Goal: Information Seeking & Learning: Learn about a topic

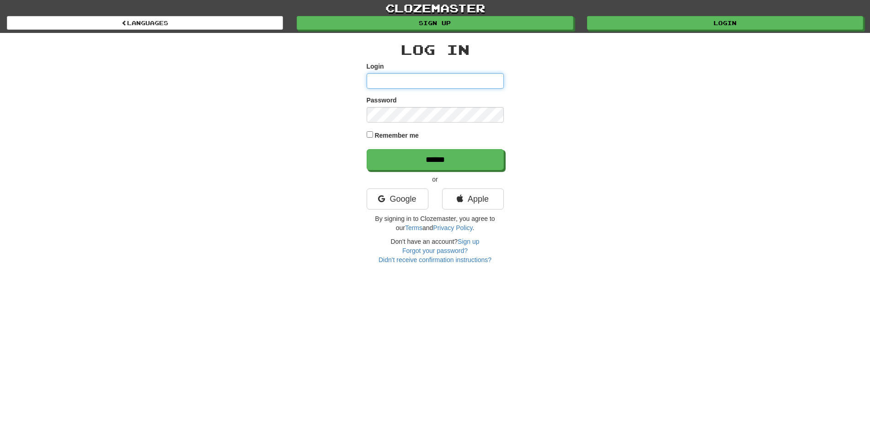
type input "**********"
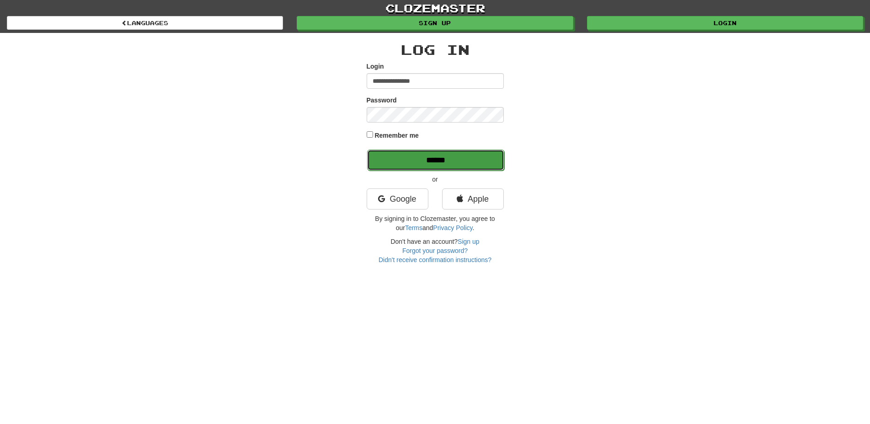
click at [428, 160] on input "******" at bounding box center [435, 159] width 137 height 21
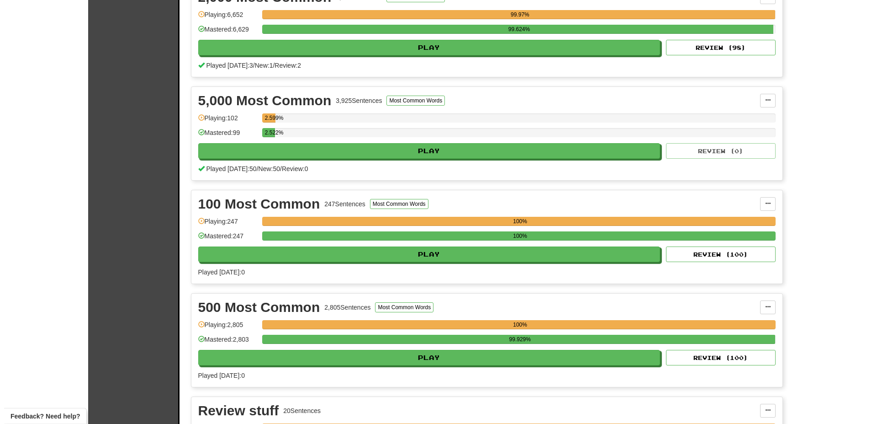
scroll to position [280, 0]
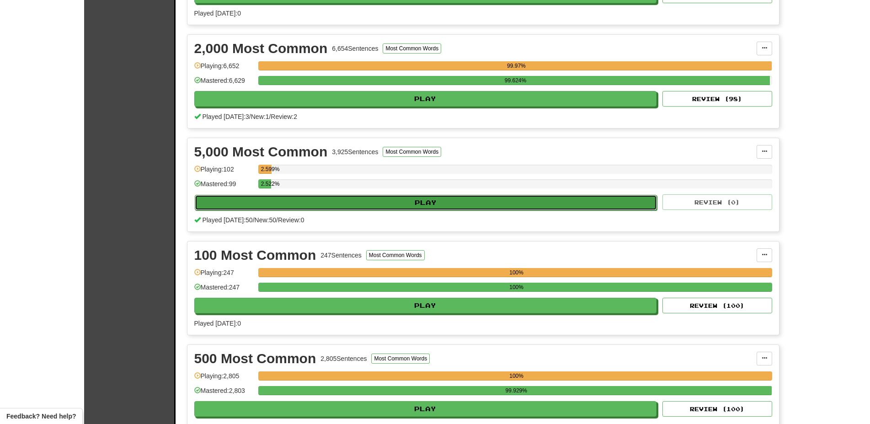
click at [338, 199] on button "Play" at bounding box center [426, 203] width 463 height 16
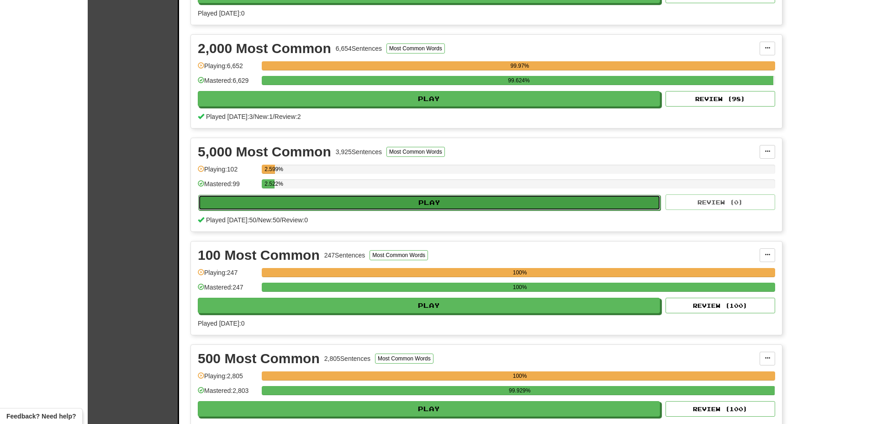
select select "**"
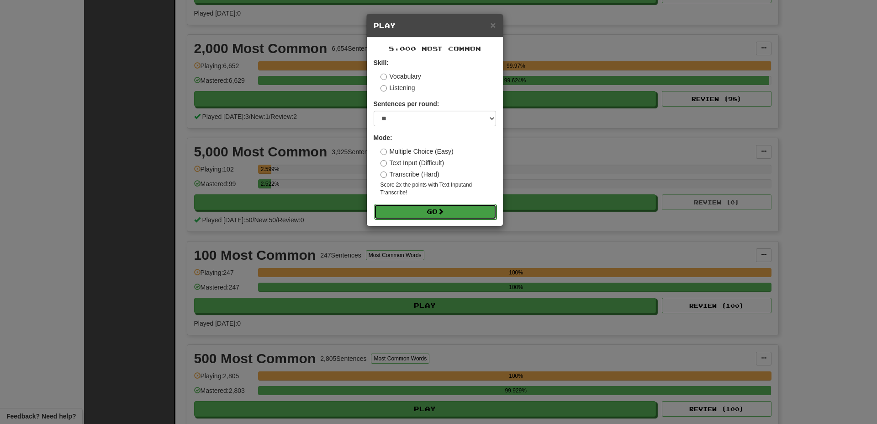
click at [409, 207] on button "Go" at bounding box center [435, 212] width 122 height 16
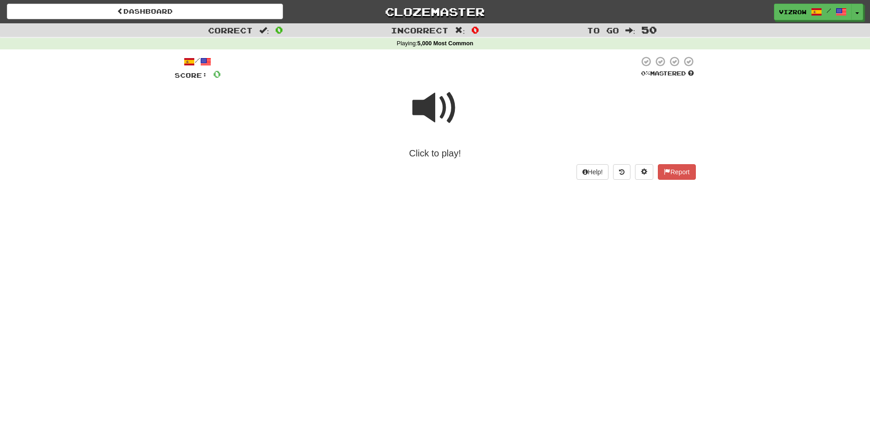
click at [431, 118] on span at bounding box center [435, 108] width 46 height 46
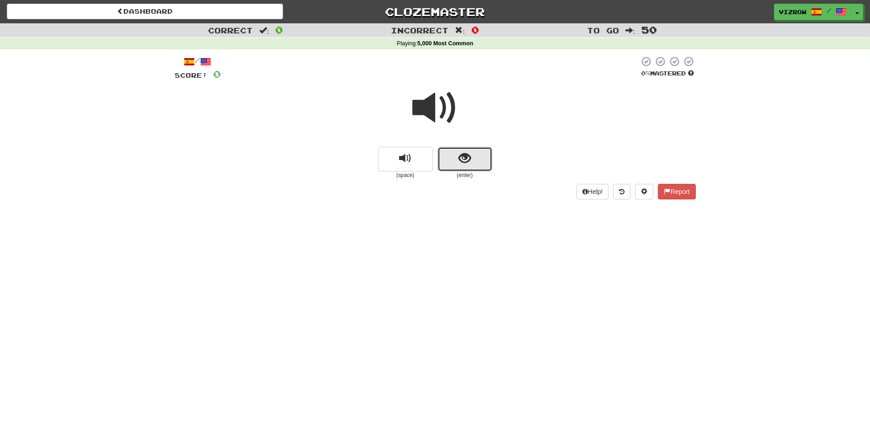
click at [473, 155] on button "show sentence" at bounding box center [464, 159] width 55 height 25
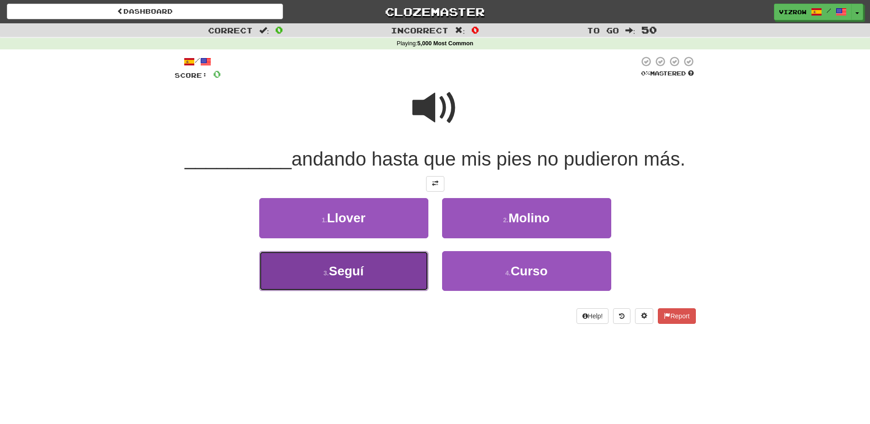
click at [398, 275] on button "3 . Seguí" at bounding box center [343, 271] width 169 height 40
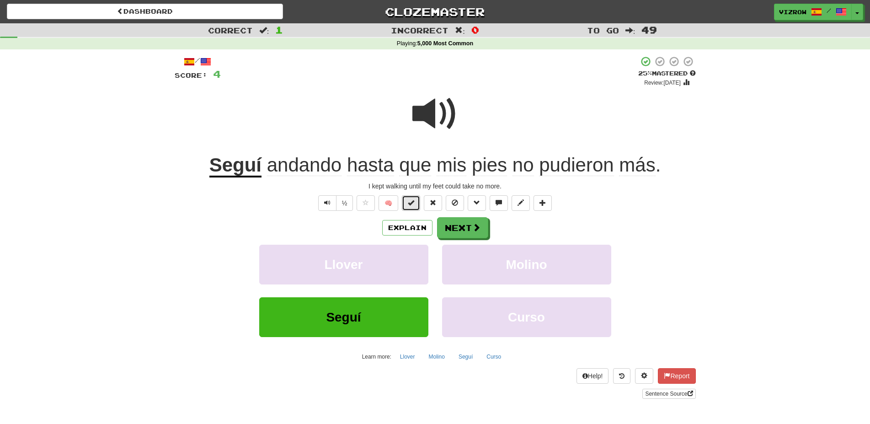
click at [412, 202] on span at bounding box center [411, 202] width 6 height 6
click at [478, 224] on span at bounding box center [477, 227] width 8 height 8
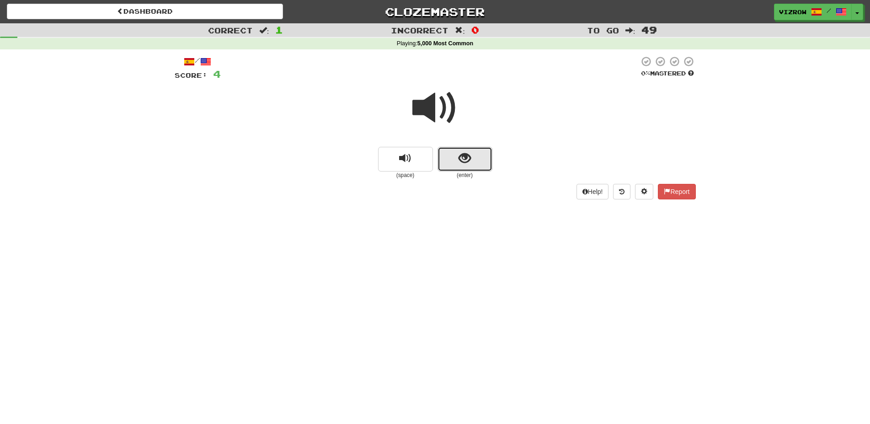
click at [481, 155] on button "show sentence" at bounding box center [464, 159] width 55 height 25
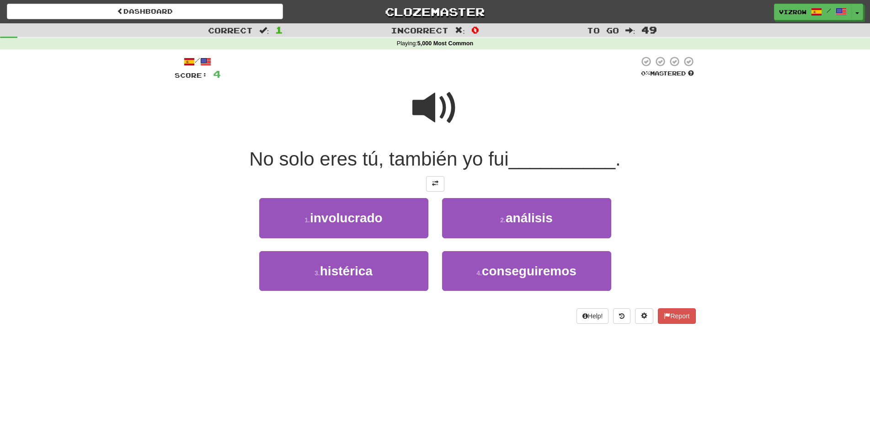
click at [433, 109] on span at bounding box center [435, 108] width 46 height 46
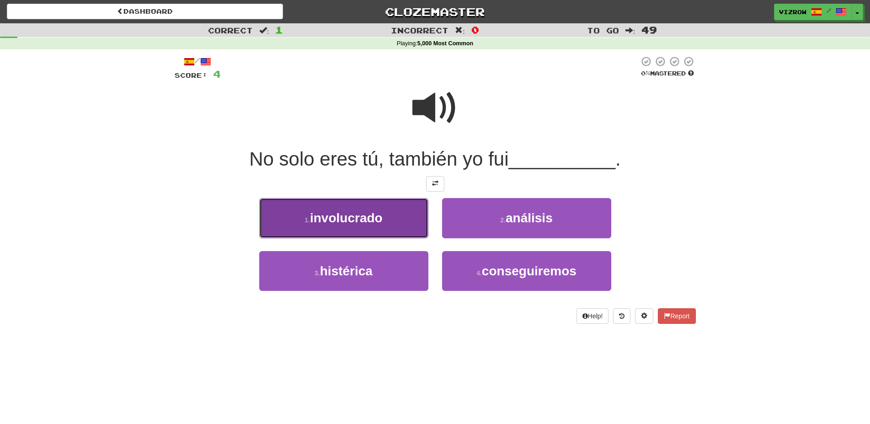
click at [390, 217] on button "1 . involucrado" at bounding box center [343, 218] width 169 height 40
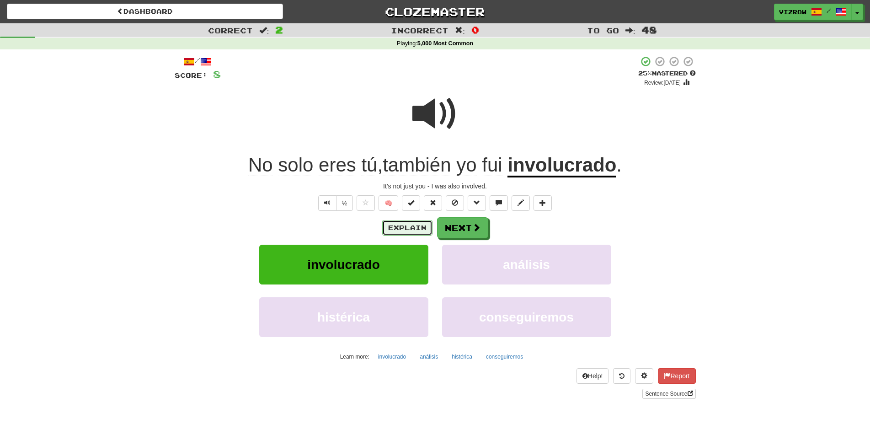
click at [419, 230] on button "Explain" at bounding box center [407, 228] width 50 height 16
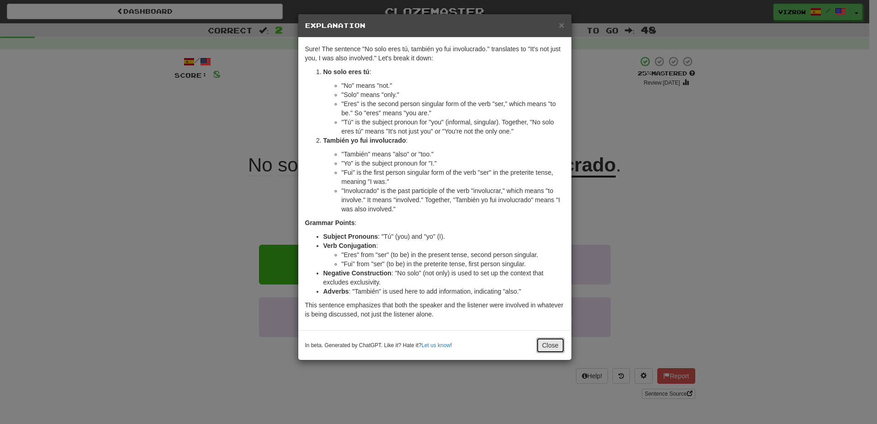
drag, startPoint x: 553, startPoint y: 343, endPoint x: 380, endPoint y: 282, distance: 183.8
click at [553, 343] on button "Close" at bounding box center [551, 345] width 28 height 16
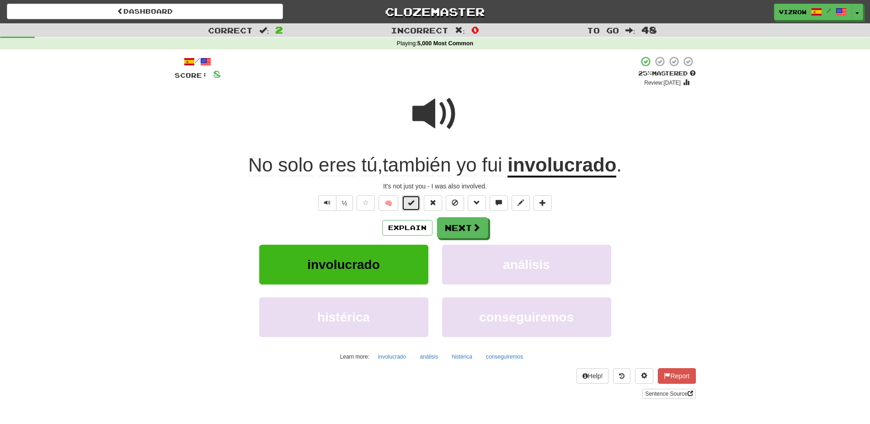
click at [410, 203] on span at bounding box center [411, 202] width 6 height 6
click at [450, 229] on button "Next" at bounding box center [462, 228] width 51 height 21
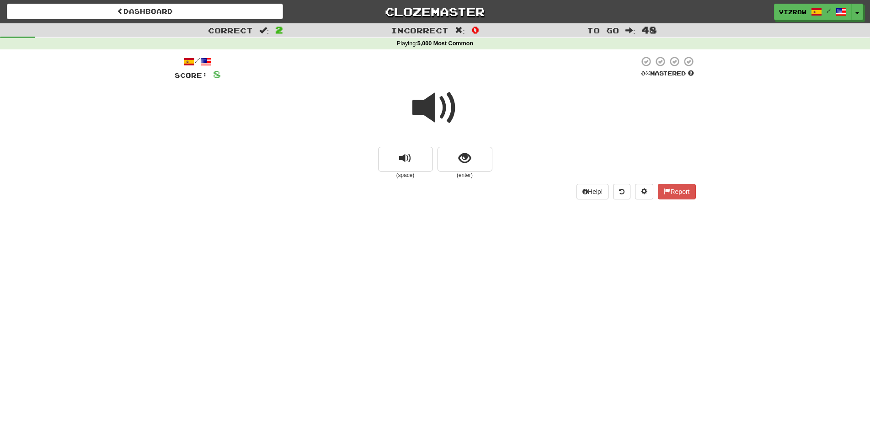
click at [450, 125] on span at bounding box center [435, 108] width 46 height 46
click at [467, 162] on span "show sentence" at bounding box center [464, 158] width 12 height 12
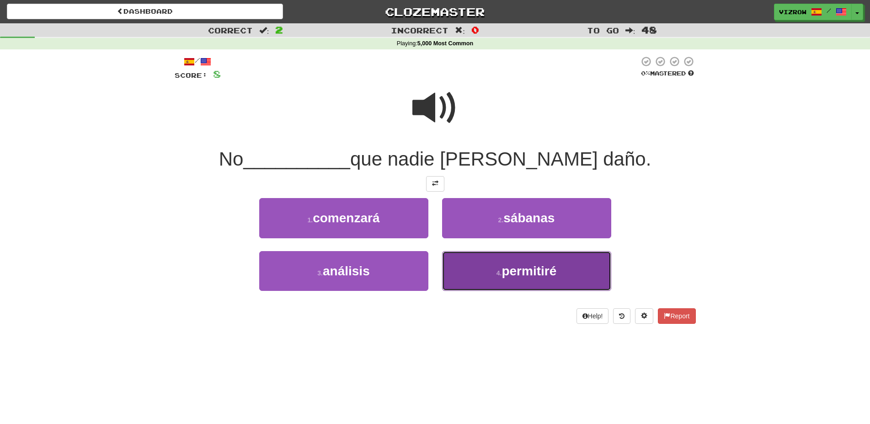
click at [545, 270] on span "permitiré" at bounding box center [528, 271] width 55 height 14
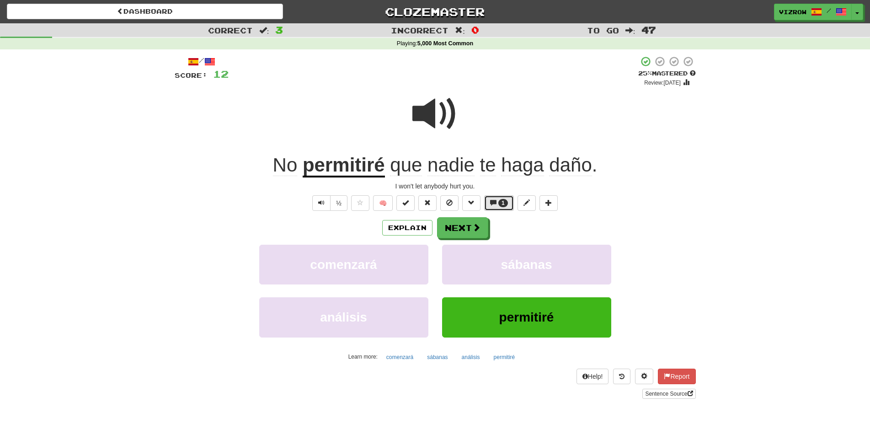
click at [496, 200] on span at bounding box center [493, 202] width 6 height 6
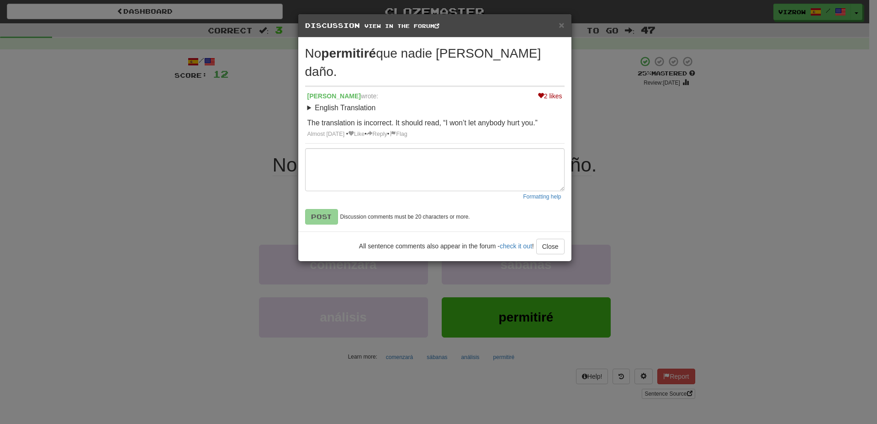
click at [675, 157] on div "× Discussion View in the forum No permitiré que nadie te haga daño. 2 likes Zah…" at bounding box center [438, 212] width 877 height 424
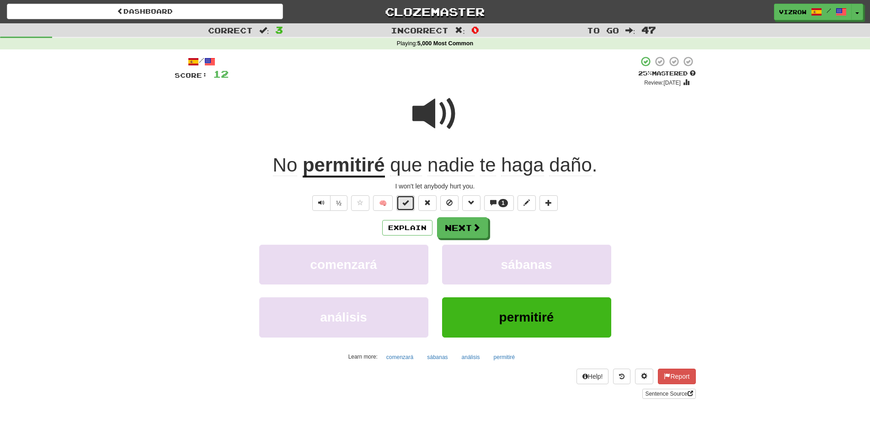
click at [407, 207] on button at bounding box center [405, 203] width 18 height 16
click at [478, 226] on span at bounding box center [477, 227] width 8 height 8
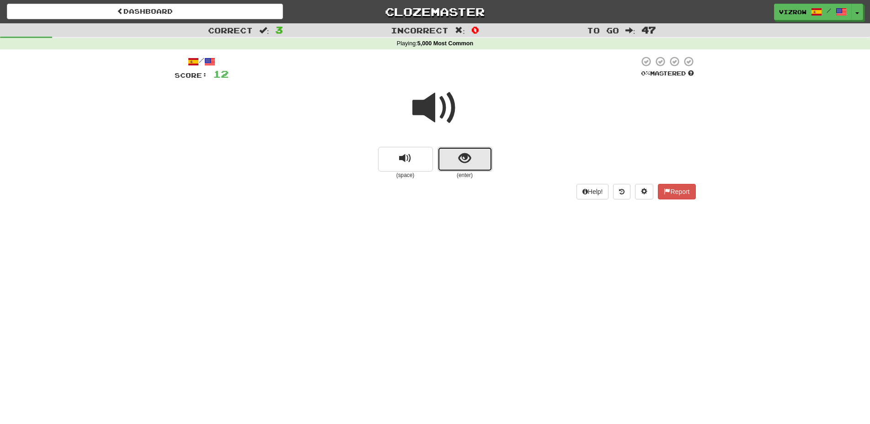
click at [471, 154] on button "show sentence" at bounding box center [464, 159] width 55 height 25
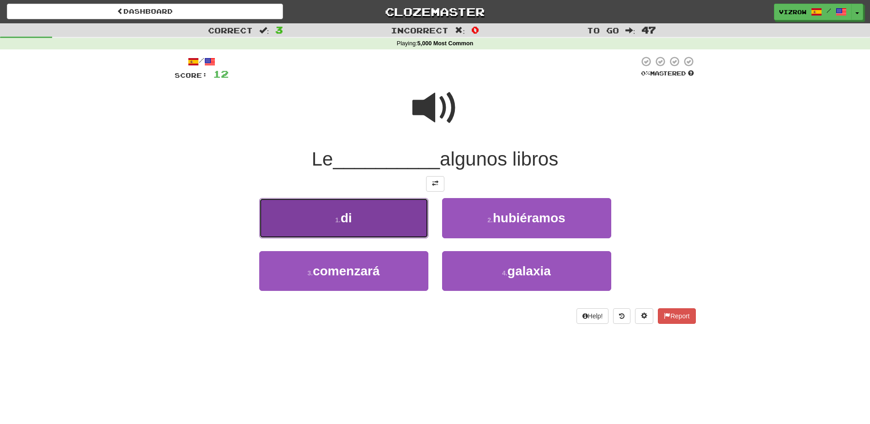
click at [397, 207] on button "1 . di" at bounding box center [343, 218] width 169 height 40
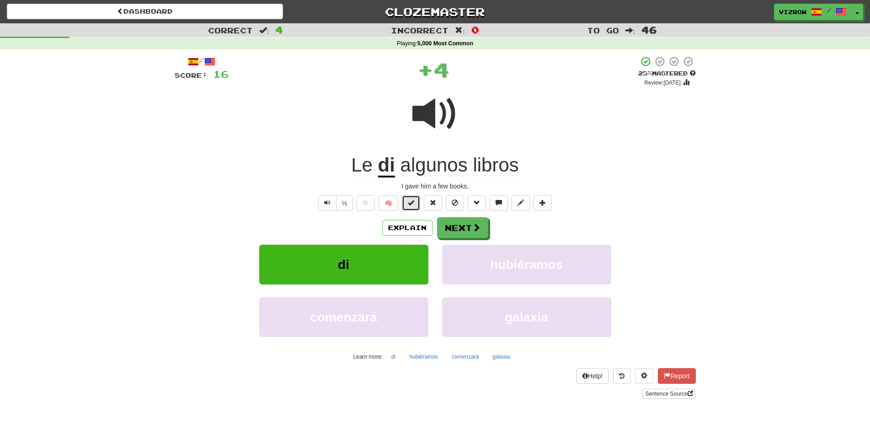
click at [407, 202] on button at bounding box center [411, 203] width 18 height 16
click at [465, 225] on button "Next" at bounding box center [462, 228] width 51 height 21
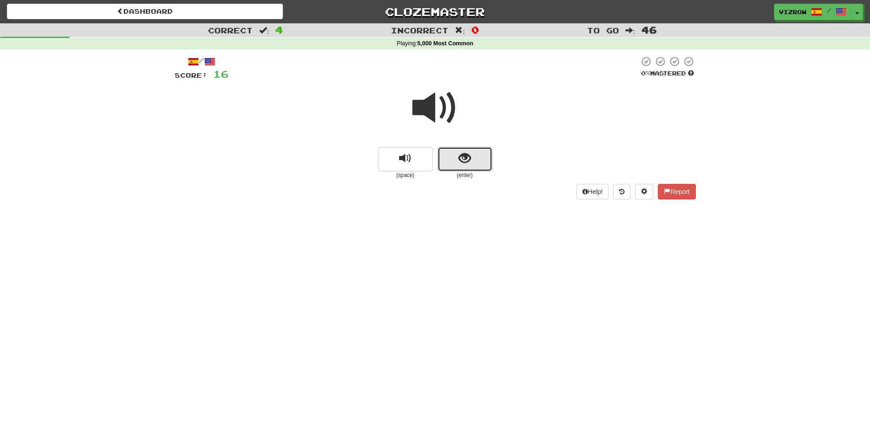
click at [457, 158] on button "show sentence" at bounding box center [464, 159] width 55 height 25
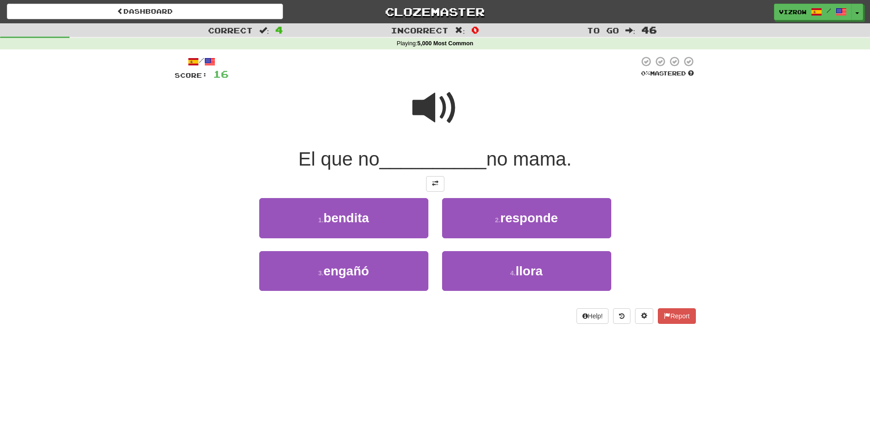
click at [436, 111] on span at bounding box center [435, 108] width 46 height 46
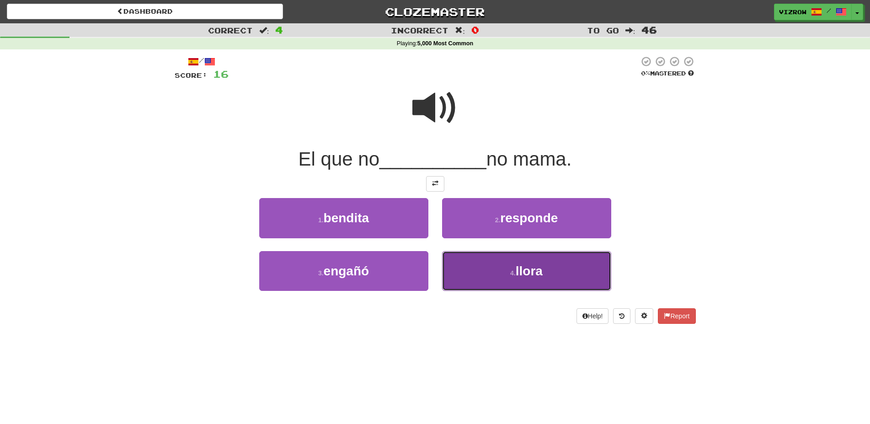
click at [546, 269] on button "4 . llora" at bounding box center [526, 271] width 169 height 40
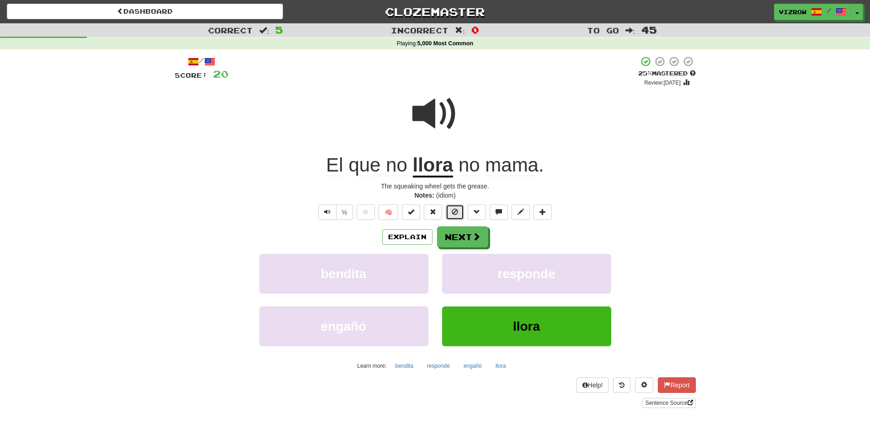
click at [453, 210] on span at bounding box center [455, 211] width 6 height 6
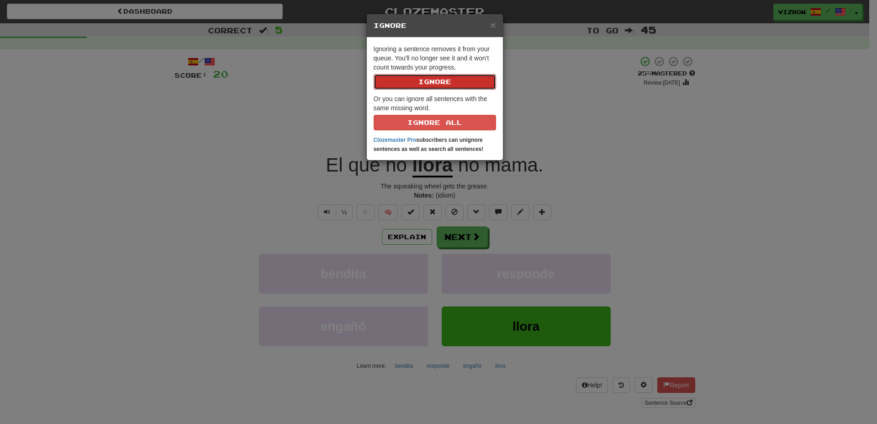
click at [451, 76] on button "Ignore" at bounding box center [435, 82] width 122 height 16
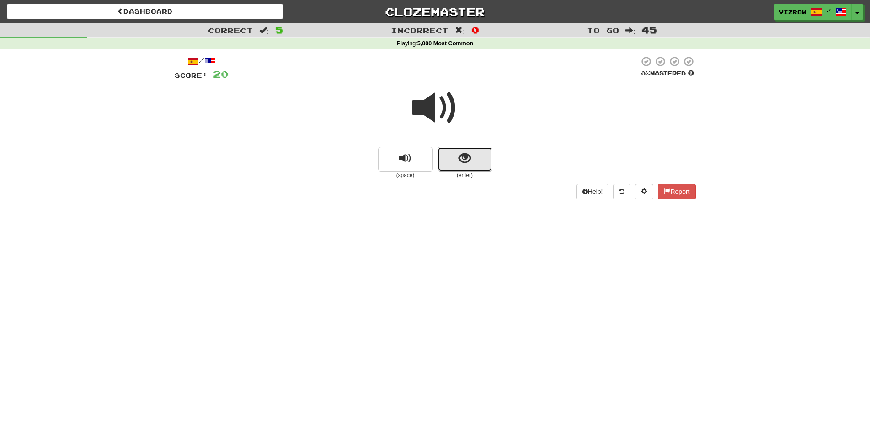
click at [465, 166] on button "show sentence" at bounding box center [464, 159] width 55 height 25
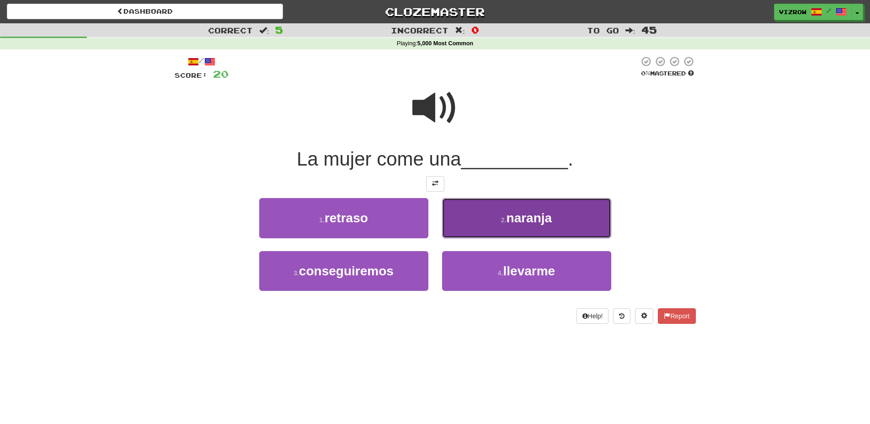
click at [537, 212] on span "naranja" at bounding box center [529, 218] width 46 height 14
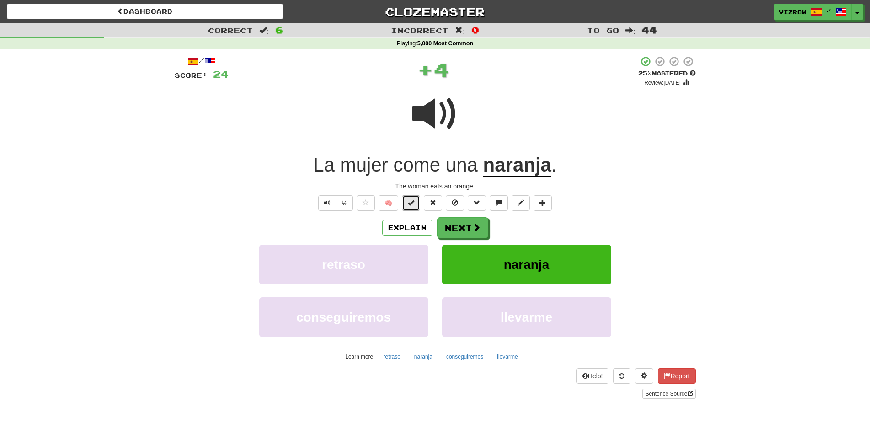
click at [410, 199] on span at bounding box center [411, 202] width 6 height 6
click at [460, 227] on button "Next" at bounding box center [462, 228] width 51 height 21
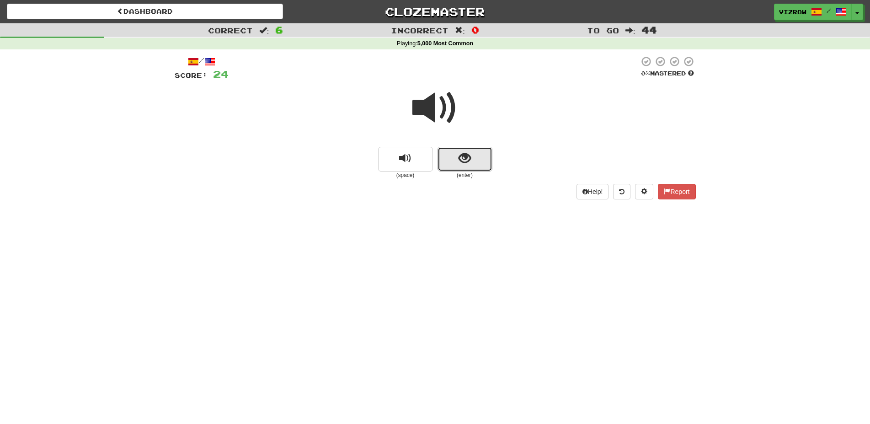
click at [475, 159] on button "show sentence" at bounding box center [464, 159] width 55 height 25
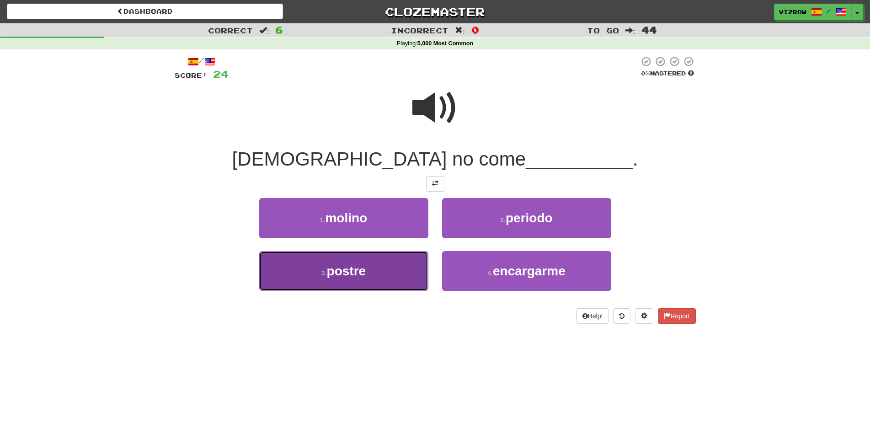
click at [401, 277] on button "3 . postre" at bounding box center [343, 271] width 169 height 40
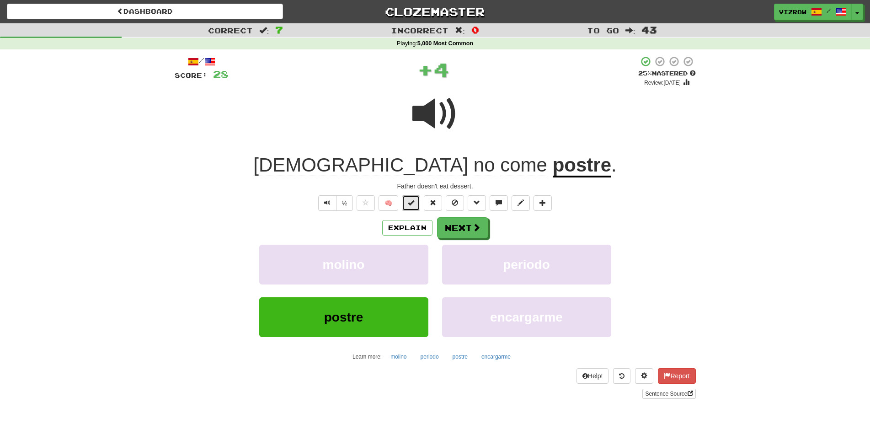
click at [413, 204] on span at bounding box center [411, 202] width 6 height 6
click at [457, 228] on button "Next" at bounding box center [462, 228] width 51 height 21
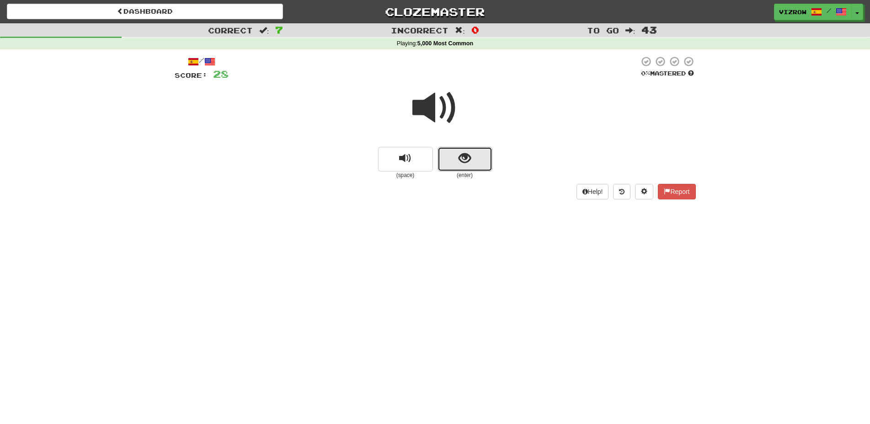
click at [459, 159] on span "show sentence" at bounding box center [464, 158] width 12 height 12
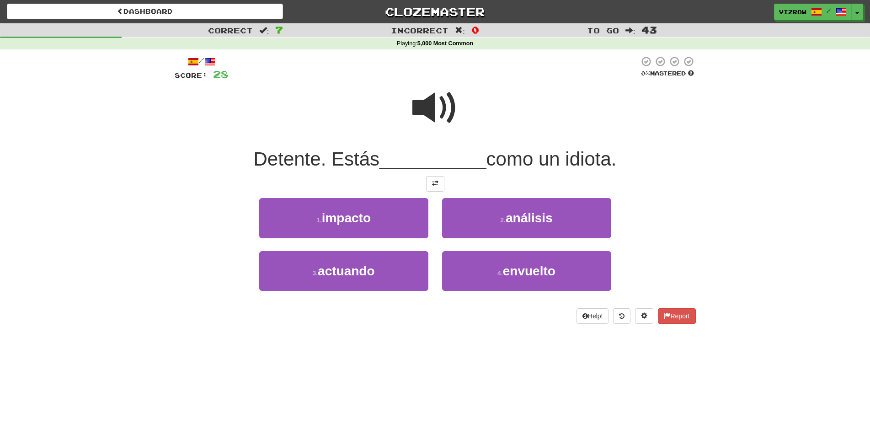
click at [428, 115] on span at bounding box center [435, 108] width 46 height 46
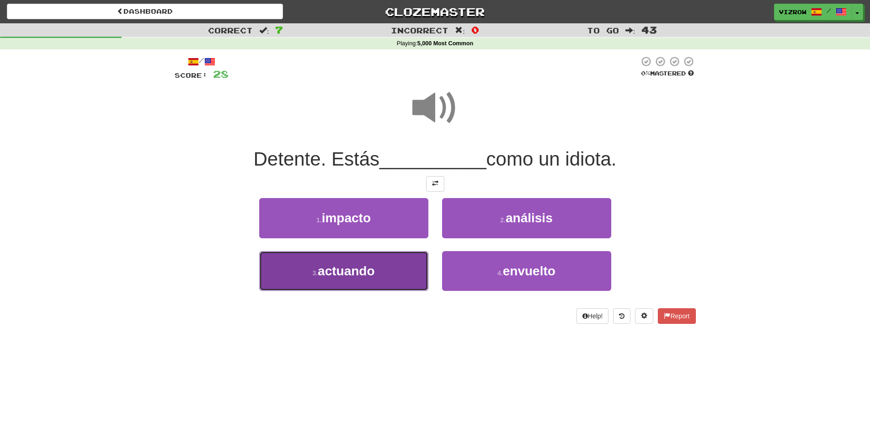
click at [370, 271] on span "actuando" at bounding box center [346, 271] width 57 height 14
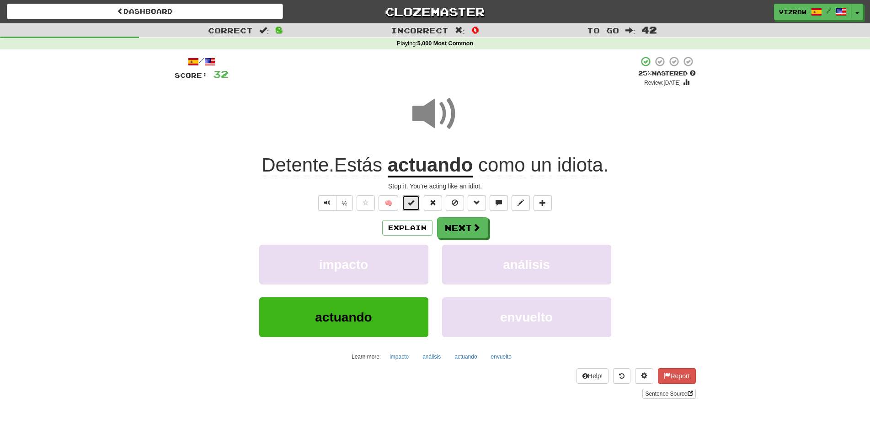
click at [415, 204] on button at bounding box center [411, 203] width 18 height 16
click at [470, 225] on button "Next" at bounding box center [462, 228] width 51 height 21
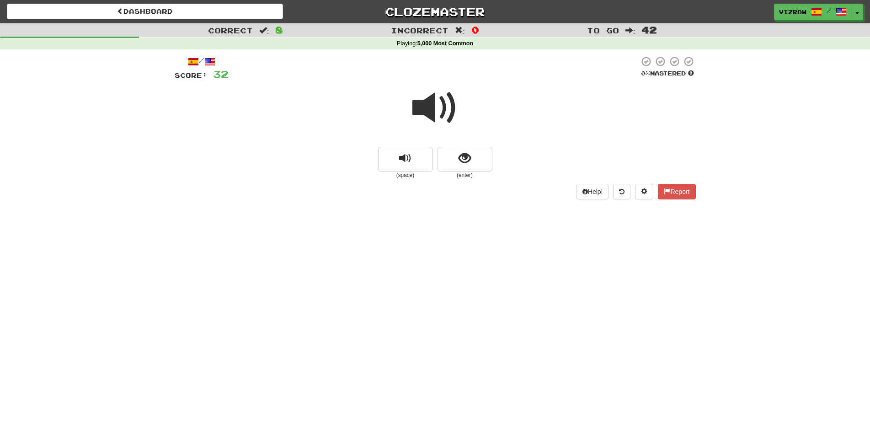
drag, startPoint x: 435, startPoint y: 108, endPoint x: 455, endPoint y: 122, distance: 24.9
click at [435, 108] on span at bounding box center [435, 108] width 46 height 46
click at [471, 163] on button "show sentence" at bounding box center [464, 159] width 55 height 25
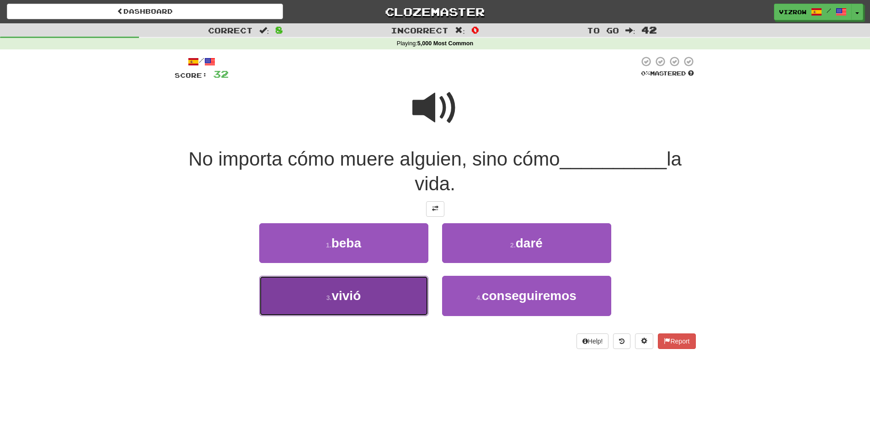
click at [382, 302] on button "3 . vivió" at bounding box center [343, 296] width 169 height 40
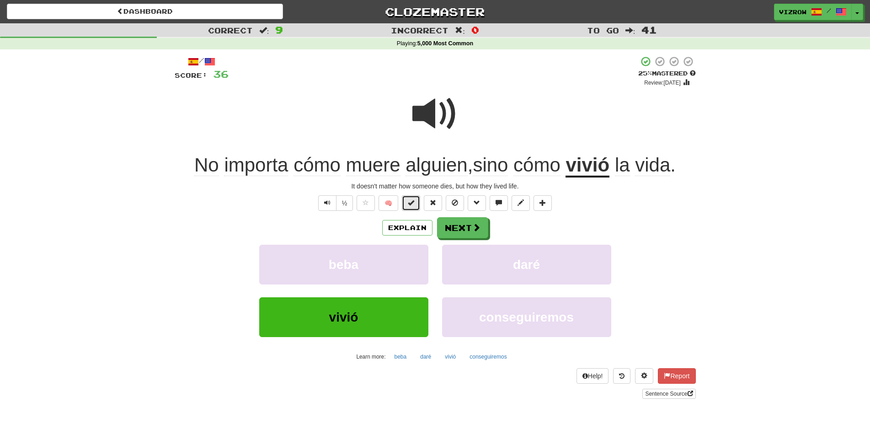
click at [411, 202] on span at bounding box center [411, 202] width 6 height 6
click at [467, 229] on button "Next" at bounding box center [462, 228] width 51 height 21
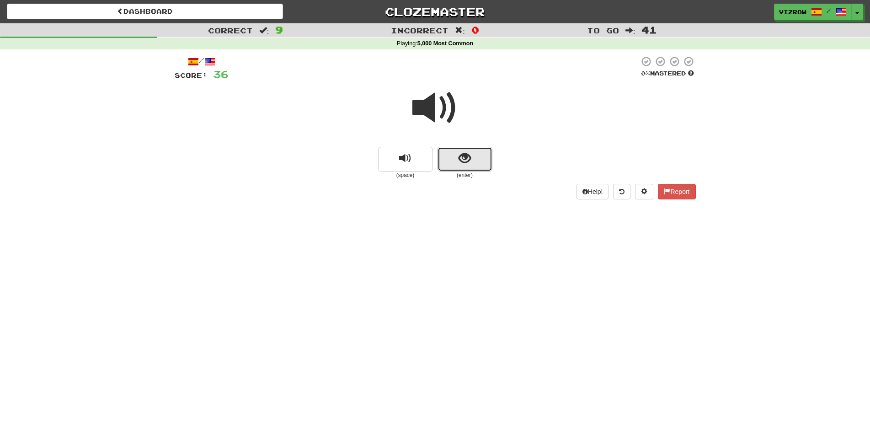
click at [444, 167] on button "show sentence" at bounding box center [464, 159] width 55 height 25
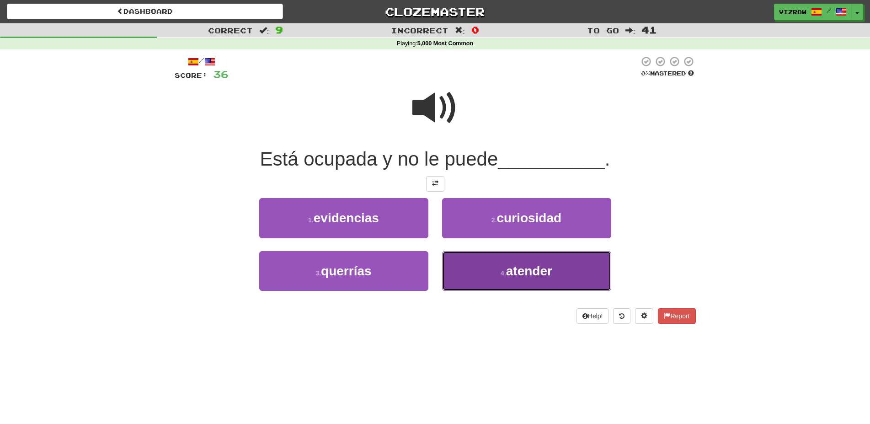
click at [528, 270] on span "atender" at bounding box center [529, 271] width 46 height 14
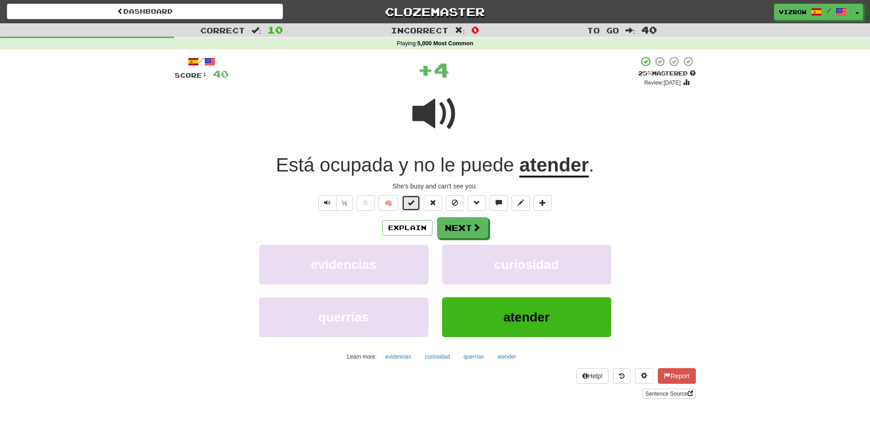
click at [412, 202] on span at bounding box center [411, 202] width 6 height 6
click at [465, 226] on button "Next" at bounding box center [462, 228] width 51 height 21
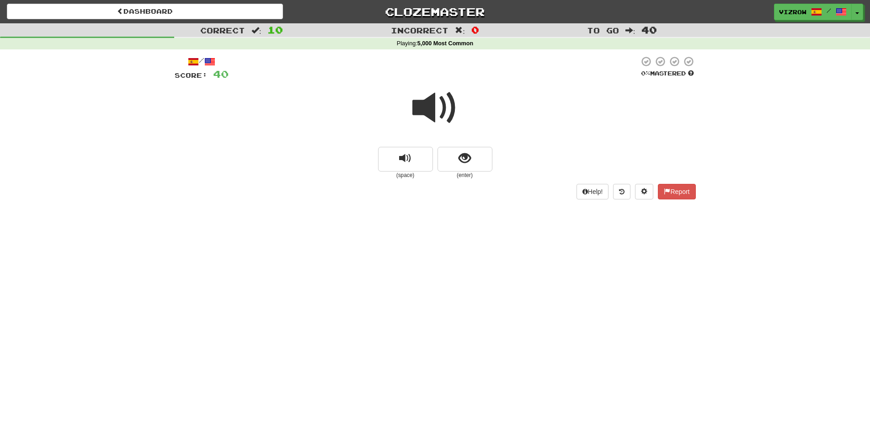
click at [423, 105] on span at bounding box center [435, 108] width 46 height 46
click at [476, 163] on button "show sentence" at bounding box center [464, 159] width 55 height 25
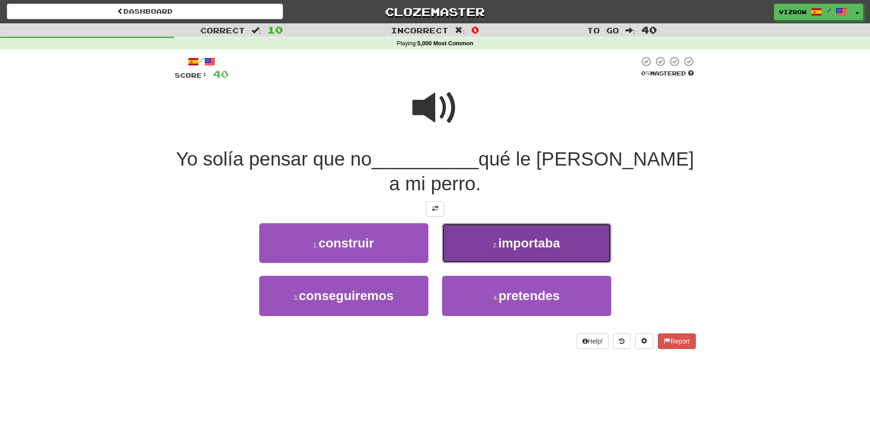
click at [547, 240] on span "importaba" at bounding box center [529, 243] width 62 height 14
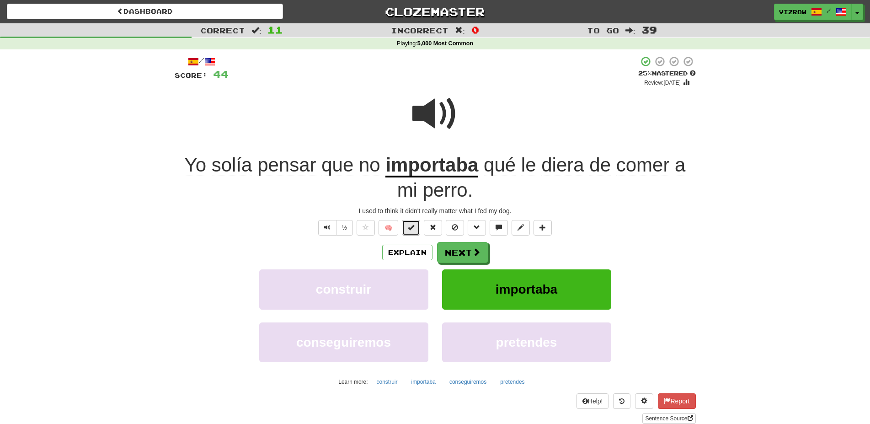
click at [412, 226] on span at bounding box center [411, 227] width 6 height 6
click at [475, 247] on button "Next" at bounding box center [462, 252] width 51 height 21
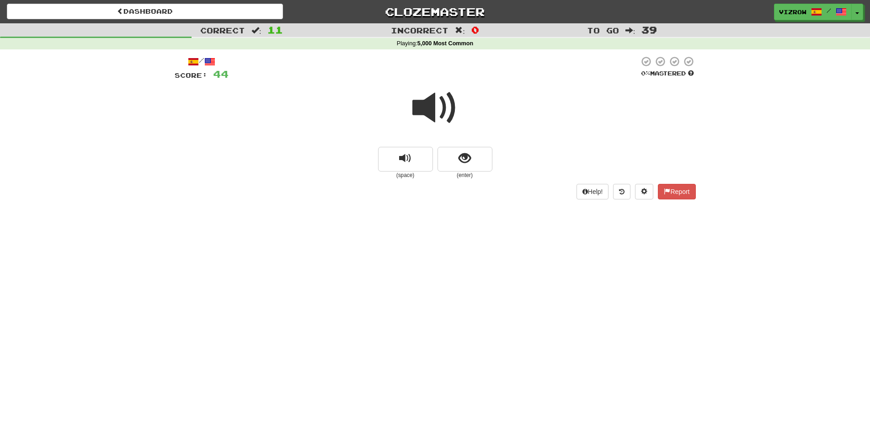
click at [473, 172] on small "(enter)" at bounding box center [464, 175] width 55 height 8
click at [473, 153] on button "show sentence" at bounding box center [464, 159] width 55 height 25
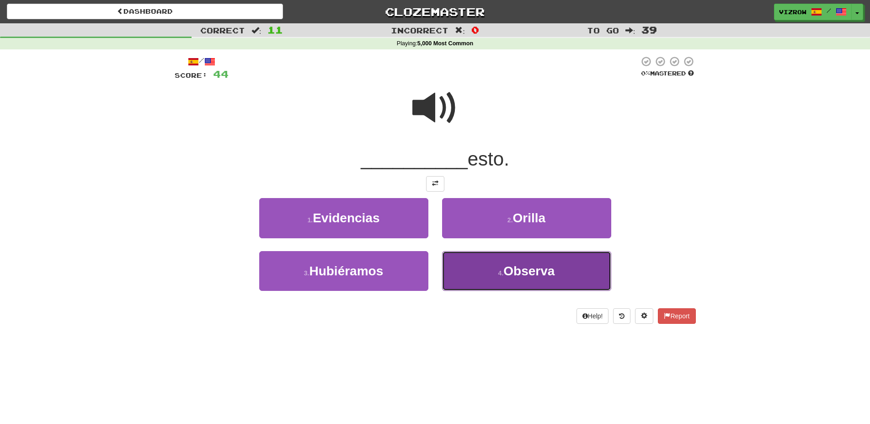
click at [540, 268] on span "Observa" at bounding box center [528, 271] width 51 height 14
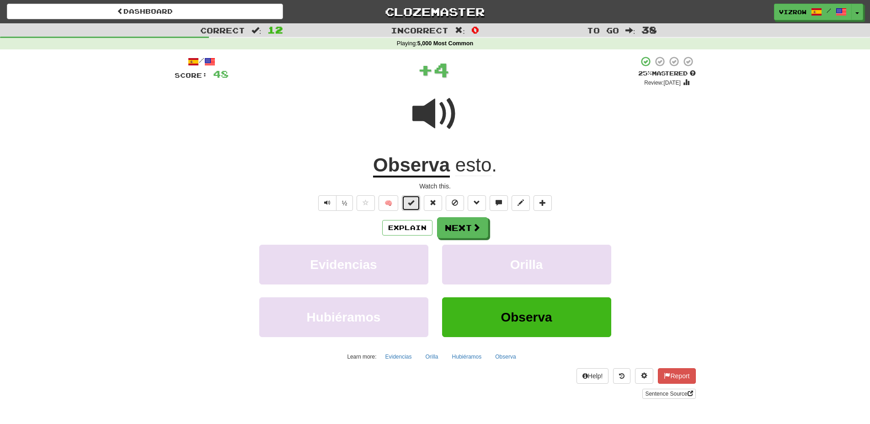
click at [417, 204] on button at bounding box center [411, 203] width 18 height 16
click at [468, 232] on button "Next" at bounding box center [462, 228] width 51 height 21
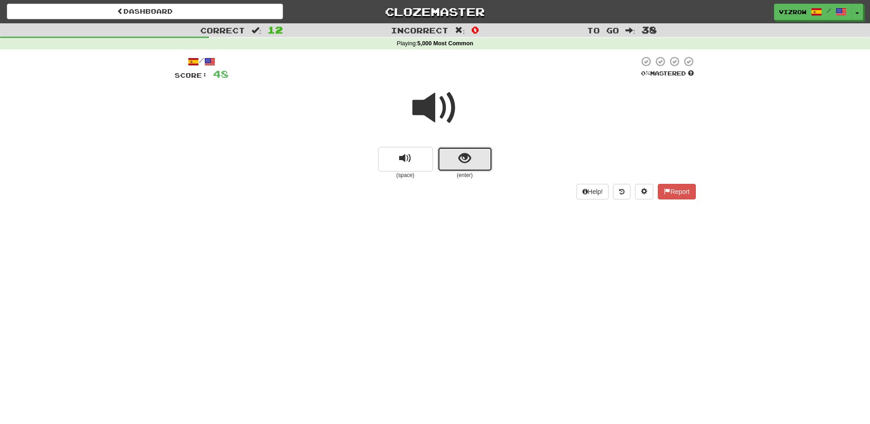
click at [463, 155] on span "show sentence" at bounding box center [464, 158] width 12 height 12
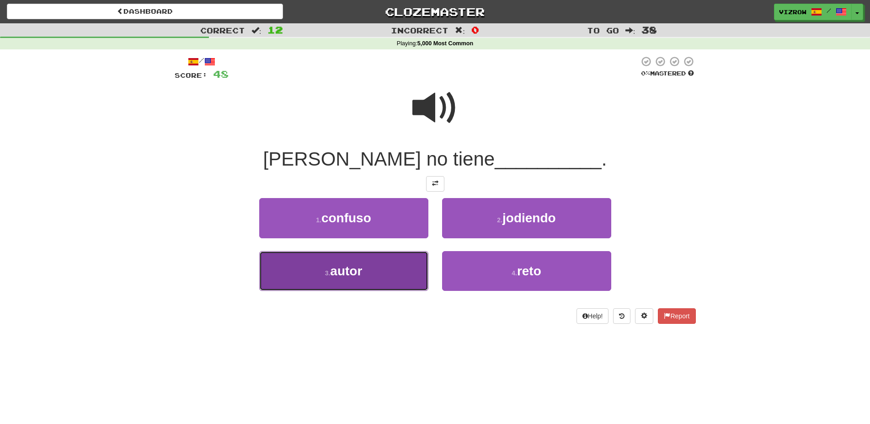
click at [376, 275] on button "3 . autor" at bounding box center [343, 271] width 169 height 40
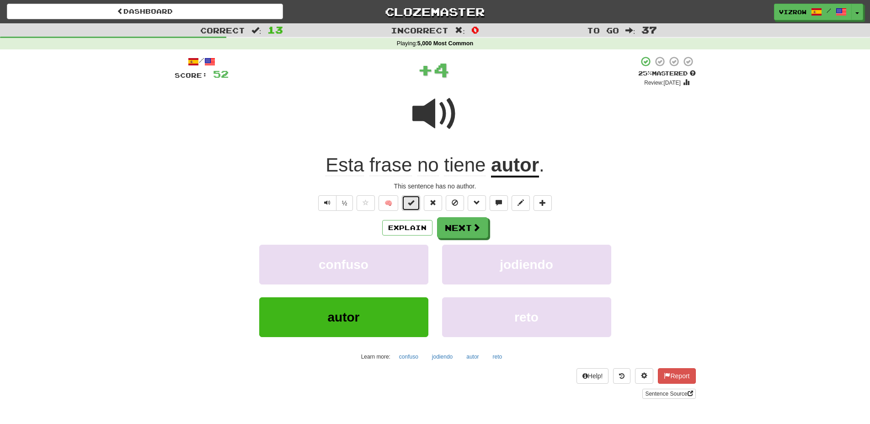
click at [413, 204] on span at bounding box center [411, 202] width 6 height 6
click at [460, 218] on button "Next" at bounding box center [462, 227] width 51 height 21
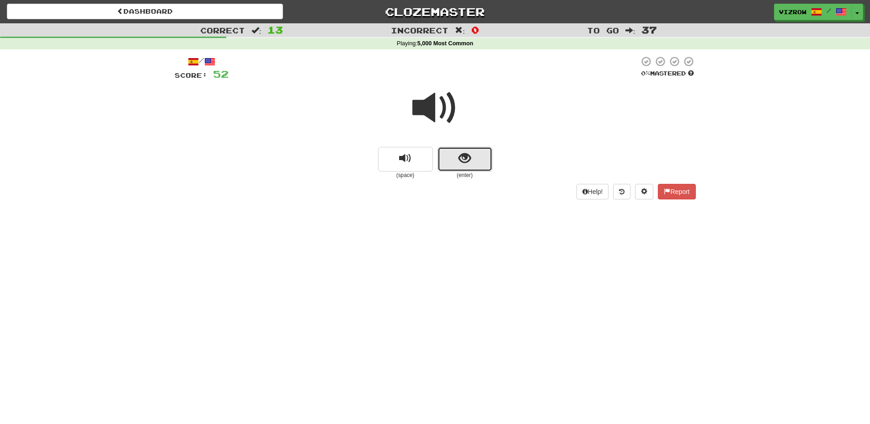
click at [462, 171] on button "show sentence" at bounding box center [464, 159] width 55 height 25
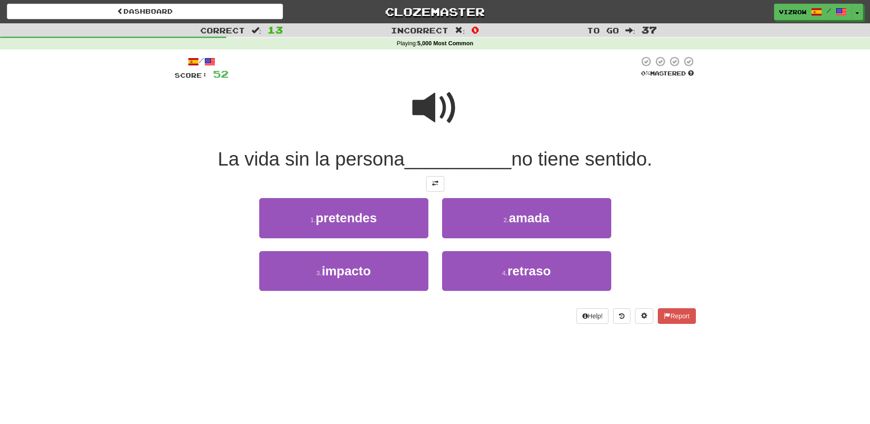
click at [449, 97] on span at bounding box center [435, 108] width 46 height 46
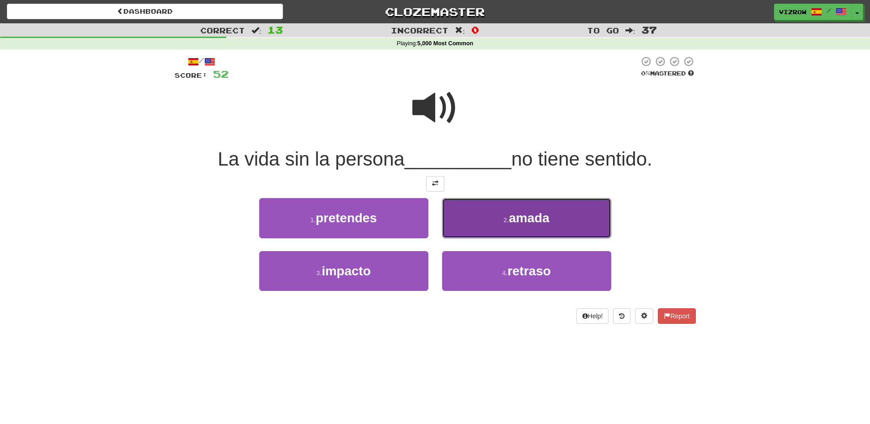
click at [535, 219] on span "amada" at bounding box center [529, 218] width 41 height 14
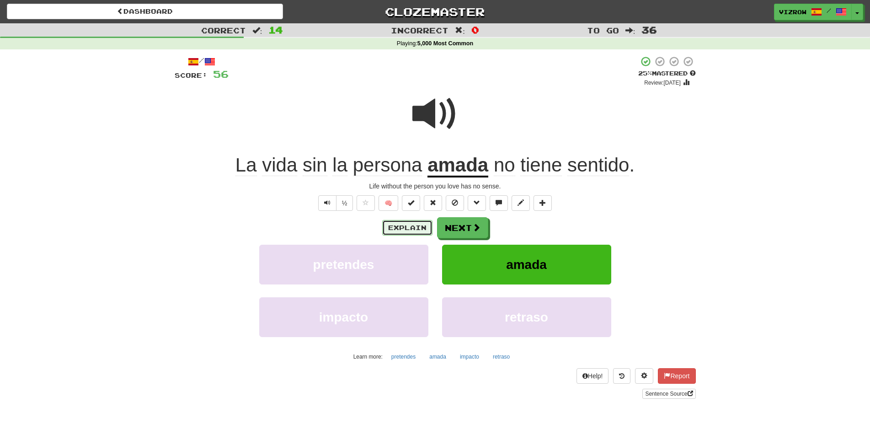
click at [418, 224] on button "Explain" at bounding box center [407, 228] width 50 height 16
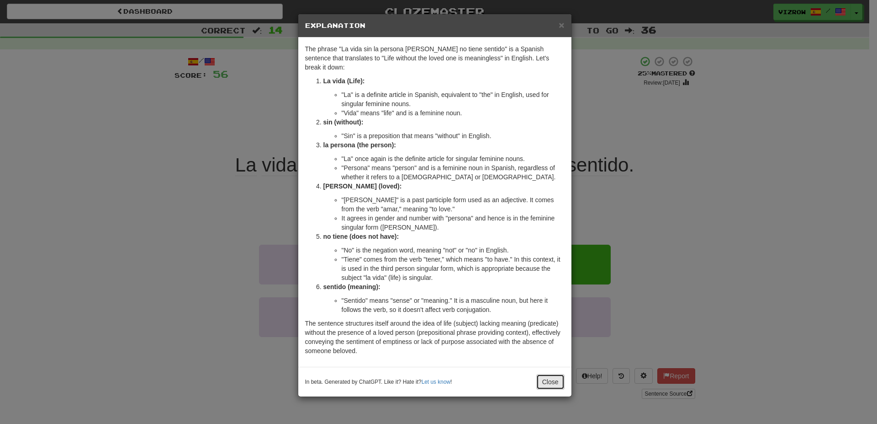
click at [547, 374] on button "Close" at bounding box center [551, 382] width 28 height 16
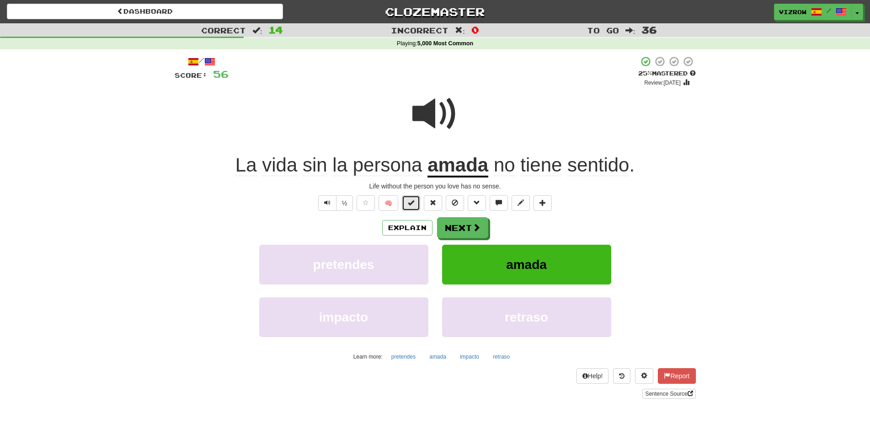
click at [408, 202] on button at bounding box center [411, 203] width 18 height 16
click at [469, 232] on button "Next" at bounding box center [462, 228] width 51 height 21
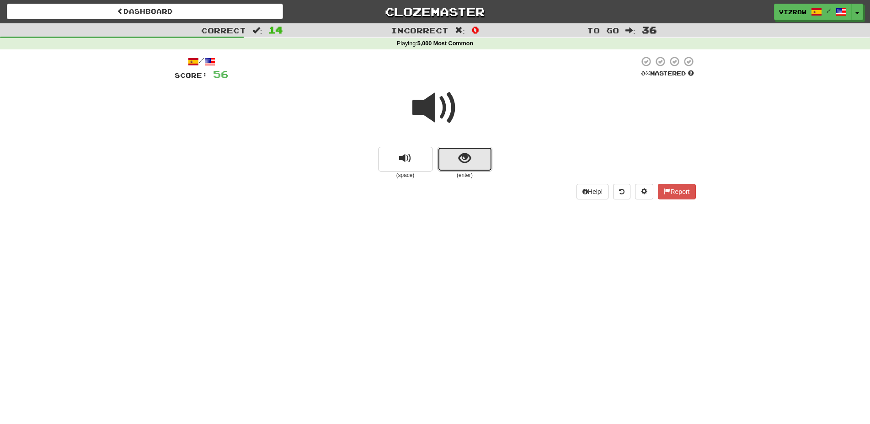
click at [461, 149] on button "show sentence" at bounding box center [464, 159] width 55 height 25
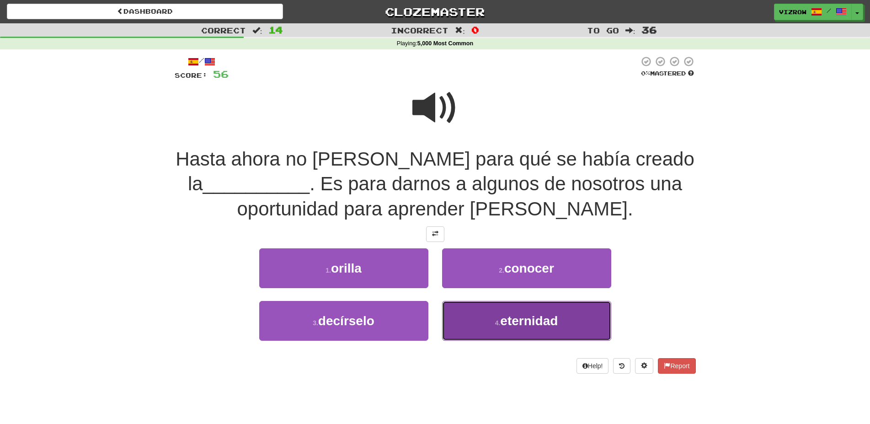
drag, startPoint x: 525, startPoint y: 303, endPoint x: 526, endPoint y: 310, distance: 6.9
click at [525, 304] on button "4 . eternidad" at bounding box center [526, 321] width 169 height 40
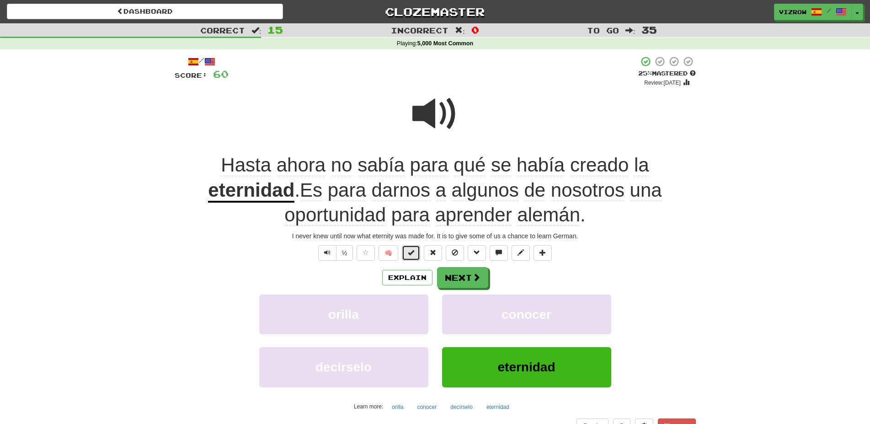
click at [410, 252] on span at bounding box center [411, 252] width 6 height 6
click at [451, 272] on button "Next" at bounding box center [462, 277] width 51 height 21
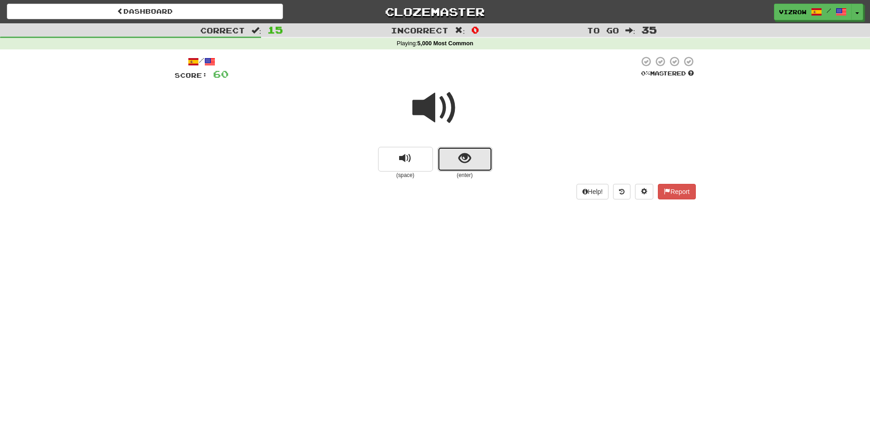
click at [482, 154] on button "show sentence" at bounding box center [464, 159] width 55 height 25
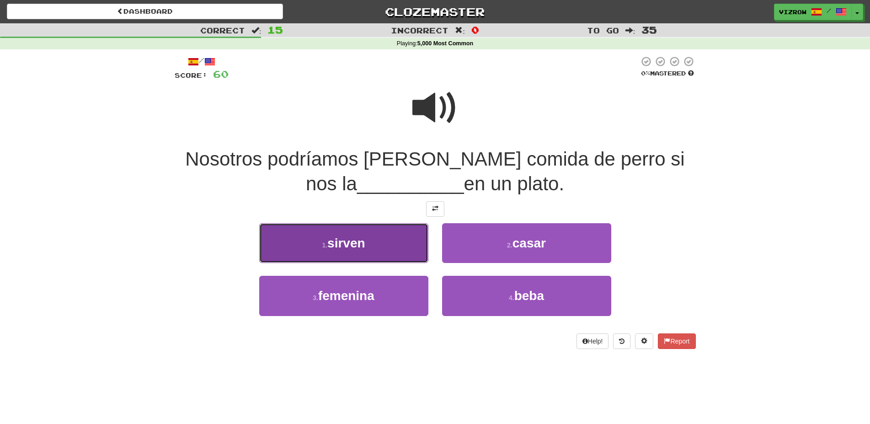
click at [397, 232] on button "1 . sirven" at bounding box center [343, 243] width 169 height 40
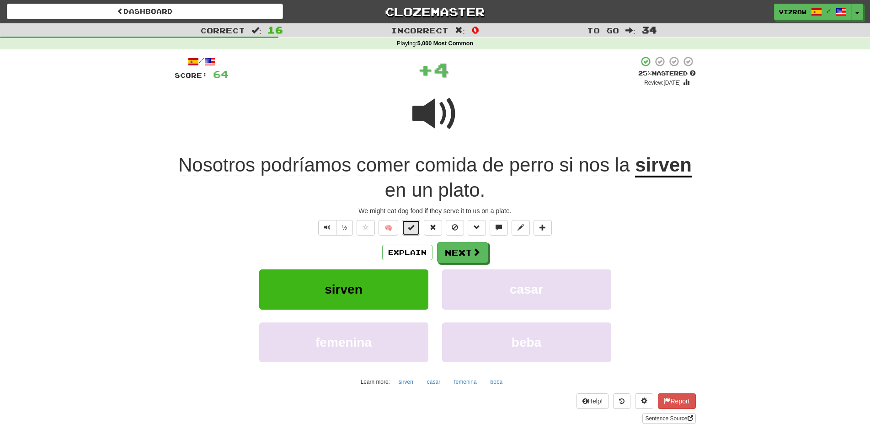
click at [409, 230] on span at bounding box center [411, 227] width 6 height 6
click at [466, 245] on button "Next" at bounding box center [462, 252] width 51 height 21
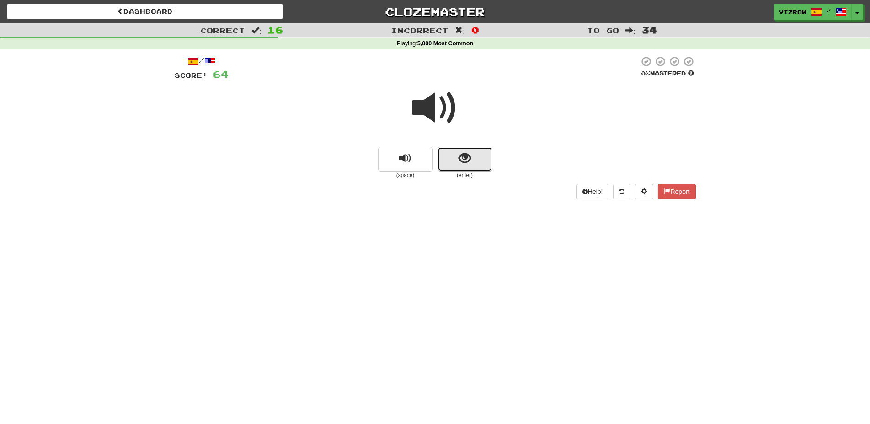
click at [454, 158] on button "show sentence" at bounding box center [464, 159] width 55 height 25
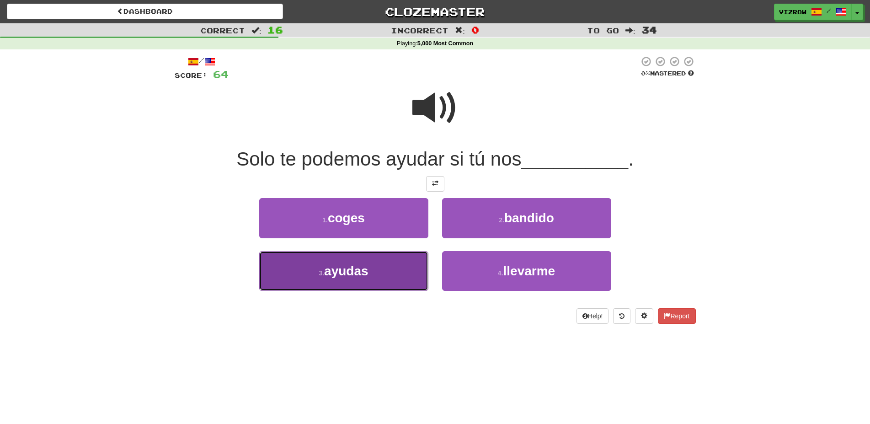
click at [387, 274] on button "3 . ayudas" at bounding box center [343, 271] width 169 height 40
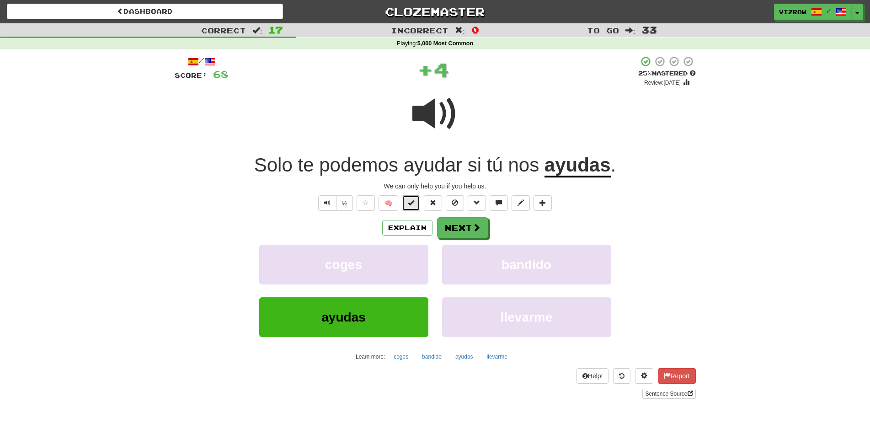
click at [415, 201] on button at bounding box center [411, 203] width 18 height 16
click at [456, 225] on button "Next" at bounding box center [462, 228] width 51 height 21
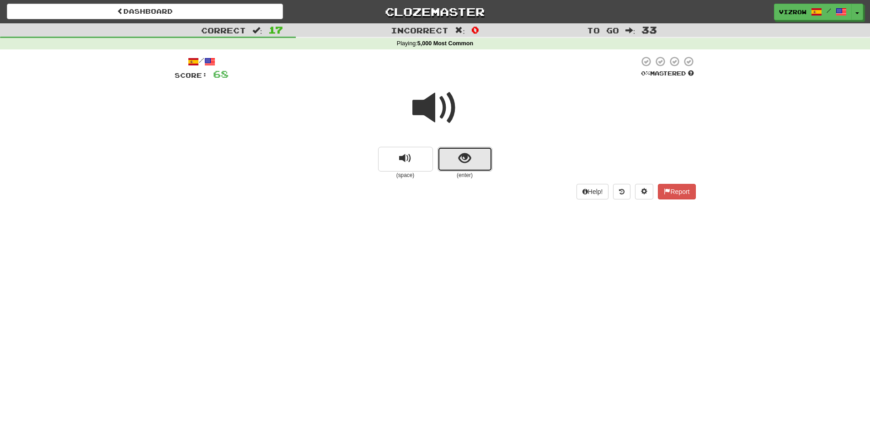
click at [466, 152] on span "show sentence" at bounding box center [464, 158] width 12 height 12
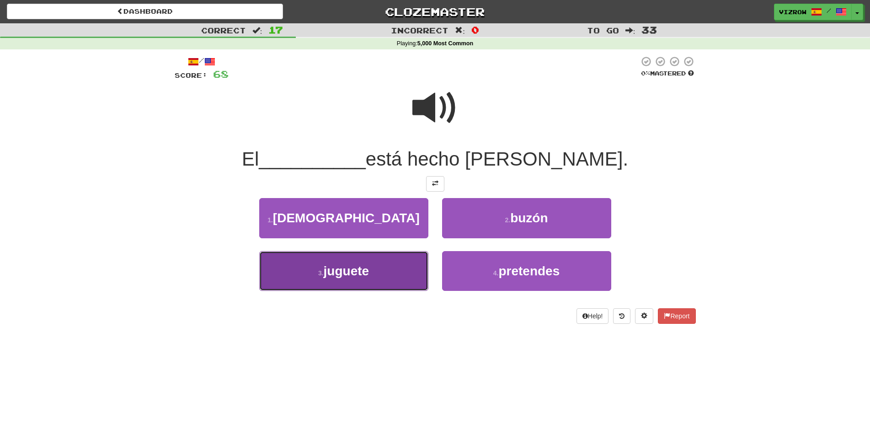
click at [394, 277] on button "3 . juguete" at bounding box center [343, 271] width 169 height 40
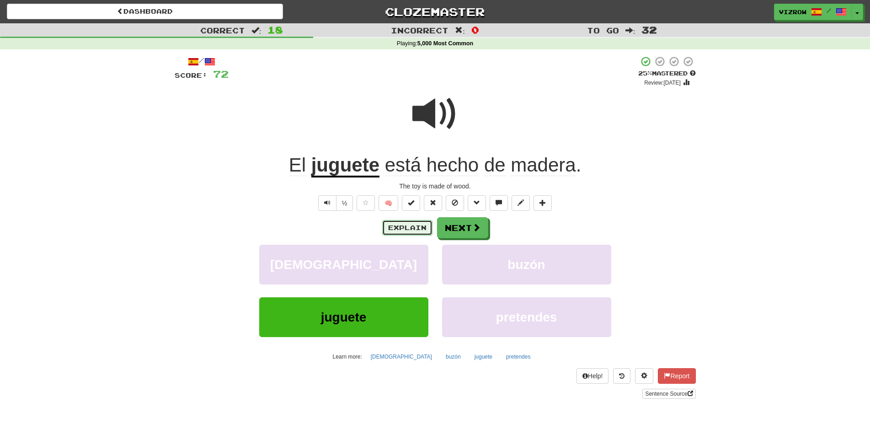
click at [415, 227] on button "Explain" at bounding box center [407, 228] width 50 height 16
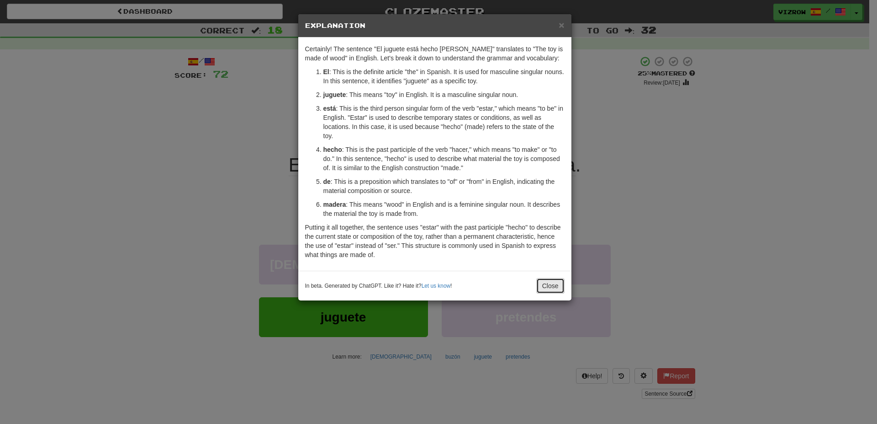
click at [542, 284] on button "Close" at bounding box center [551, 286] width 28 height 16
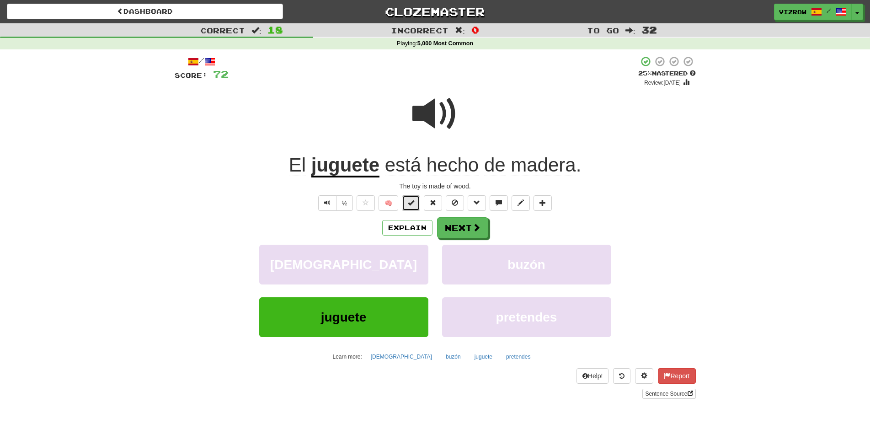
click at [414, 202] on span at bounding box center [411, 202] width 6 height 6
click at [468, 236] on button "Next" at bounding box center [462, 228] width 51 height 21
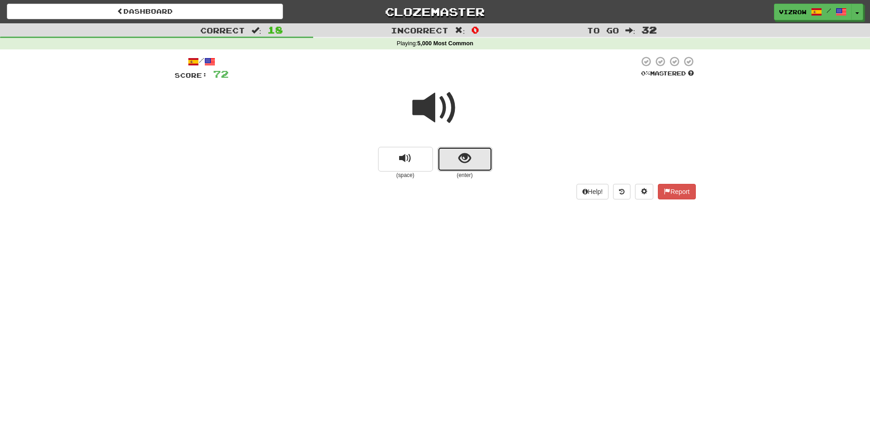
click at [486, 162] on button "show sentence" at bounding box center [464, 159] width 55 height 25
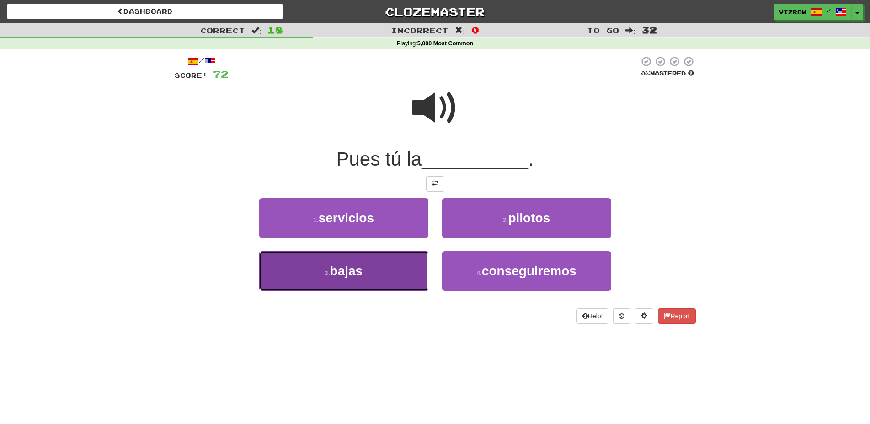
click at [399, 266] on button "3 . bajas" at bounding box center [343, 271] width 169 height 40
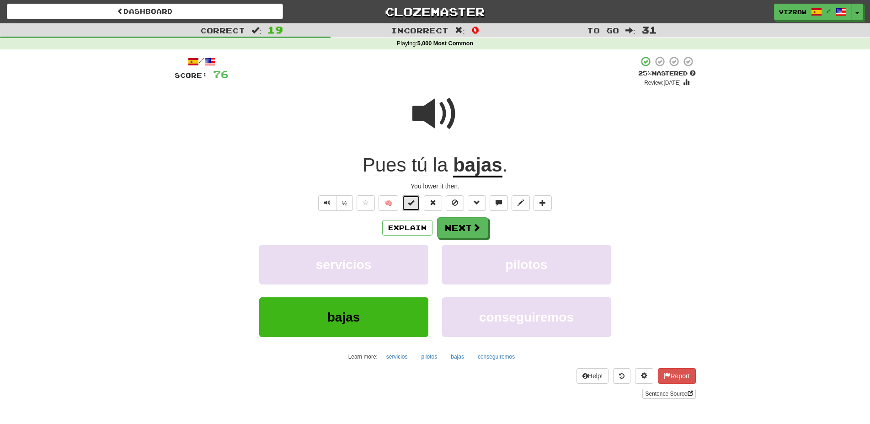
click at [409, 198] on button at bounding box center [411, 203] width 18 height 16
click at [458, 231] on button "Next" at bounding box center [462, 228] width 51 height 21
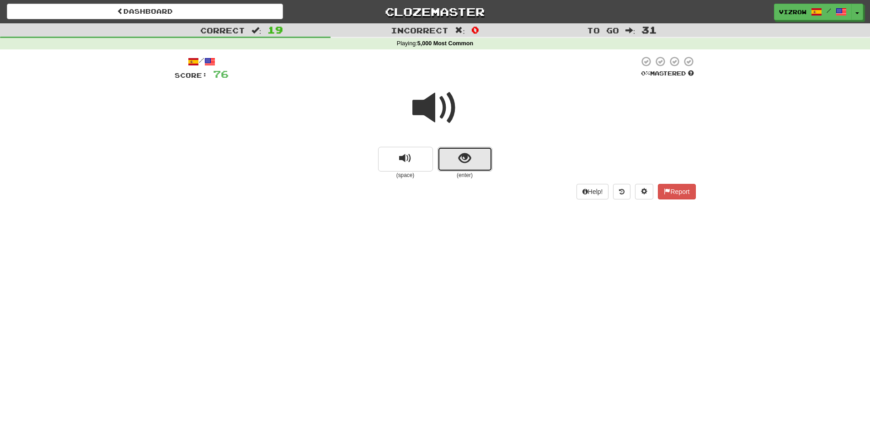
click at [461, 170] on button "show sentence" at bounding box center [464, 159] width 55 height 25
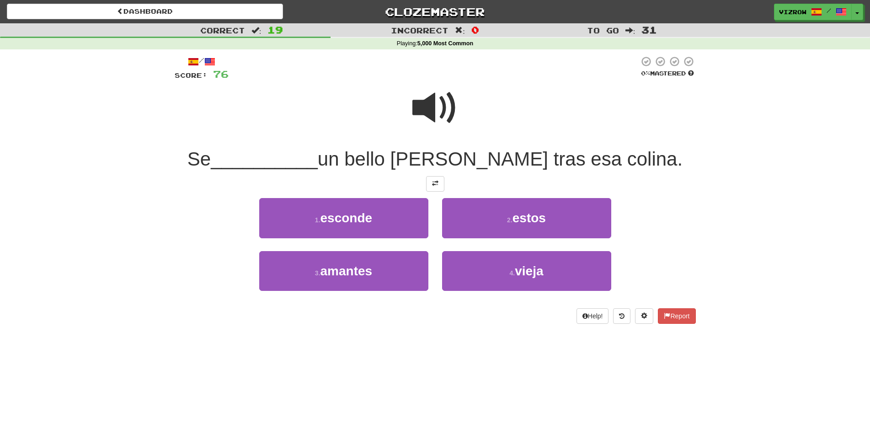
click at [443, 105] on span at bounding box center [435, 108] width 46 height 46
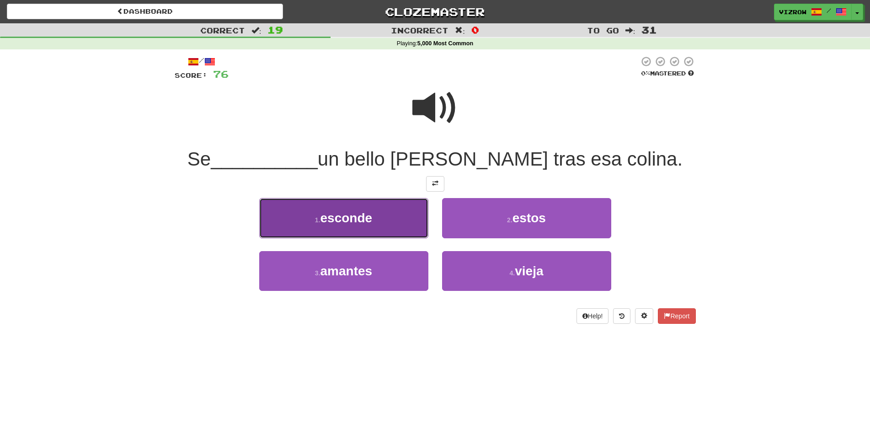
click at [385, 220] on button "1 . esconde" at bounding box center [343, 218] width 169 height 40
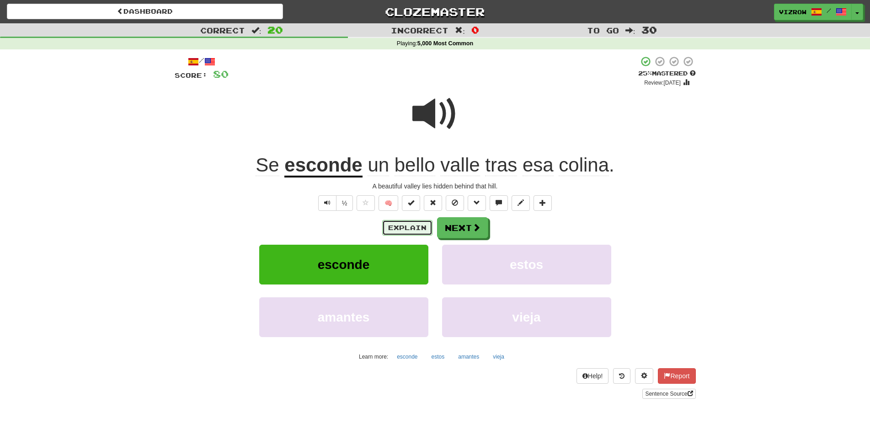
click at [399, 223] on button "Explain" at bounding box center [407, 228] width 50 height 16
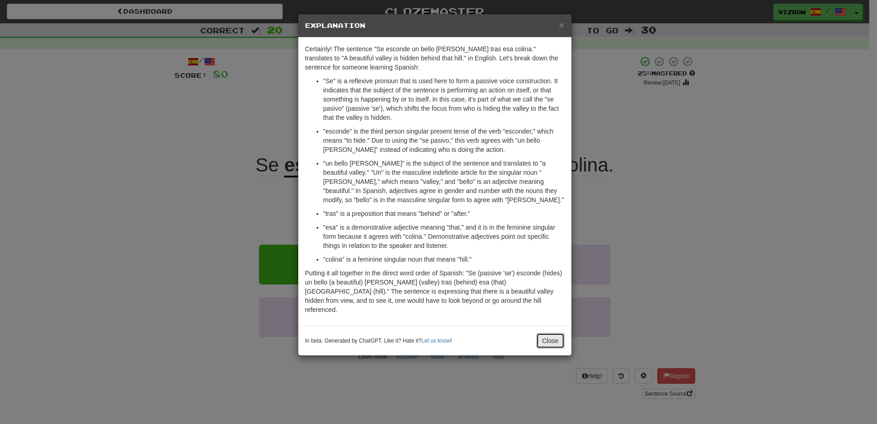
drag, startPoint x: 548, startPoint y: 330, endPoint x: 525, endPoint y: 325, distance: 23.8
click at [548, 333] on button "Close" at bounding box center [551, 341] width 28 height 16
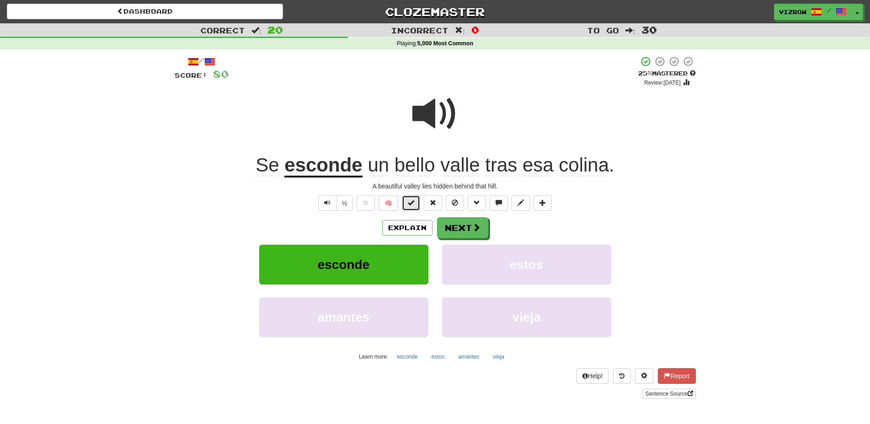
click at [414, 201] on span at bounding box center [411, 202] width 6 height 6
click at [465, 226] on button "Next" at bounding box center [462, 228] width 51 height 21
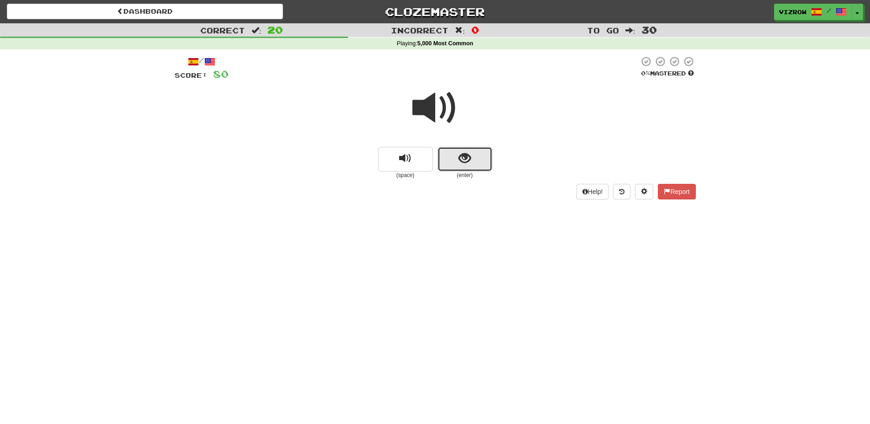
click at [467, 169] on button "show sentence" at bounding box center [464, 159] width 55 height 25
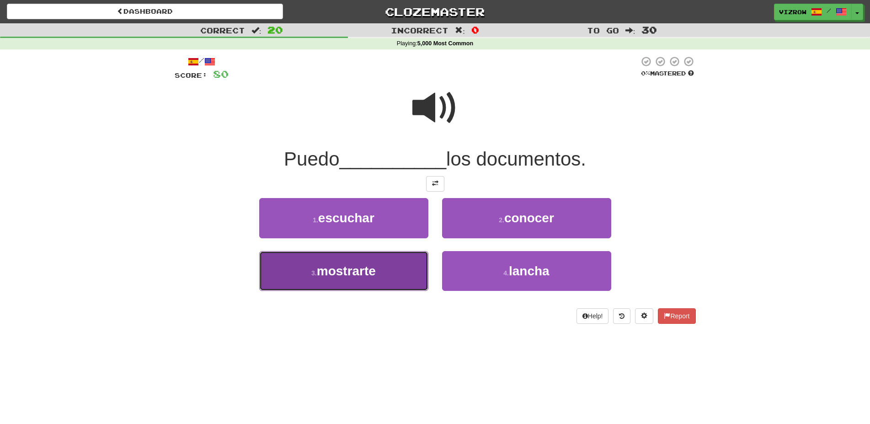
click at [360, 277] on span "mostrarte" at bounding box center [346, 271] width 59 height 14
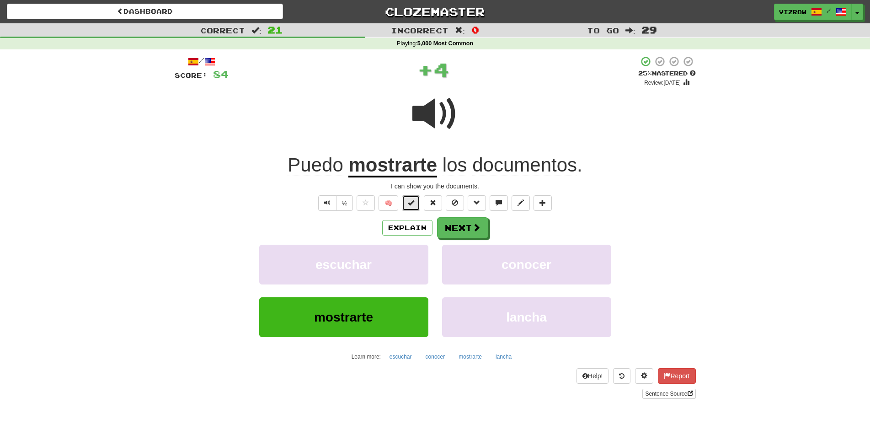
click at [412, 207] on button at bounding box center [411, 203] width 18 height 16
click at [460, 223] on button "Next" at bounding box center [462, 228] width 51 height 21
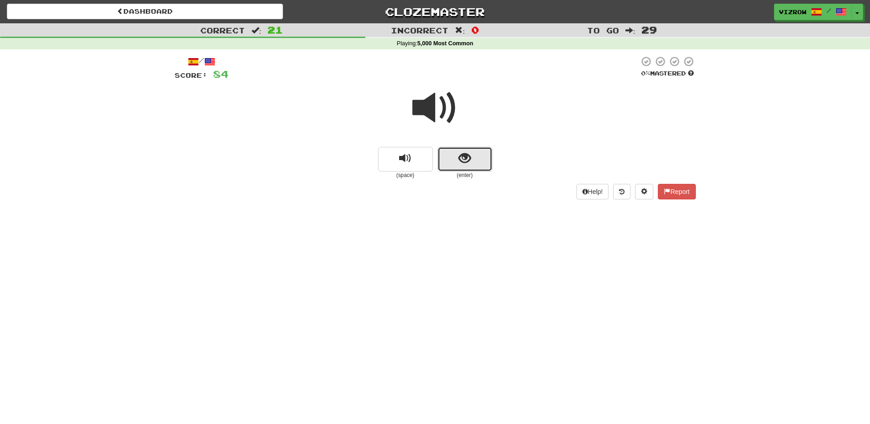
click at [452, 159] on button "show sentence" at bounding box center [464, 159] width 55 height 25
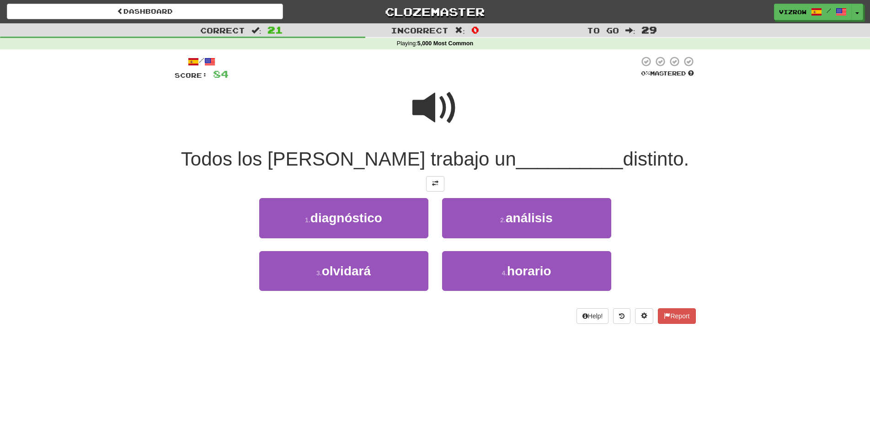
click at [453, 105] on span at bounding box center [435, 108] width 46 height 46
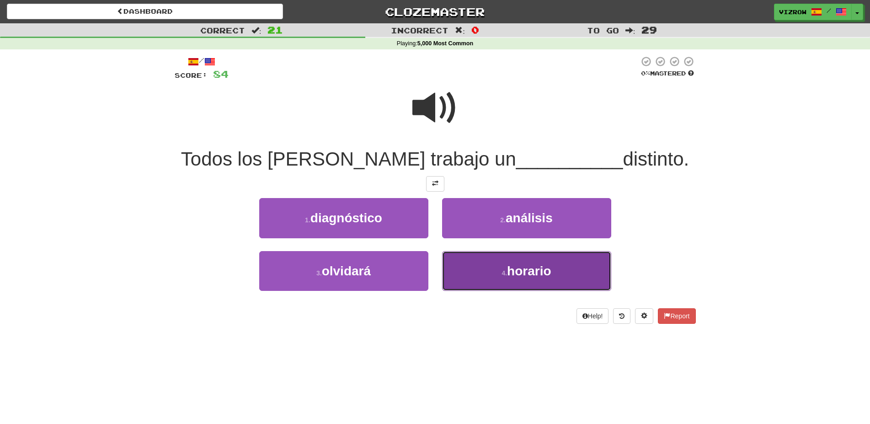
click at [522, 269] on span "horario" at bounding box center [529, 271] width 44 height 14
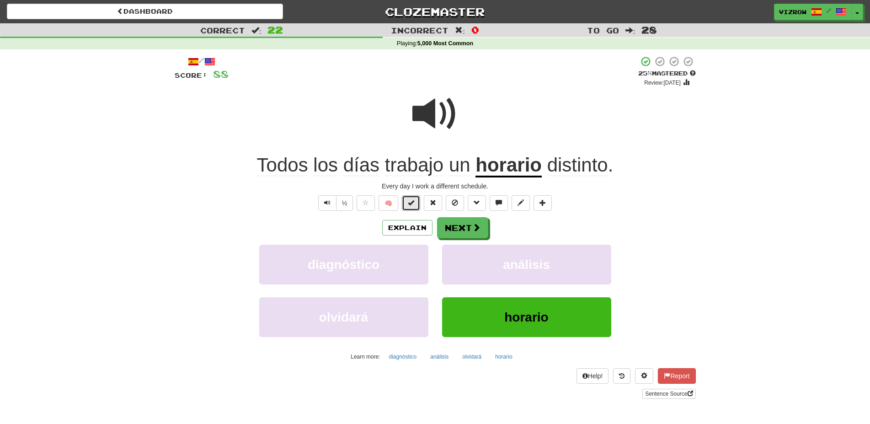
drag, startPoint x: 417, startPoint y: 202, endPoint x: 410, endPoint y: 194, distance: 11.0
click at [413, 199] on button at bounding box center [411, 203] width 18 height 16
click at [453, 227] on button "Next" at bounding box center [462, 228] width 51 height 21
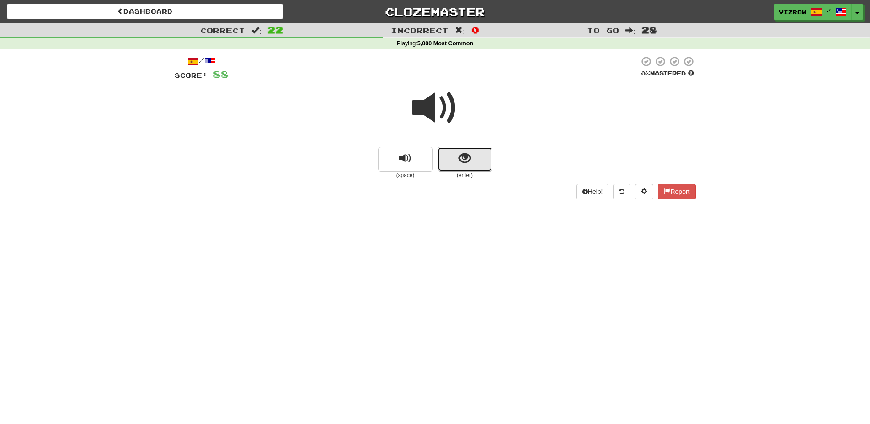
click at [467, 154] on span "show sentence" at bounding box center [464, 158] width 12 height 12
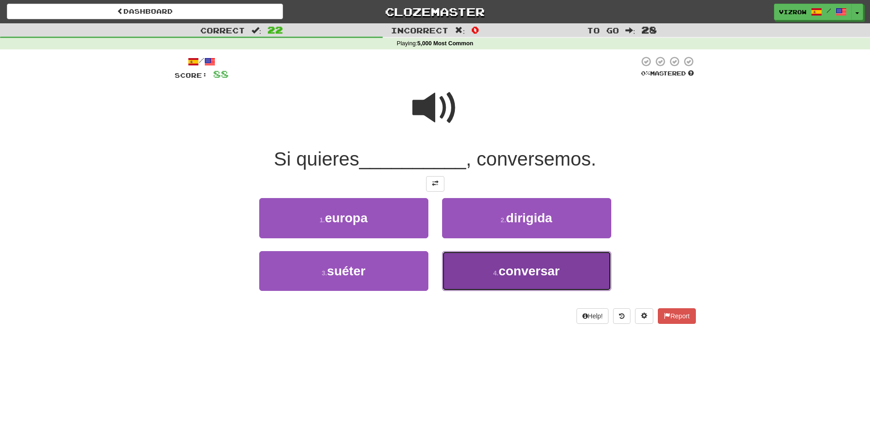
click at [537, 273] on span "conversar" at bounding box center [528, 271] width 61 height 14
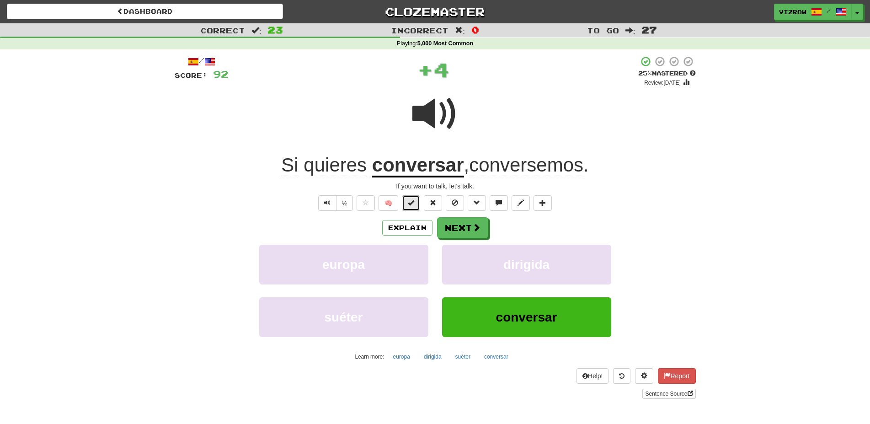
click at [412, 202] on span at bounding box center [411, 202] width 6 height 6
click at [443, 122] on span at bounding box center [435, 114] width 46 height 46
click at [469, 227] on button "Next" at bounding box center [462, 228] width 51 height 21
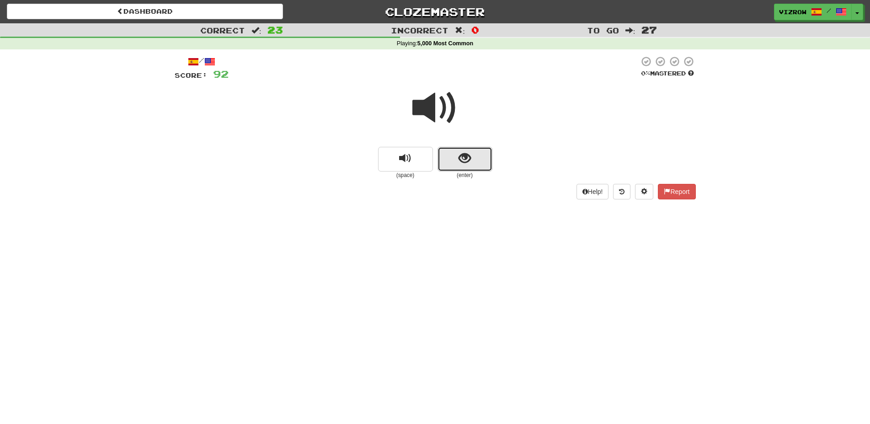
click at [479, 159] on button "show sentence" at bounding box center [464, 159] width 55 height 25
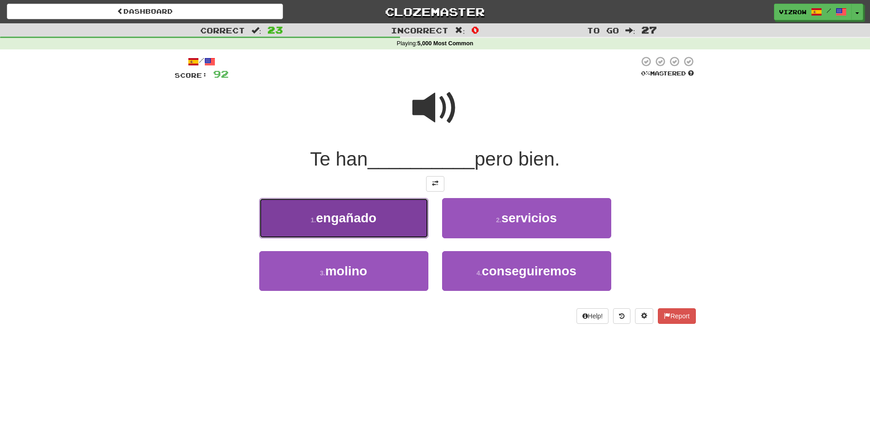
click at [403, 216] on button "1 . engañado" at bounding box center [343, 218] width 169 height 40
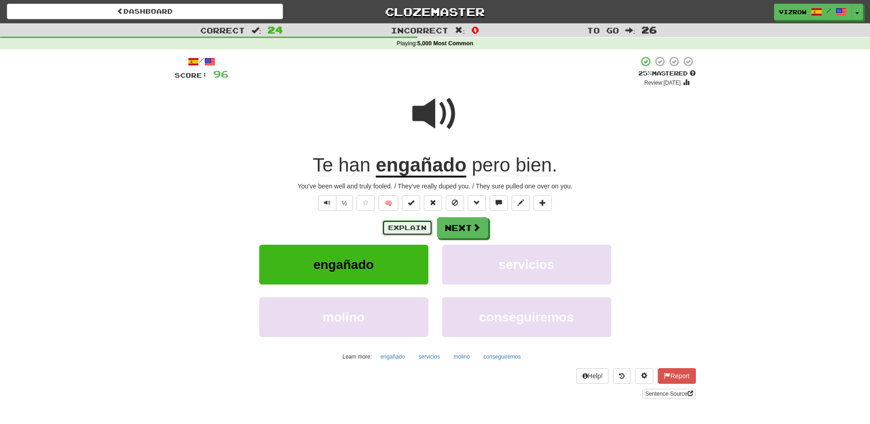
click at [400, 228] on button "Explain" at bounding box center [407, 228] width 50 height 16
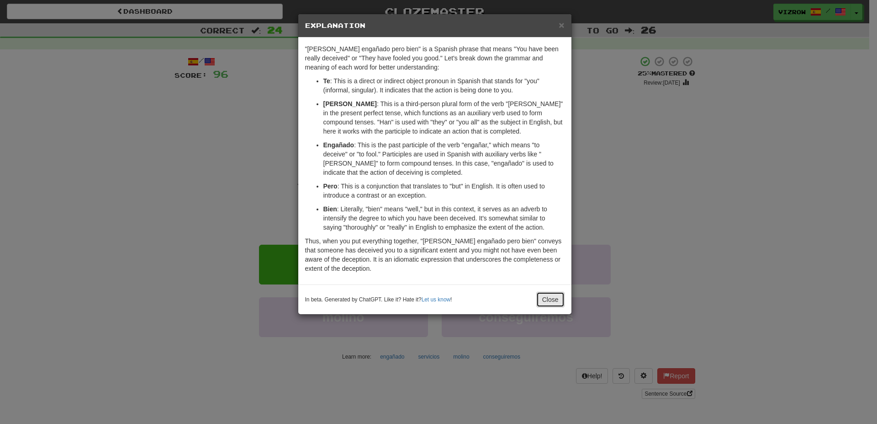
click at [544, 294] on button "Close" at bounding box center [551, 300] width 28 height 16
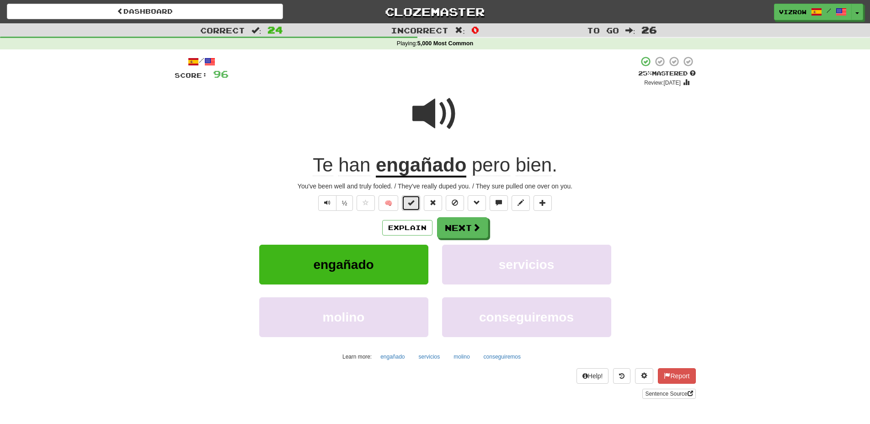
click at [412, 203] on span at bounding box center [411, 202] width 6 height 6
click at [462, 228] on button "Next" at bounding box center [462, 228] width 51 height 21
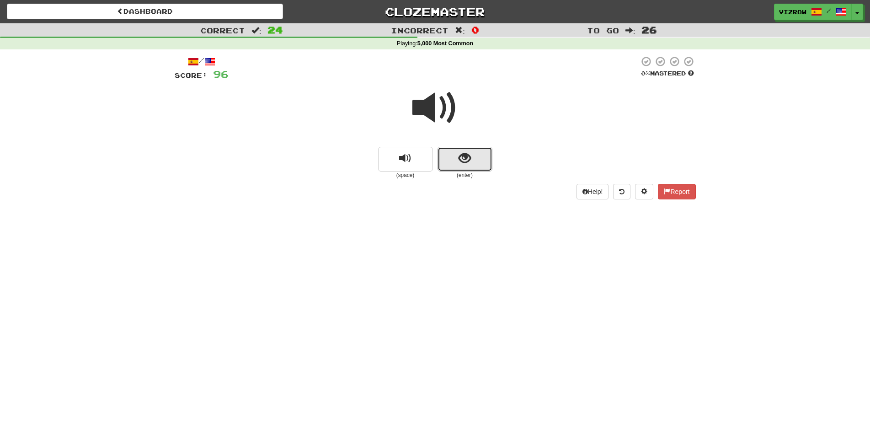
click at [461, 164] on span "show sentence" at bounding box center [464, 158] width 12 height 12
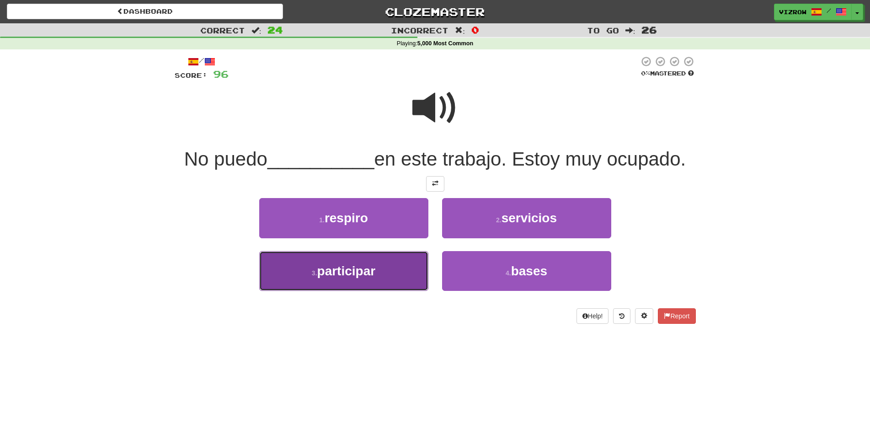
click at [365, 276] on span "participar" at bounding box center [346, 271] width 58 height 14
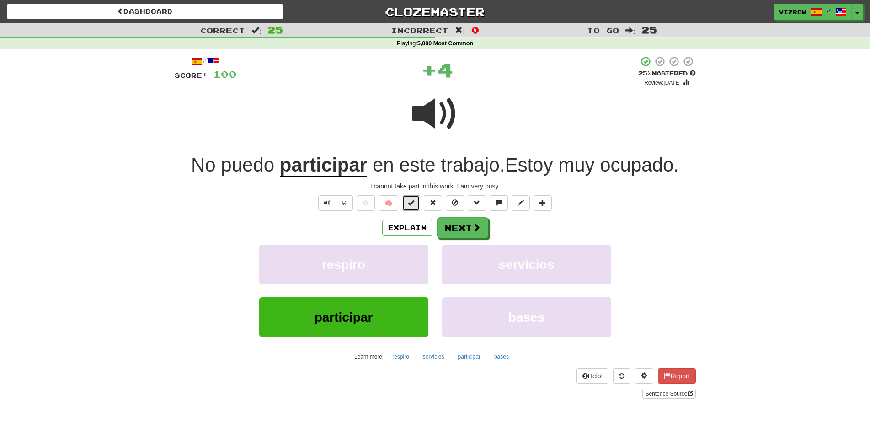
click at [413, 199] on span at bounding box center [411, 202] width 6 height 6
click at [468, 234] on button "Next" at bounding box center [462, 228] width 51 height 21
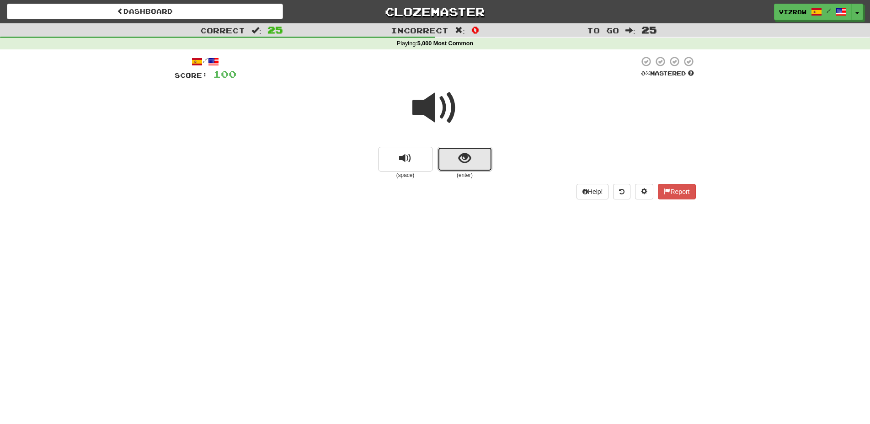
click at [453, 159] on button "show sentence" at bounding box center [464, 159] width 55 height 25
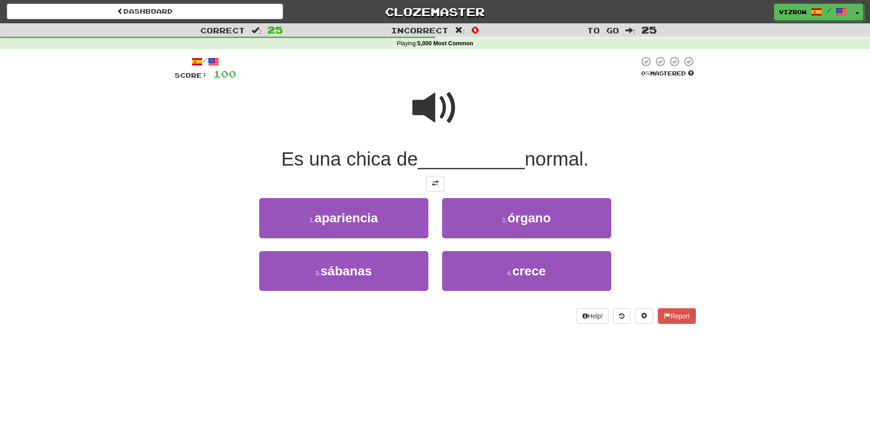
click at [445, 108] on span at bounding box center [435, 108] width 46 height 46
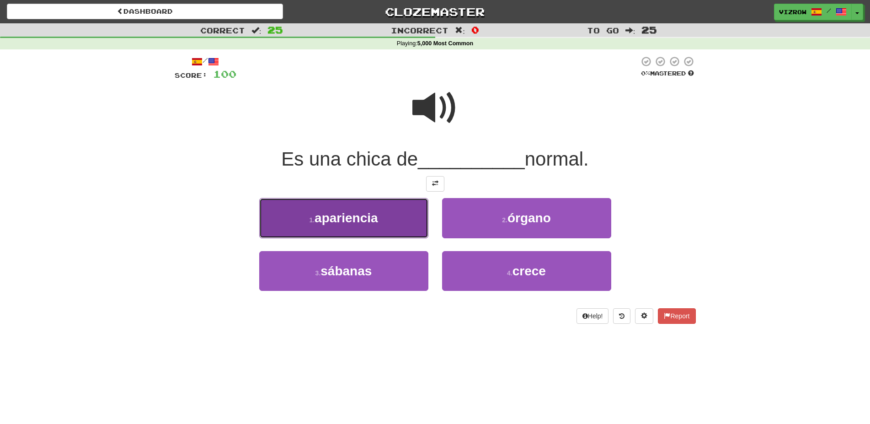
click at [382, 215] on button "1 . apariencia" at bounding box center [343, 218] width 169 height 40
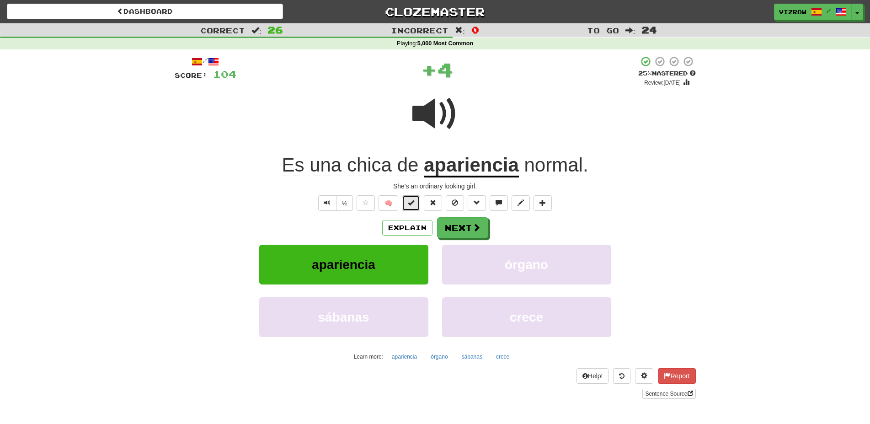
click at [413, 205] on span at bounding box center [411, 202] width 6 height 6
click at [466, 227] on button "Next" at bounding box center [462, 228] width 51 height 21
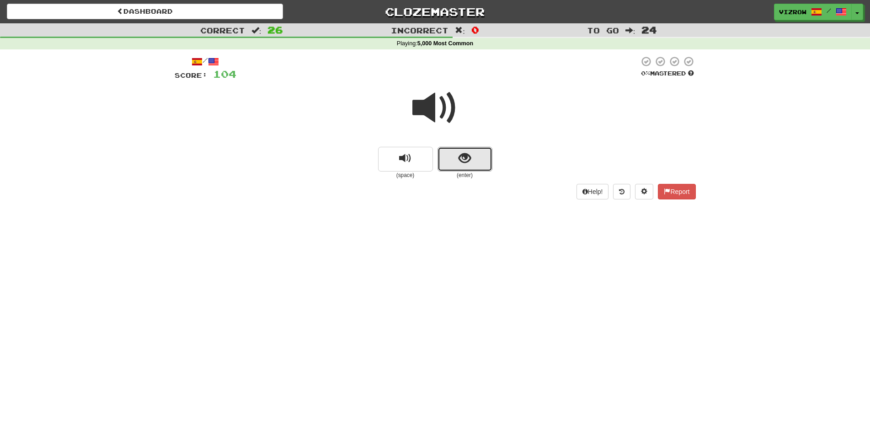
click at [461, 162] on span "show sentence" at bounding box center [464, 158] width 12 height 12
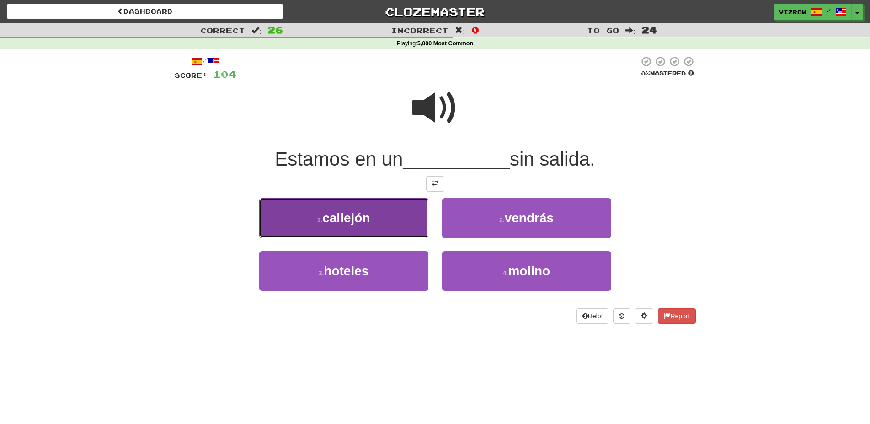
click at [405, 230] on button "1 . callejón" at bounding box center [343, 218] width 169 height 40
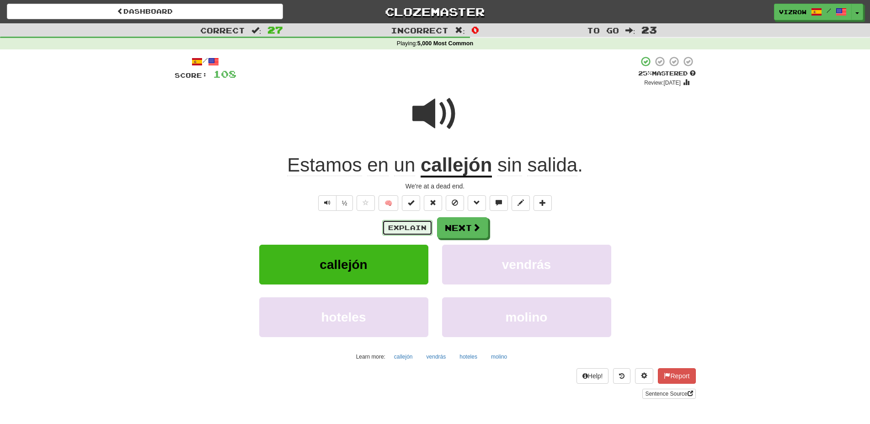
click at [413, 224] on button "Explain" at bounding box center [407, 228] width 50 height 16
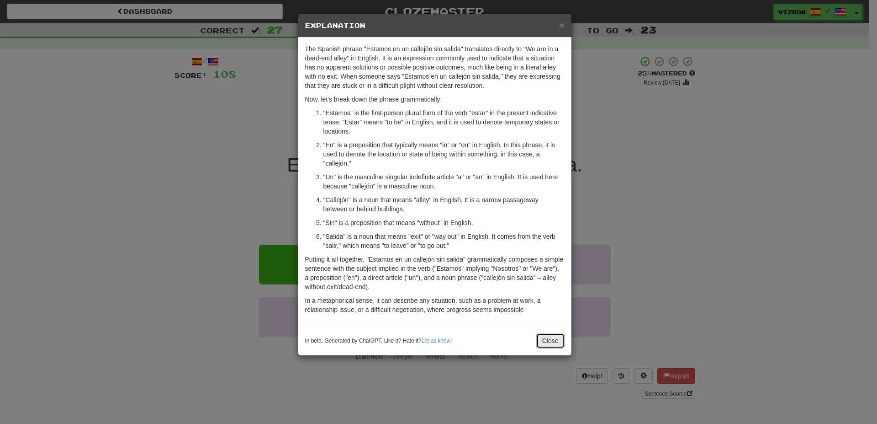
click at [549, 337] on button "Close" at bounding box center [551, 341] width 28 height 16
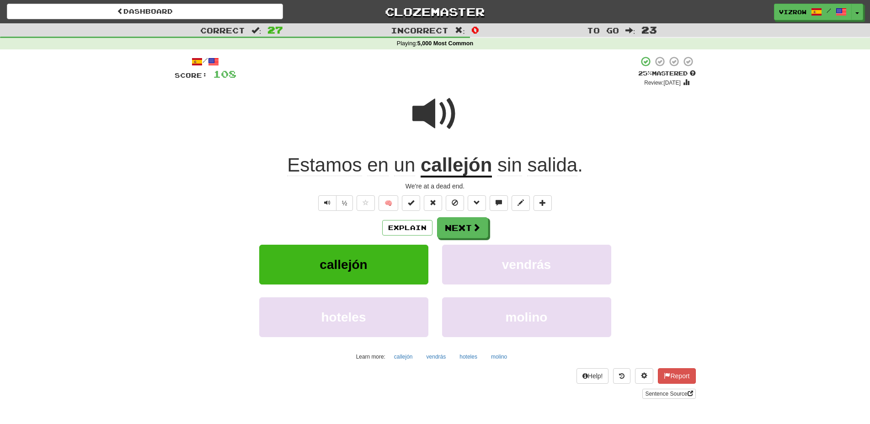
click at [441, 115] on span at bounding box center [435, 114] width 46 height 46
click at [411, 200] on span at bounding box center [411, 202] width 6 height 6
click at [481, 234] on button "Next" at bounding box center [462, 228] width 51 height 21
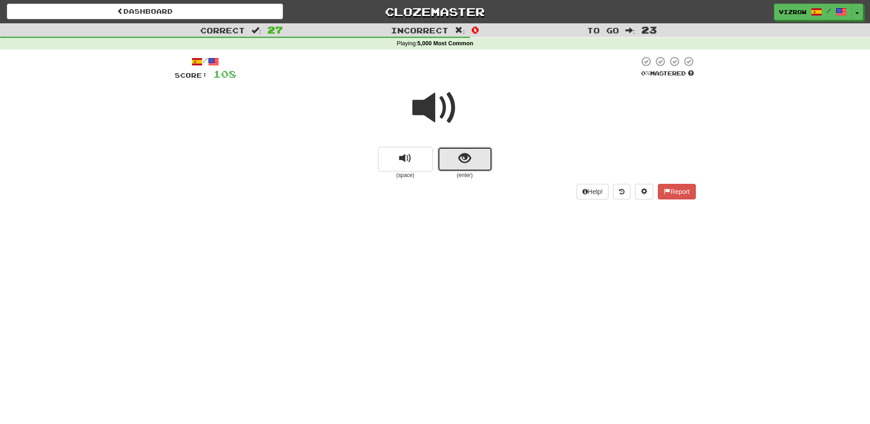
click at [470, 160] on span "show sentence" at bounding box center [464, 158] width 12 height 12
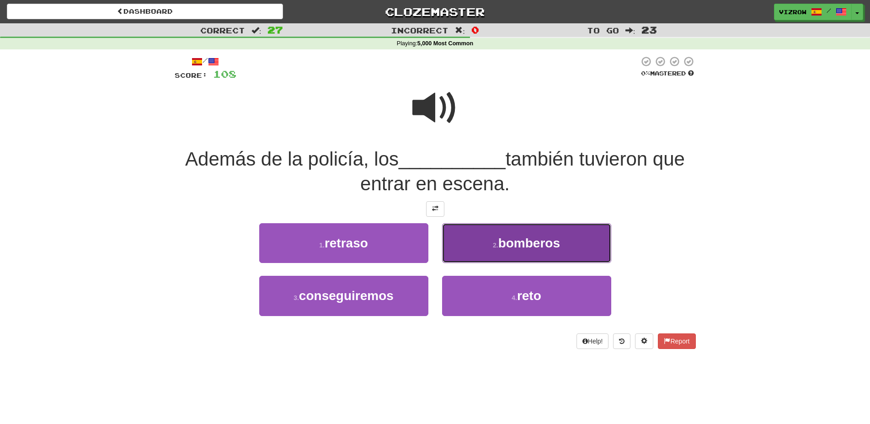
click at [567, 250] on button "2 . bomberos" at bounding box center [526, 243] width 169 height 40
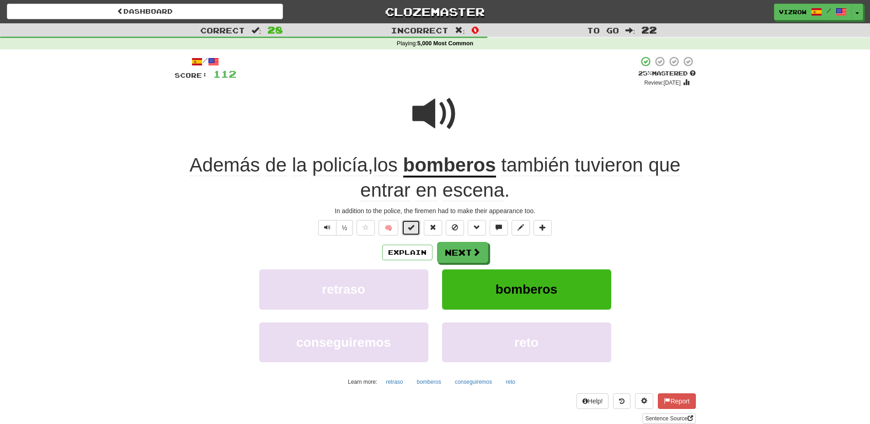
click at [416, 226] on button at bounding box center [411, 228] width 18 height 16
click at [476, 249] on span at bounding box center [477, 252] width 8 height 8
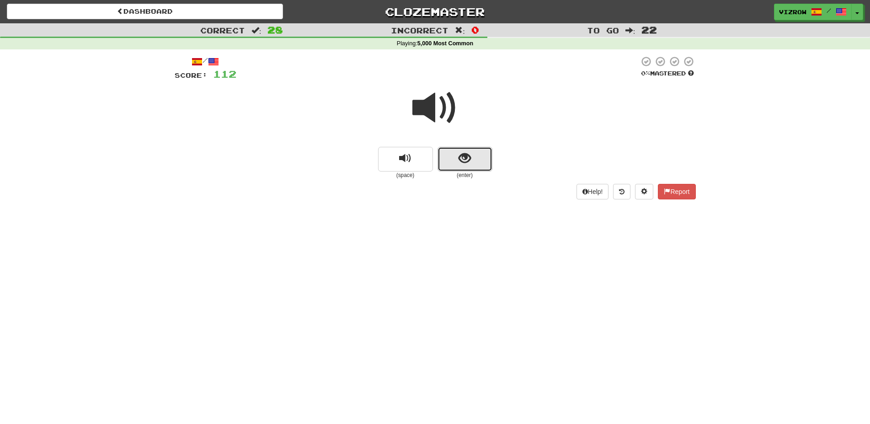
click at [450, 162] on button "show sentence" at bounding box center [464, 159] width 55 height 25
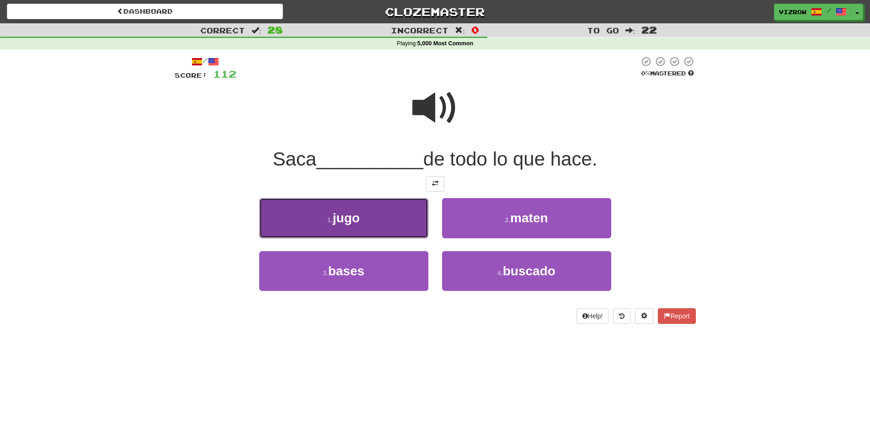
click at [362, 229] on button "1 . jugo" at bounding box center [343, 218] width 169 height 40
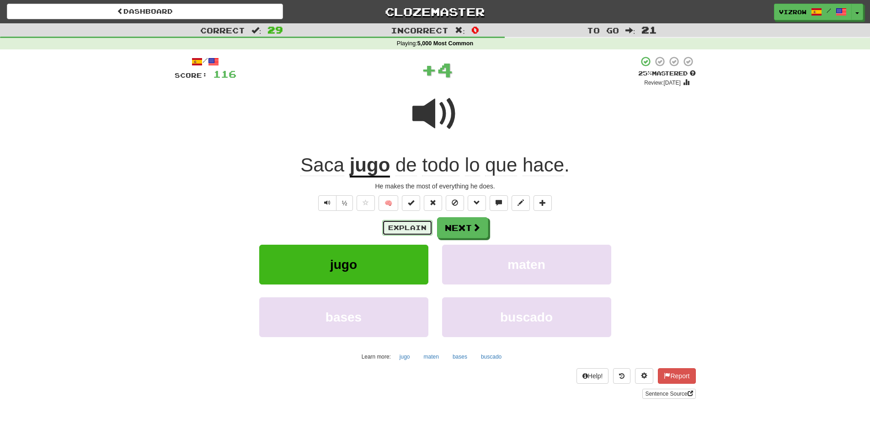
click at [400, 228] on button "Explain" at bounding box center [407, 228] width 50 height 16
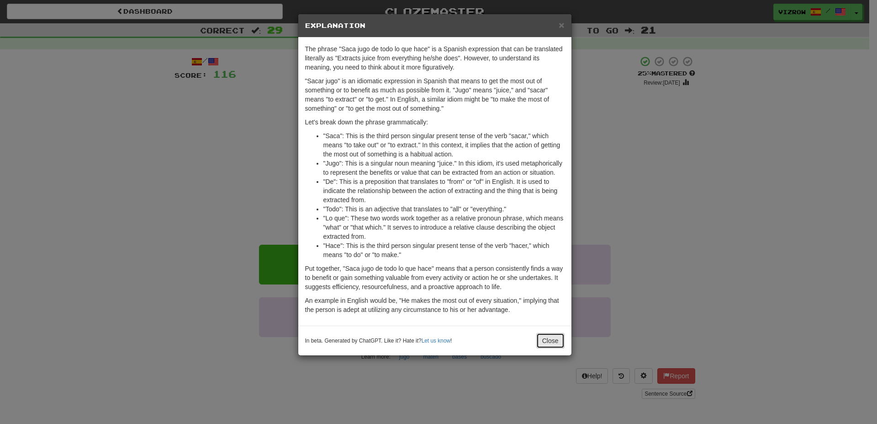
drag, startPoint x: 544, startPoint y: 337, endPoint x: 538, endPoint y: 336, distance: 6.1
click at [543, 337] on button "Close" at bounding box center [551, 341] width 28 height 16
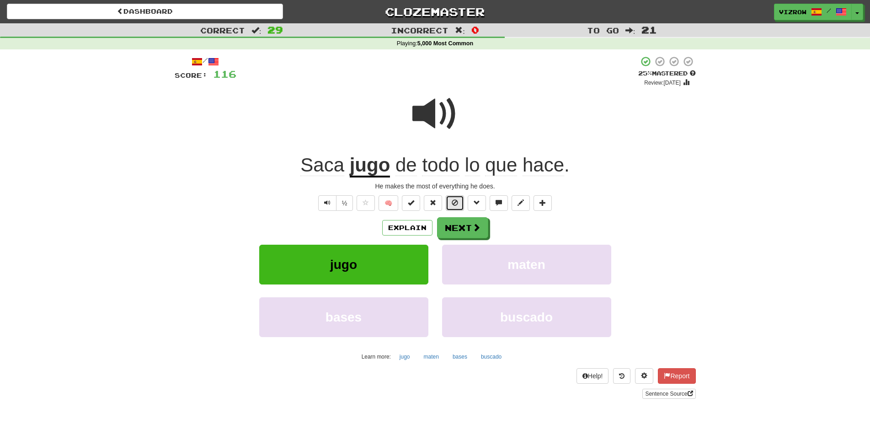
click at [455, 197] on button at bounding box center [455, 203] width 18 height 16
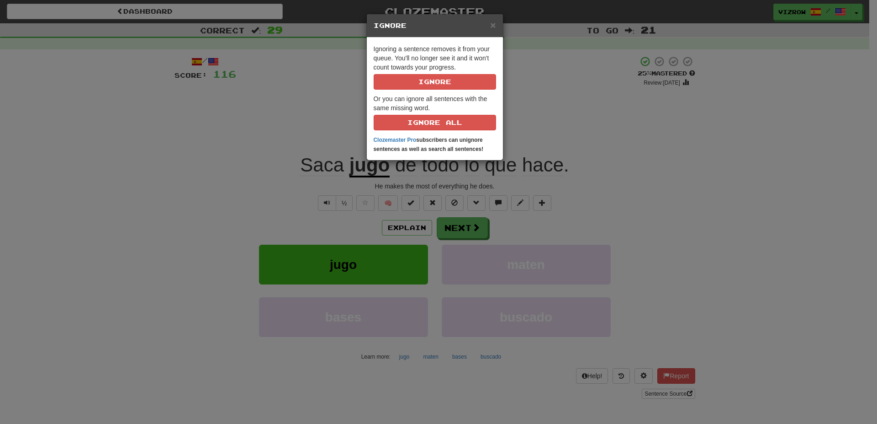
click at [449, 90] on div "Ignoring a sentence removes it from your queue. You'll no longer see it and it …" at bounding box center [435, 98] width 136 height 122
click at [450, 83] on button "Ignore" at bounding box center [435, 82] width 122 height 16
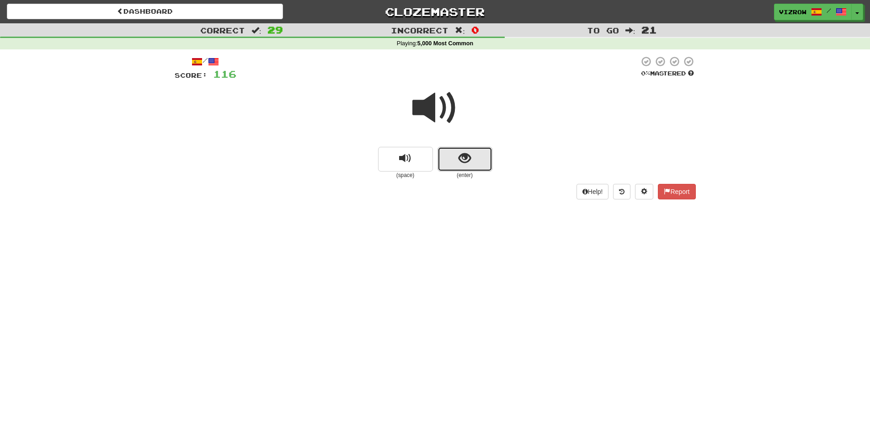
click at [456, 162] on button "show sentence" at bounding box center [464, 159] width 55 height 25
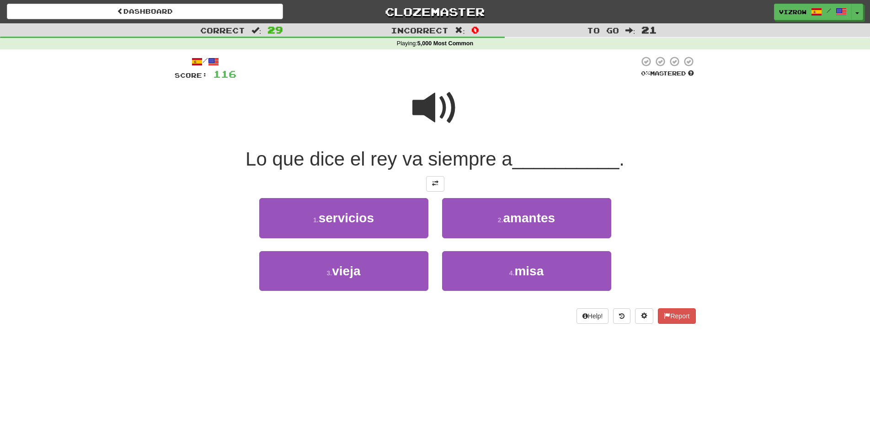
click at [437, 98] on span at bounding box center [435, 108] width 46 height 46
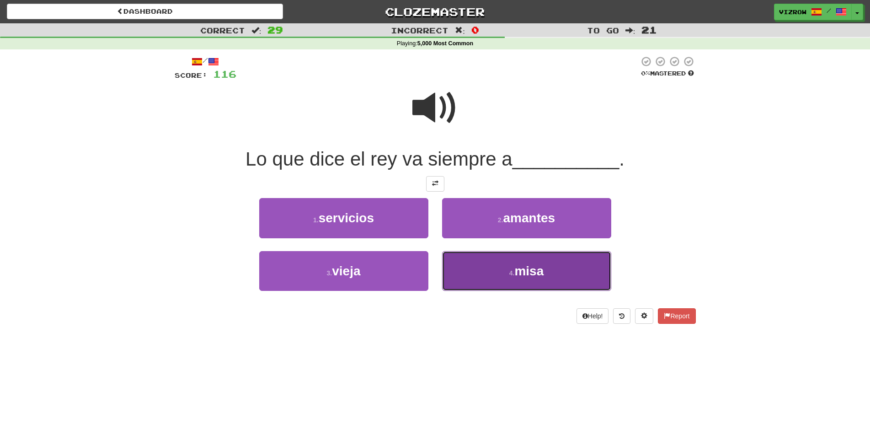
click at [527, 267] on span "misa" at bounding box center [528, 271] width 29 height 14
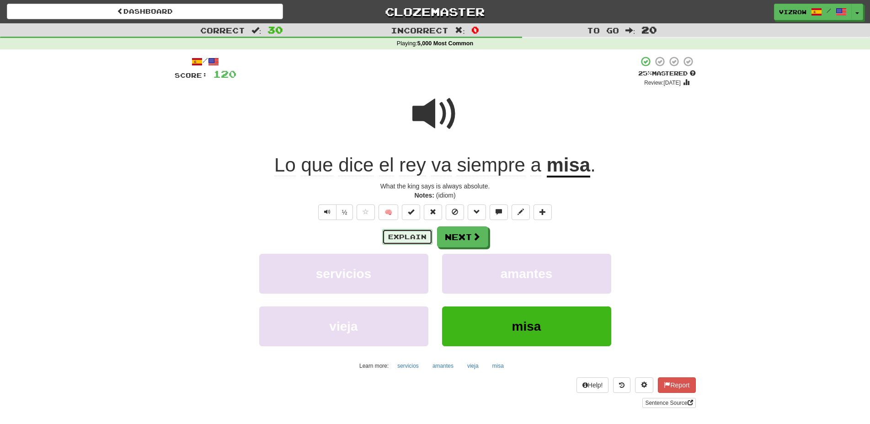
click at [404, 234] on button "Explain" at bounding box center [407, 237] width 50 height 16
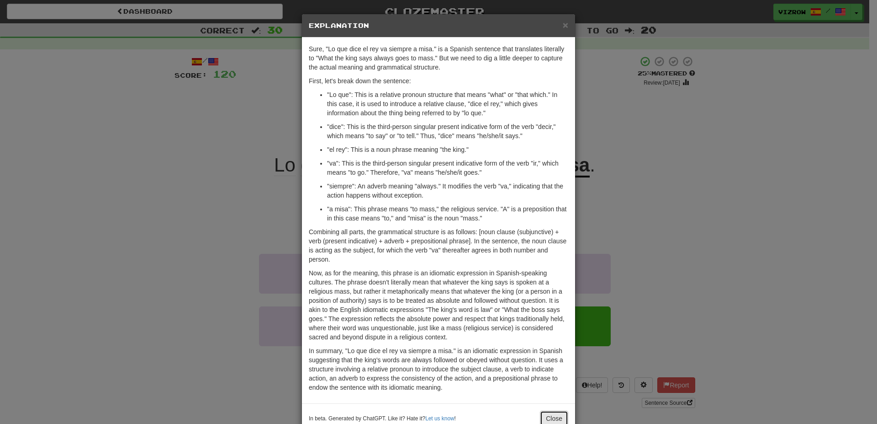
click at [546, 414] on button "Close" at bounding box center [554, 418] width 28 height 16
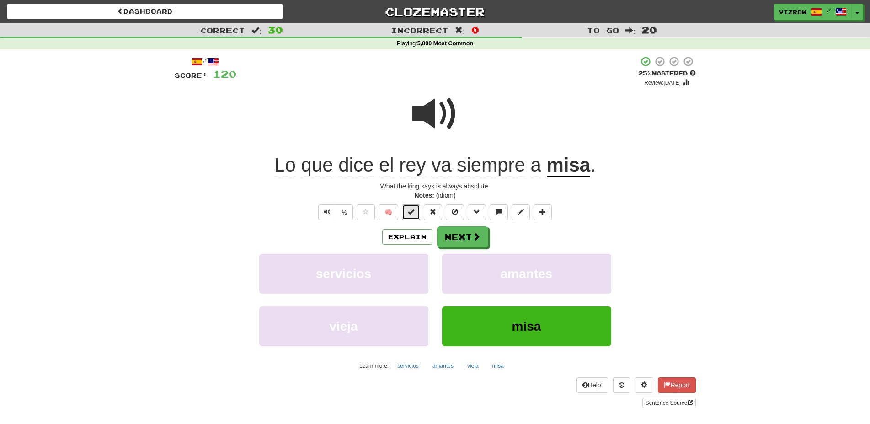
click at [411, 216] on button at bounding box center [411, 212] width 18 height 16
click at [463, 233] on button "Next" at bounding box center [462, 237] width 51 height 21
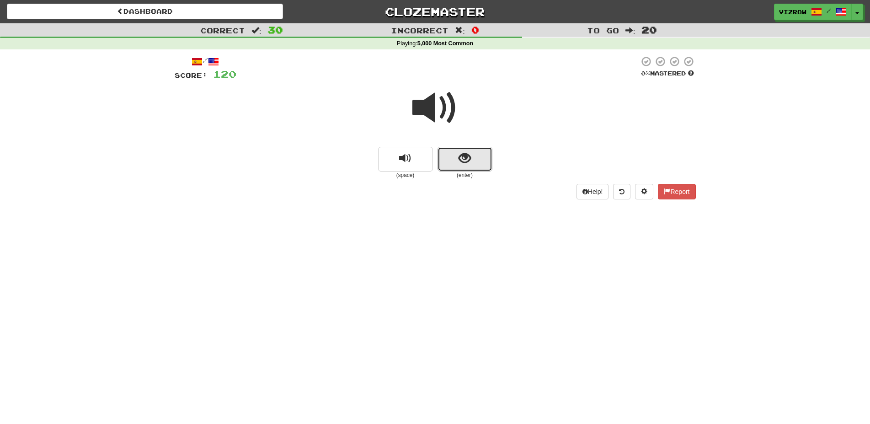
click at [465, 156] on span "show sentence" at bounding box center [464, 158] width 12 height 12
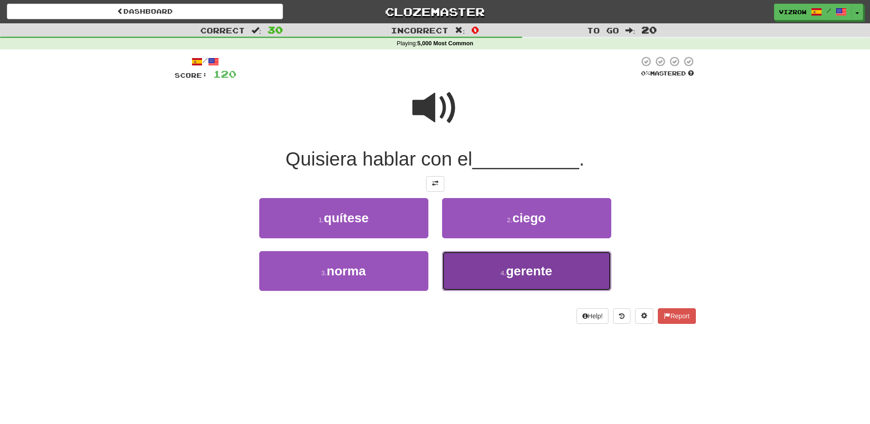
click at [557, 271] on button "4 . gerente" at bounding box center [526, 271] width 169 height 40
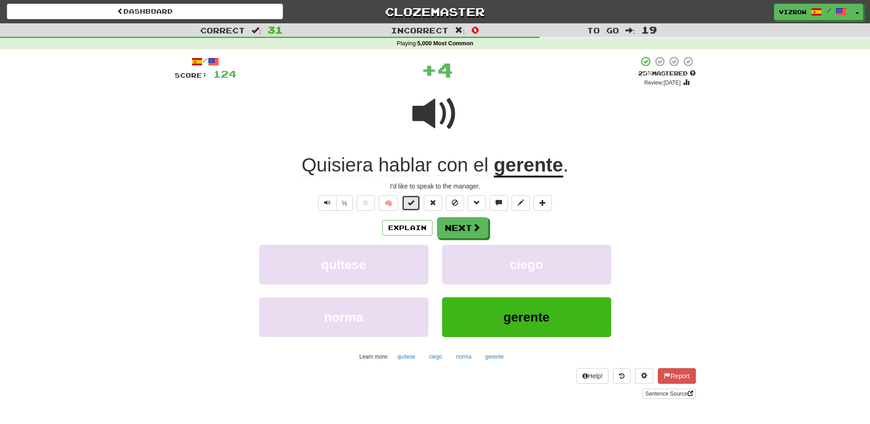
click at [409, 197] on button at bounding box center [411, 203] width 18 height 16
click at [457, 229] on button "Next" at bounding box center [462, 228] width 51 height 21
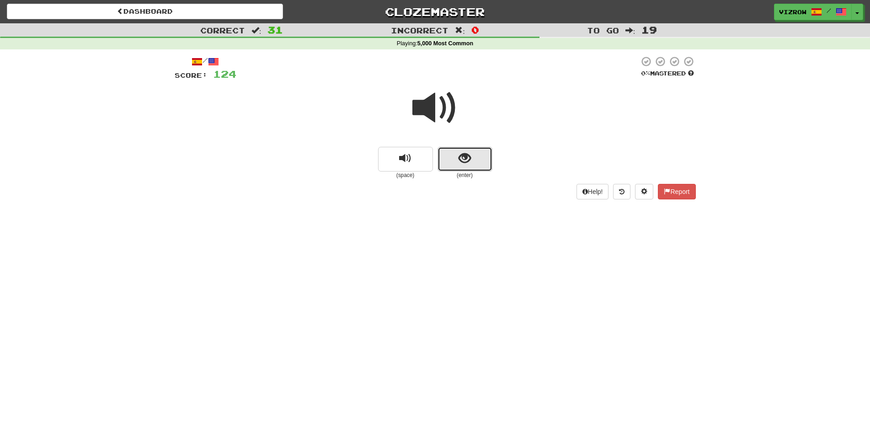
click at [466, 153] on span "show sentence" at bounding box center [464, 158] width 12 height 12
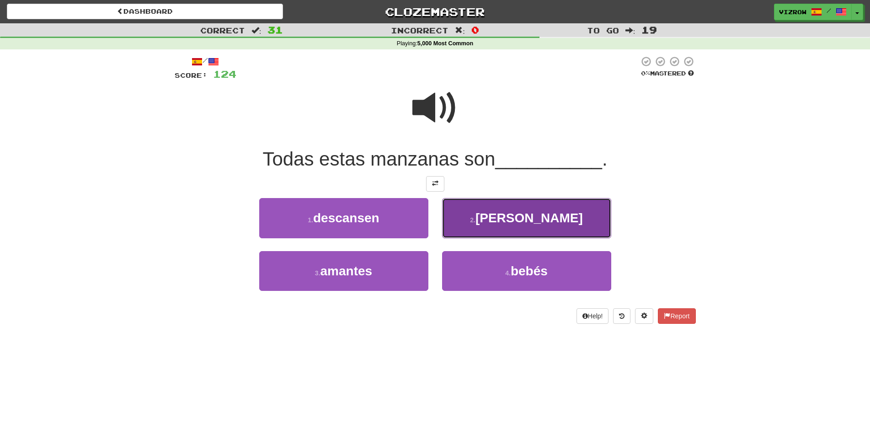
click at [509, 216] on button "2 . rojas" at bounding box center [526, 218] width 169 height 40
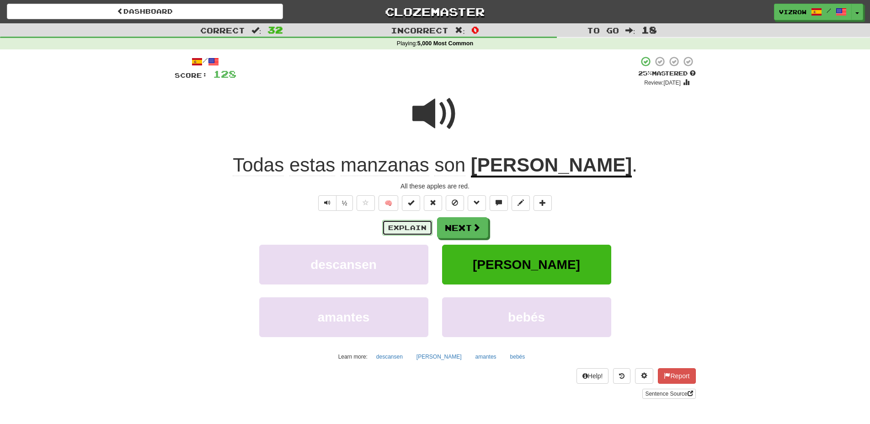
click at [425, 221] on button "Explain" at bounding box center [407, 228] width 50 height 16
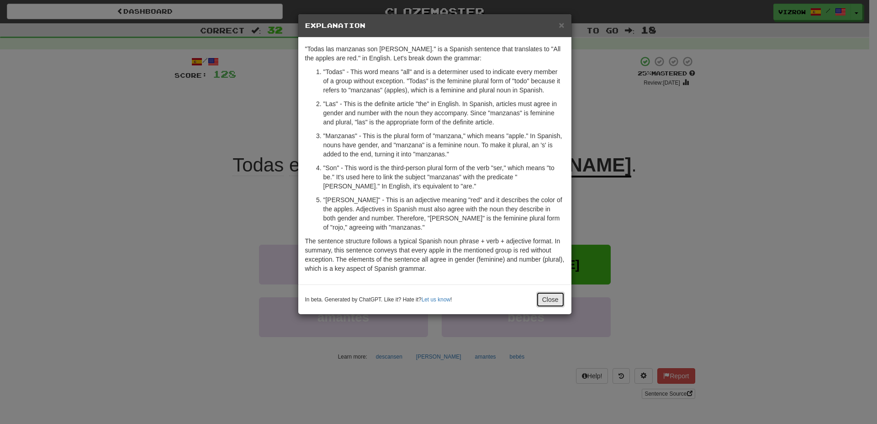
click at [552, 303] on button "Close" at bounding box center [551, 300] width 28 height 16
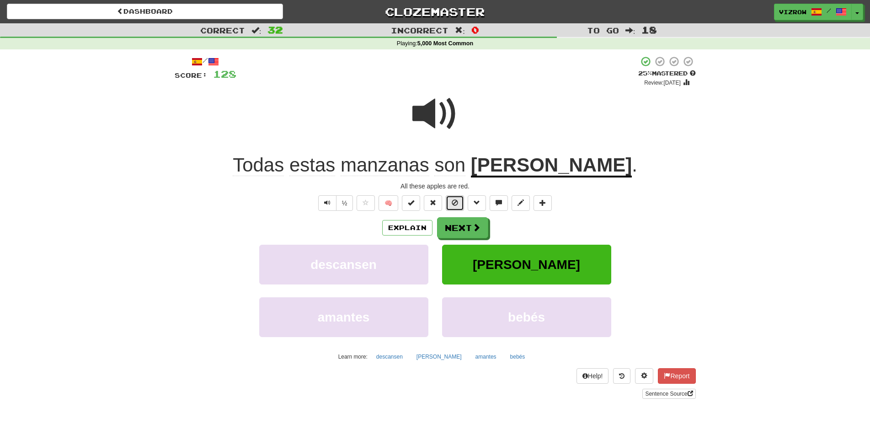
click at [458, 202] on span at bounding box center [455, 202] width 6 height 6
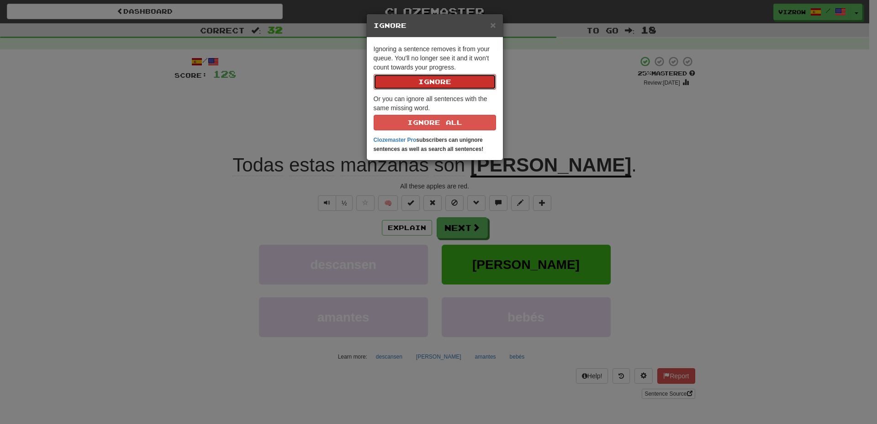
click at [463, 81] on button "Ignore" at bounding box center [435, 82] width 122 height 16
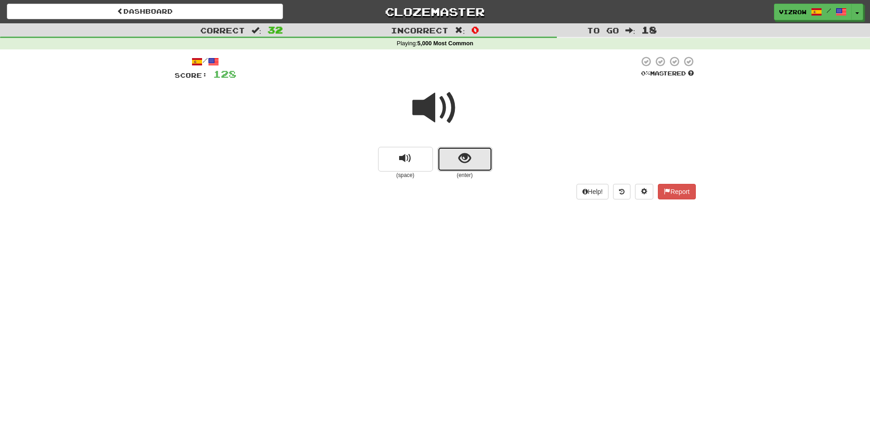
click at [460, 159] on span "show sentence" at bounding box center [464, 158] width 12 height 12
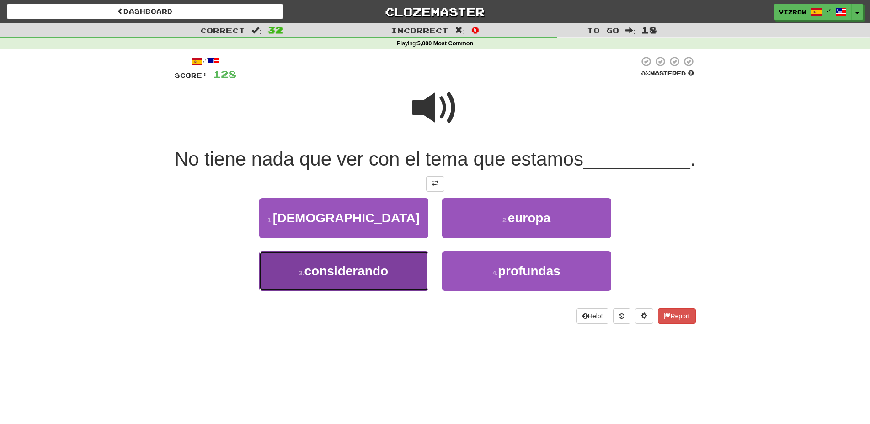
click at [395, 291] on button "3 . considerando" at bounding box center [343, 271] width 169 height 40
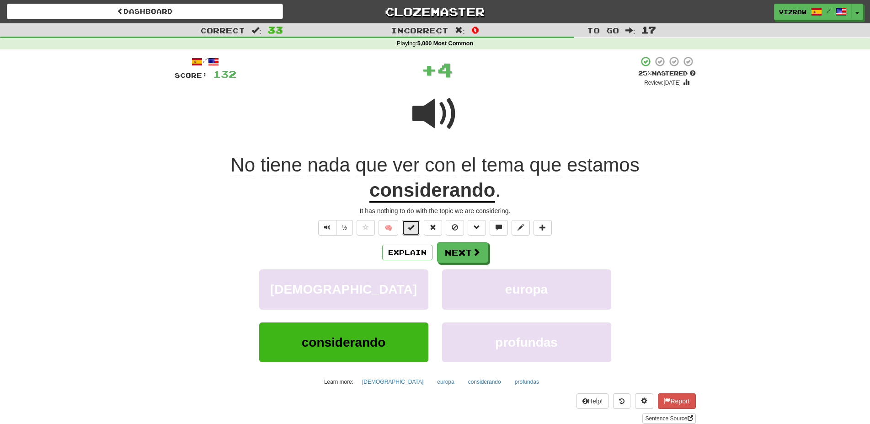
click at [411, 226] on span at bounding box center [411, 227] width 6 height 6
click at [463, 253] on button "Next" at bounding box center [462, 252] width 51 height 21
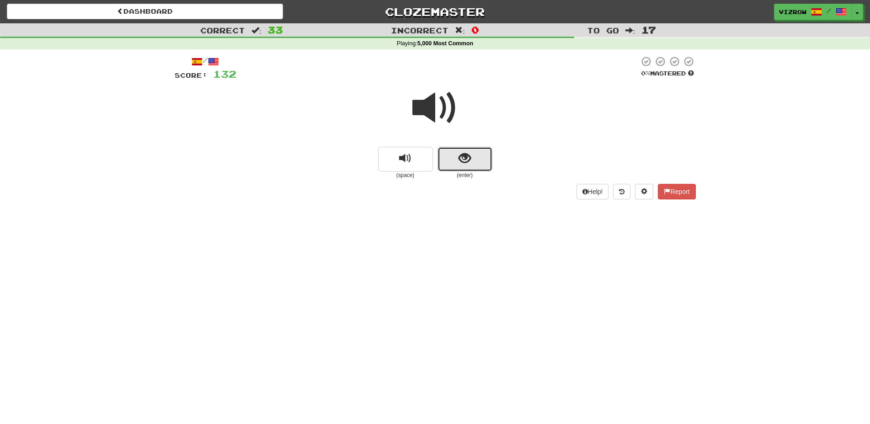
click at [454, 168] on button "show sentence" at bounding box center [464, 159] width 55 height 25
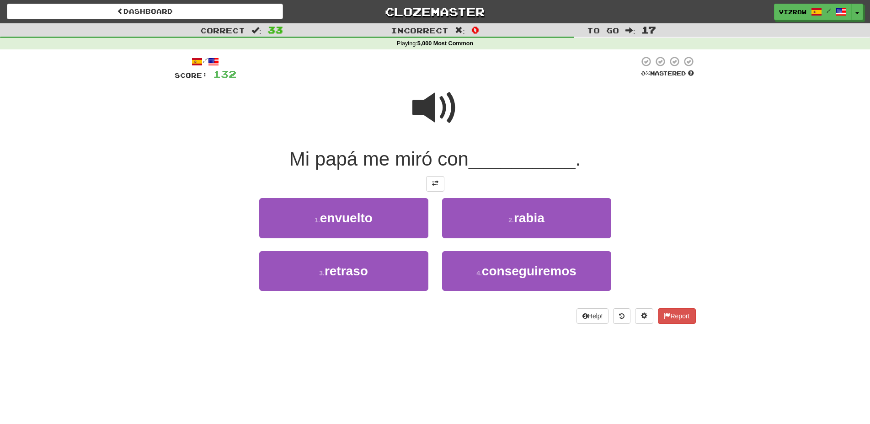
click at [439, 114] on span at bounding box center [435, 108] width 46 height 46
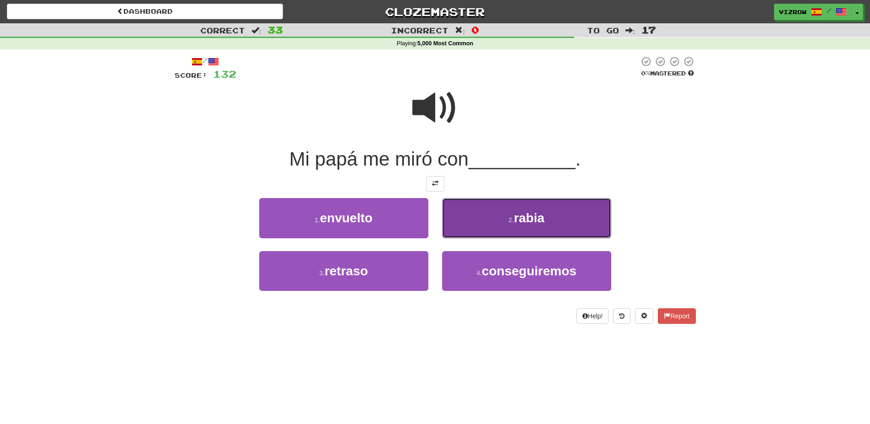
click at [530, 215] on span "rabia" at bounding box center [529, 218] width 31 height 14
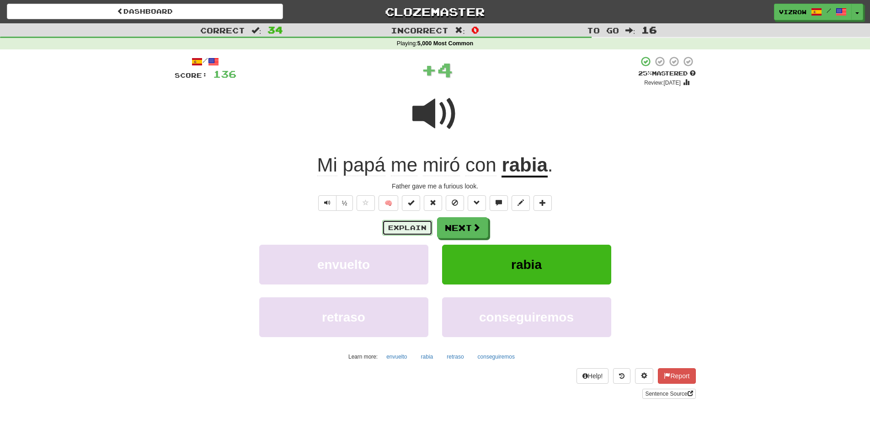
drag, startPoint x: 408, startPoint y: 224, endPoint x: 413, endPoint y: 231, distance: 8.8
click at [413, 231] on button "Explain" at bounding box center [407, 228] width 50 height 16
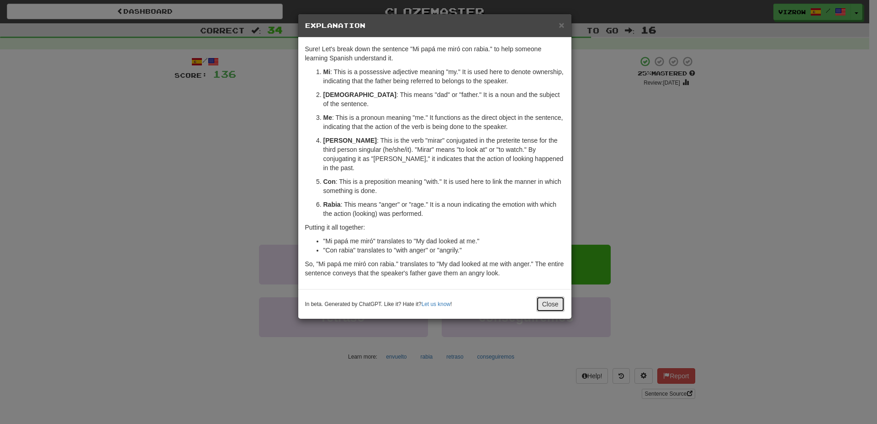
click at [546, 296] on button "Close" at bounding box center [551, 304] width 28 height 16
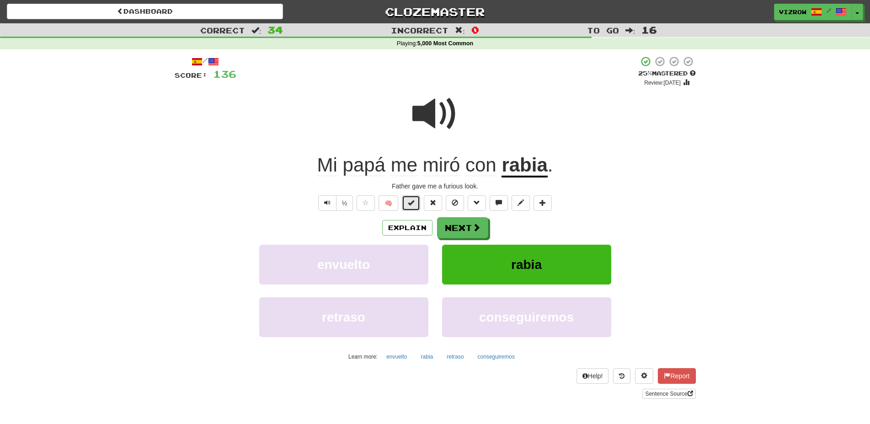
click at [418, 206] on button at bounding box center [411, 203] width 18 height 16
click at [458, 242] on div "Explain Next envuelto rabia retraso conseguiremos Learn more: envuelto rabia re…" at bounding box center [435, 290] width 521 height 147
click at [469, 231] on button "Next" at bounding box center [462, 228] width 51 height 21
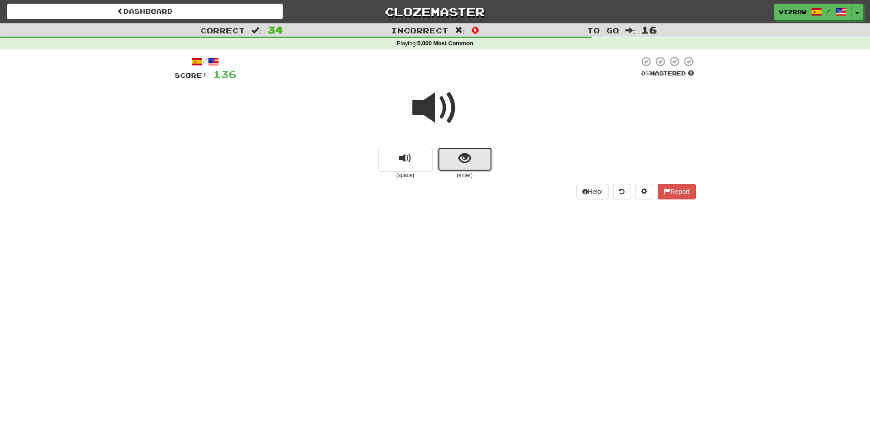
click at [453, 163] on button "show sentence" at bounding box center [464, 159] width 55 height 25
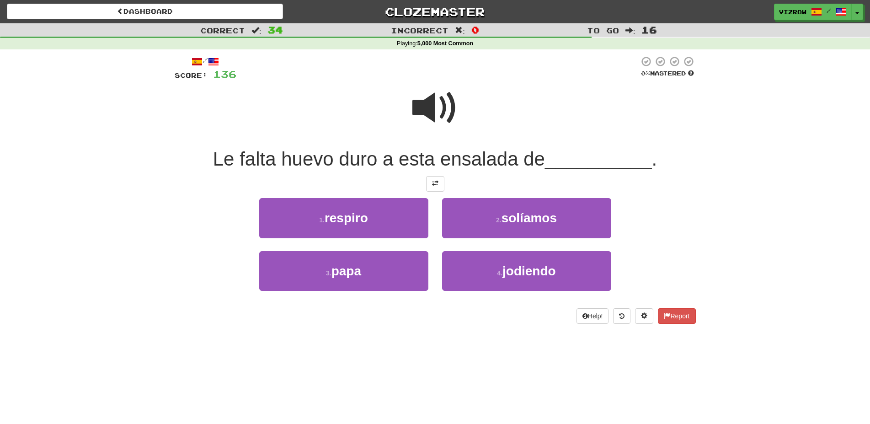
click at [448, 111] on span at bounding box center [435, 108] width 46 height 46
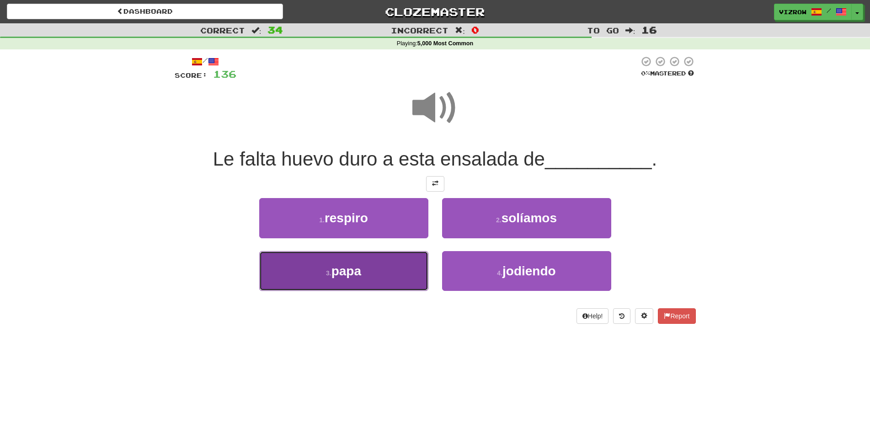
click at [385, 261] on button "3 . papa" at bounding box center [343, 271] width 169 height 40
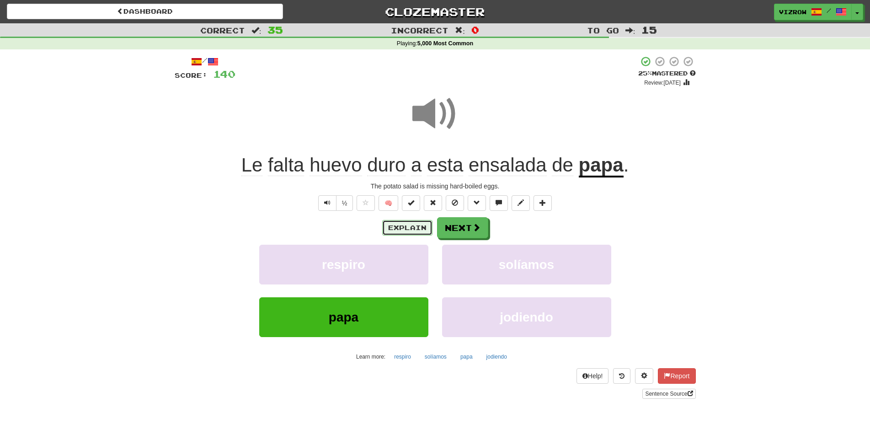
click at [417, 223] on button "Explain" at bounding box center [407, 228] width 50 height 16
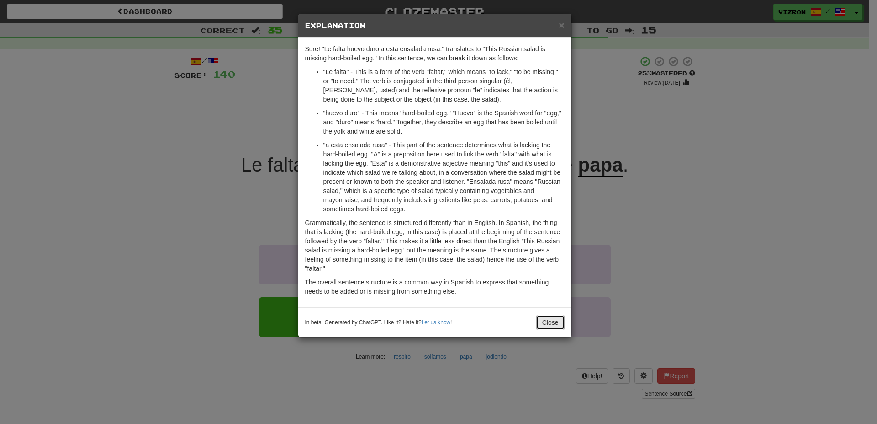
click at [560, 324] on button "Close" at bounding box center [551, 322] width 28 height 16
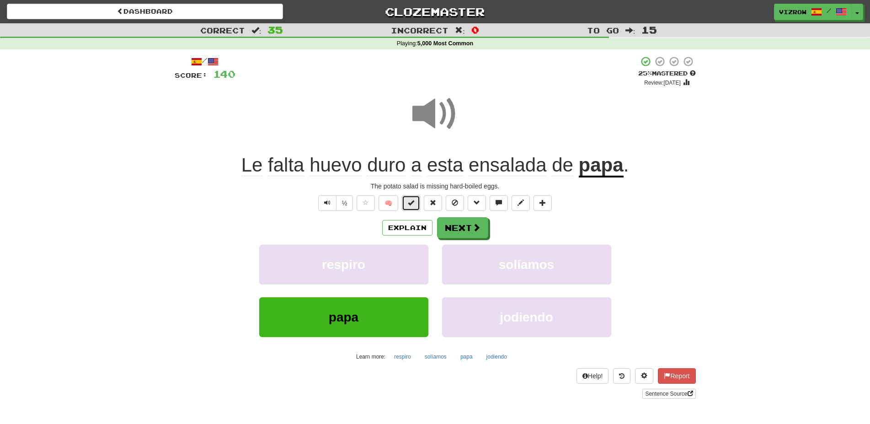
click at [411, 202] on span at bounding box center [411, 202] width 6 height 6
click at [462, 227] on button "Next" at bounding box center [462, 228] width 51 height 21
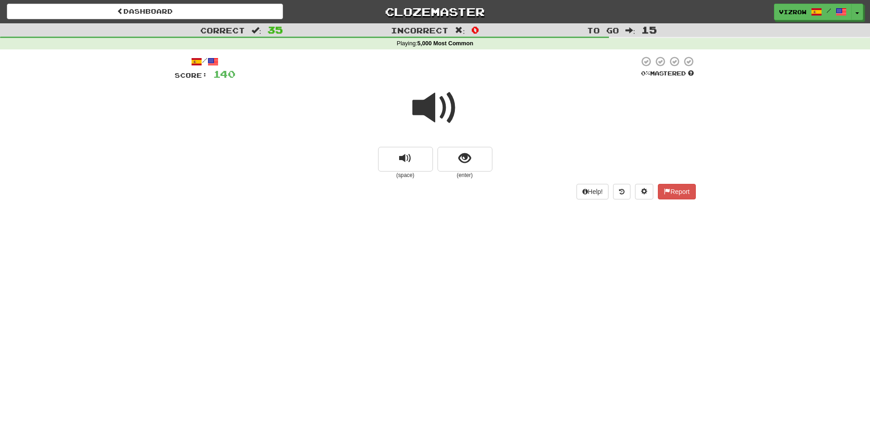
click at [457, 143] on div at bounding box center [435, 113] width 521 height 65
click at [457, 162] on button "show sentence" at bounding box center [464, 159] width 55 height 25
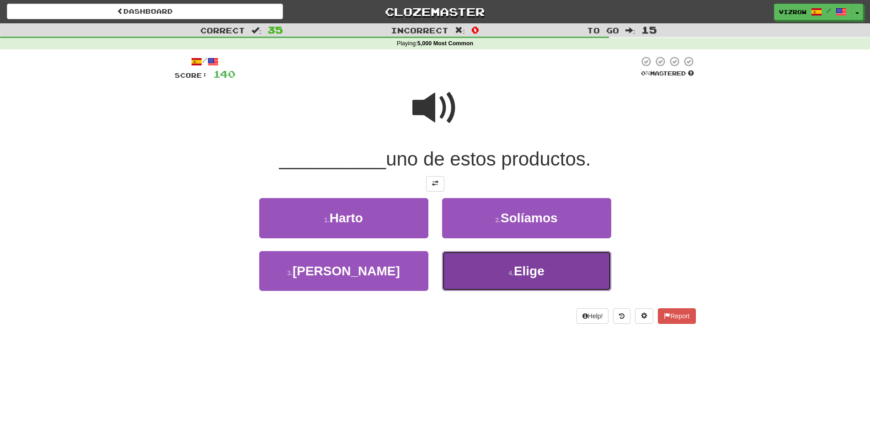
click at [576, 275] on button "4 . Elige" at bounding box center [526, 271] width 169 height 40
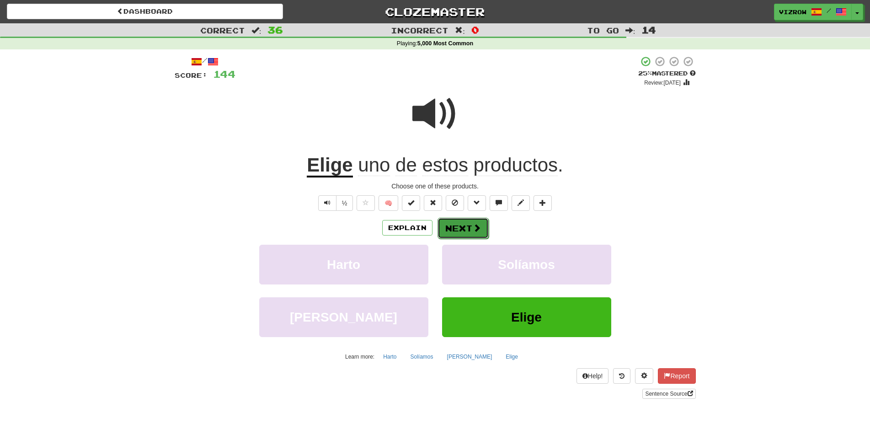
click at [457, 222] on button "Next" at bounding box center [462, 228] width 51 height 21
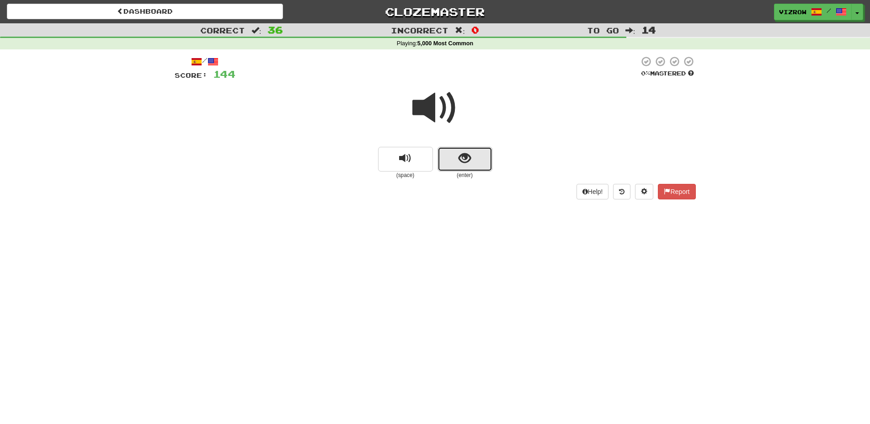
click at [457, 166] on button "show sentence" at bounding box center [464, 159] width 55 height 25
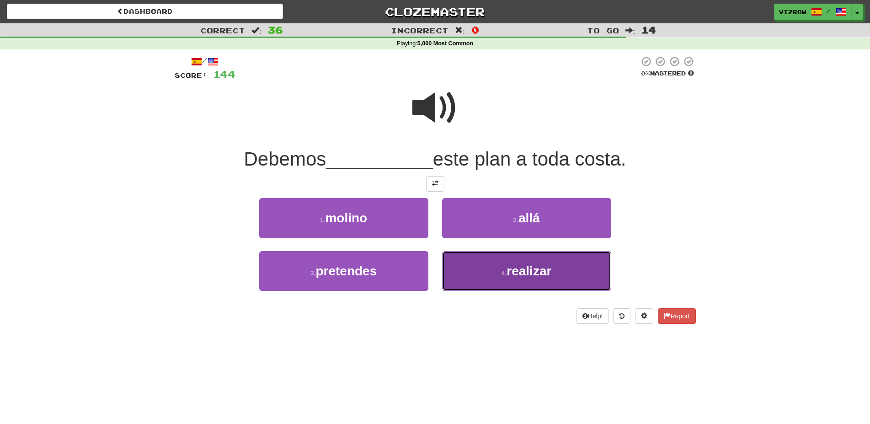
click at [588, 261] on button "4 . realizar" at bounding box center [526, 271] width 169 height 40
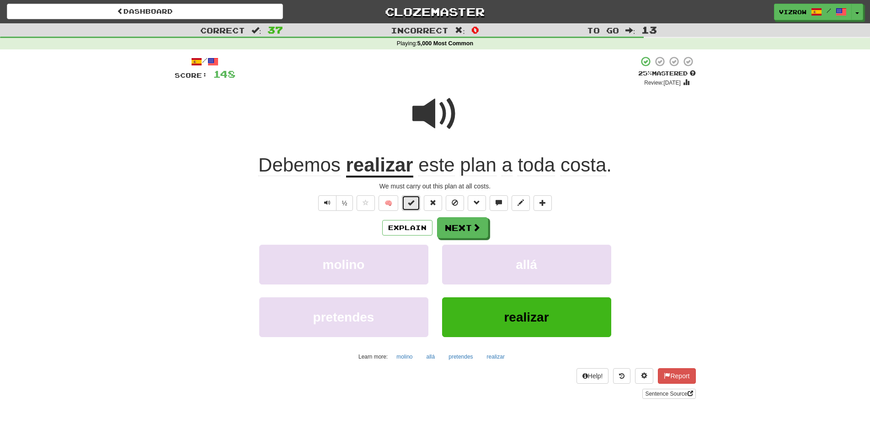
click at [417, 202] on button at bounding box center [411, 203] width 18 height 16
click at [458, 225] on button "Next" at bounding box center [462, 228] width 51 height 21
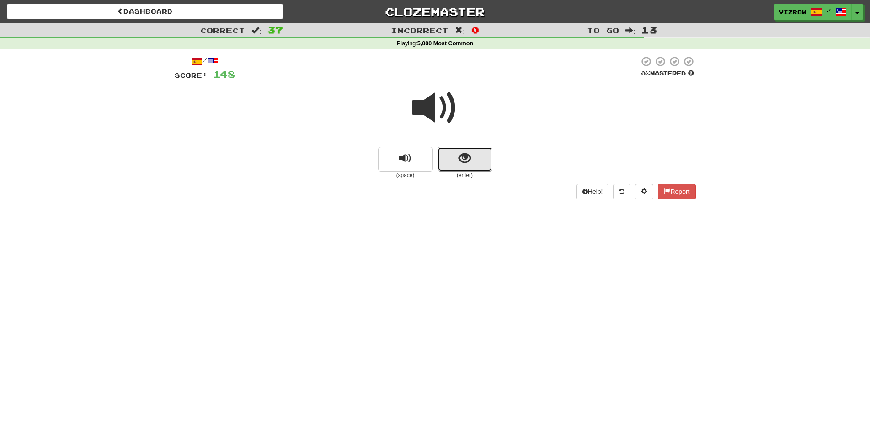
click at [477, 157] on button "show sentence" at bounding box center [464, 159] width 55 height 25
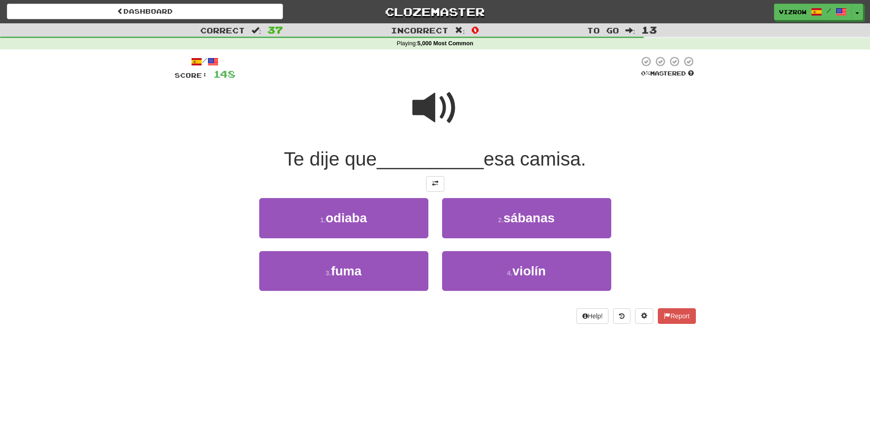
click at [459, 113] on div at bounding box center [435, 113] width 521 height 65
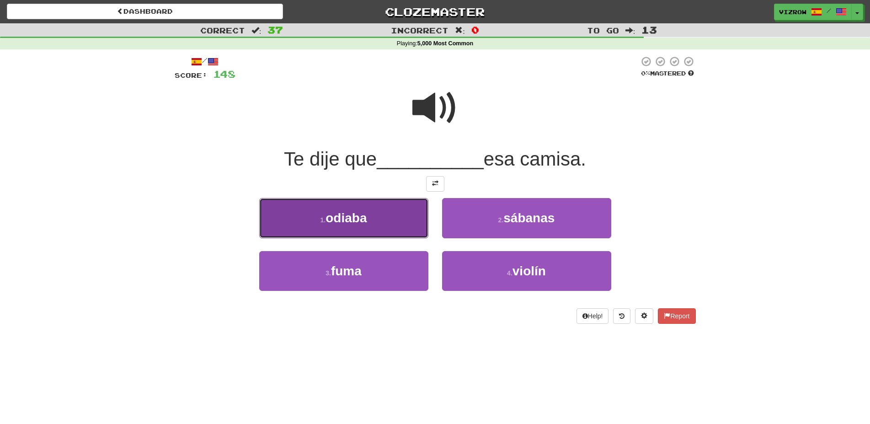
click at [387, 225] on button "1 . odiaba" at bounding box center [343, 218] width 169 height 40
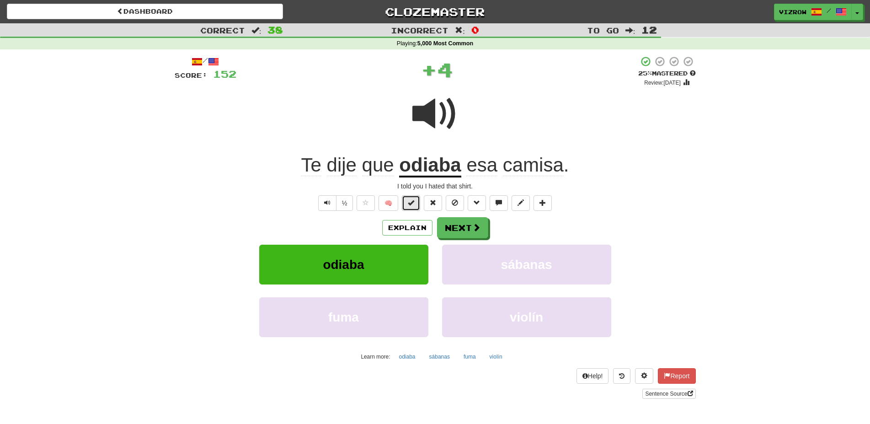
click at [414, 201] on span at bounding box center [411, 202] width 6 height 6
click at [473, 231] on span at bounding box center [477, 227] width 8 height 8
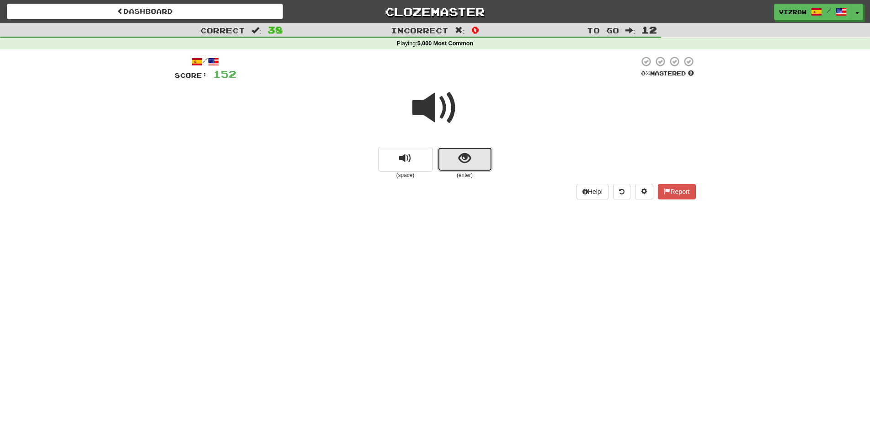
click at [470, 153] on span "show sentence" at bounding box center [464, 158] width 12 height 12
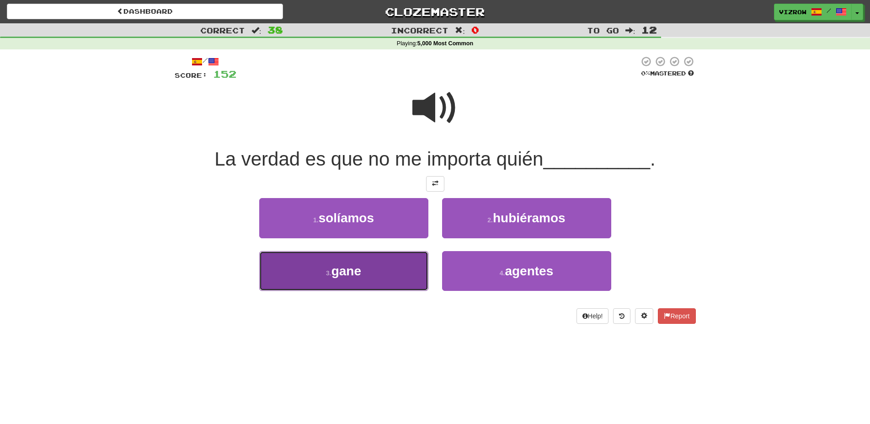
click at [390, 259] on button "3 . gane" at bounding box center [343, 271] width 169 height 40
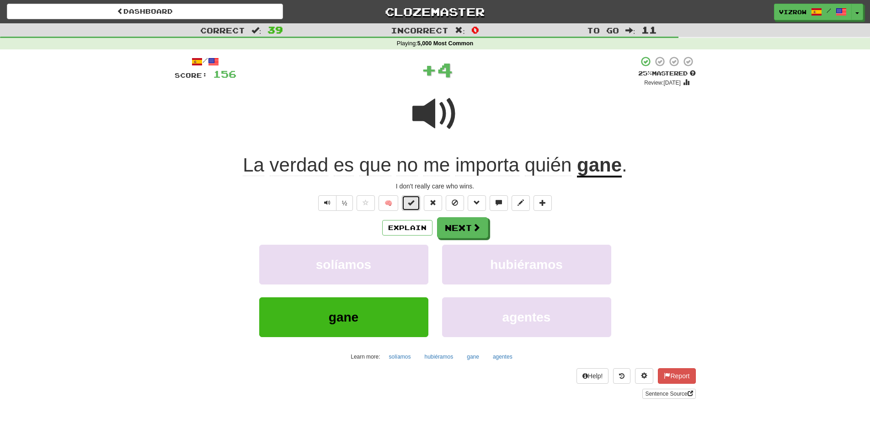
click at [407, 205] on button at bounding box center [411, 203] width 18 height 16
click at [467, 229] on button "Next" at bounding box center [462, 228] width 51 height 21
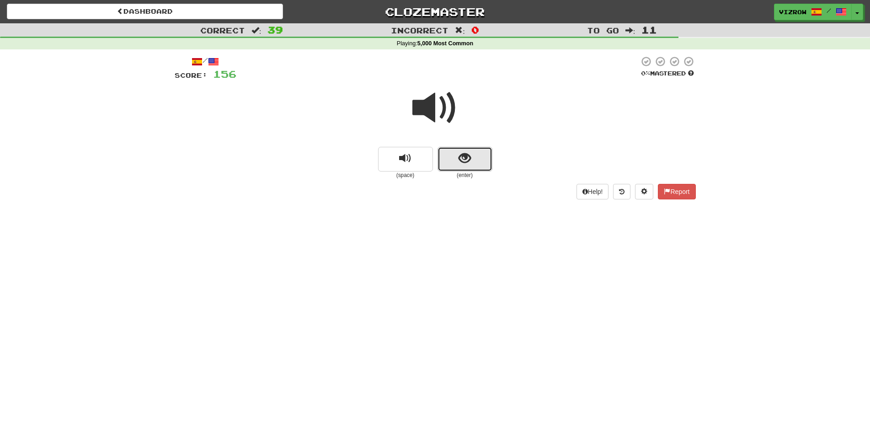
click at [460, 154] on span "show sentence" at bounding box center [464, 158] width 12 height 12
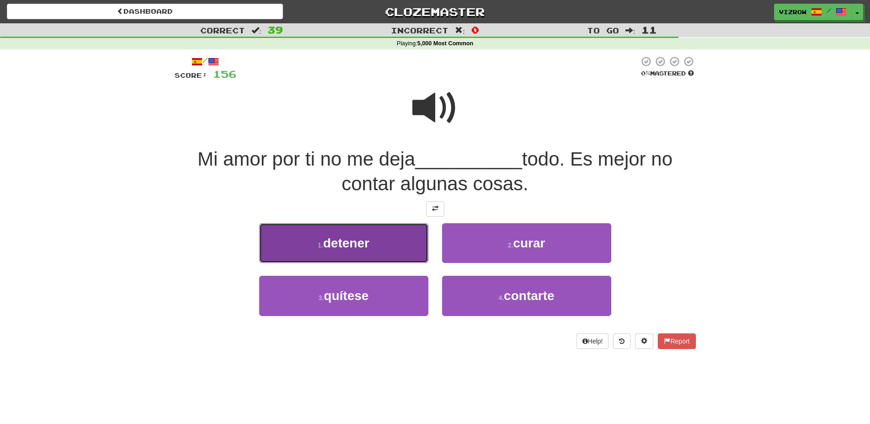
click at [372, 248] on button "1 . detener" at bounding box center [343, 243] width 169 height 40
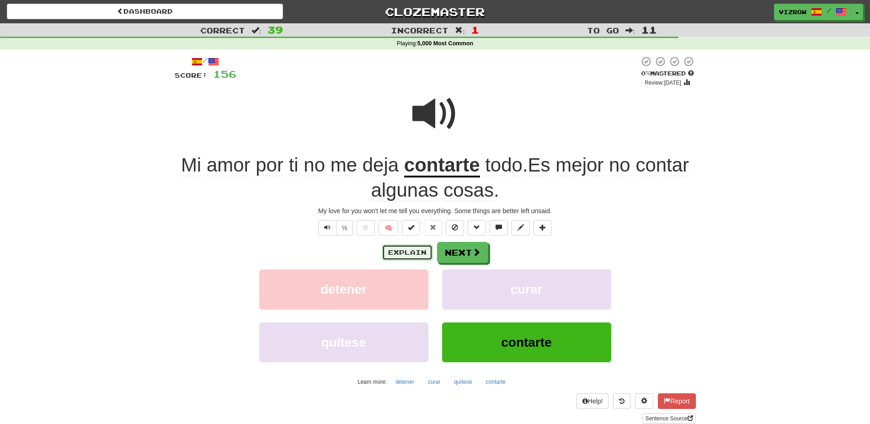
click at [405, 254] on button "Explain" at bounding box center [407, 253] width 50 height 16
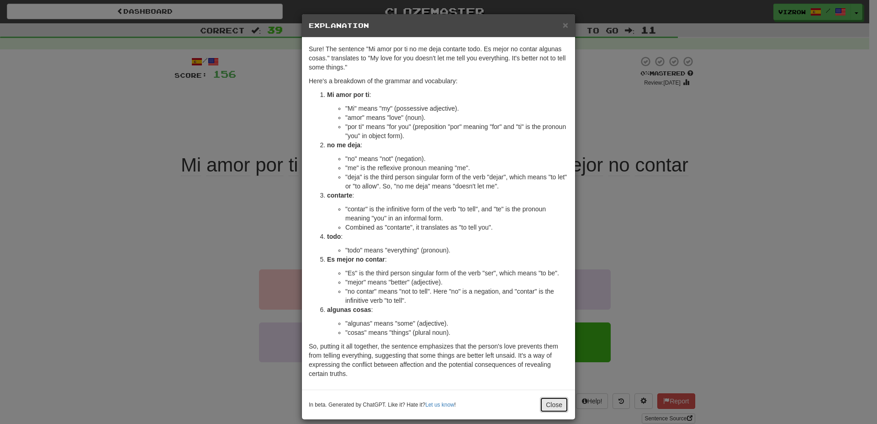
click at [558, 405] on button "Close" at bounding box center [554, 405] width 28 height 16
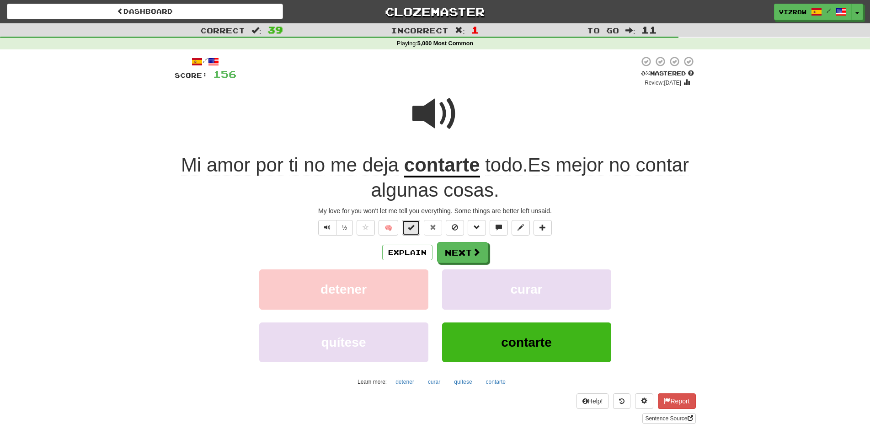
click at [412, 228] on span at bounding box center [411, 227] width 6 height 6
click at [473, 256] on span at bounding box center [477, 252] width 8 height 8
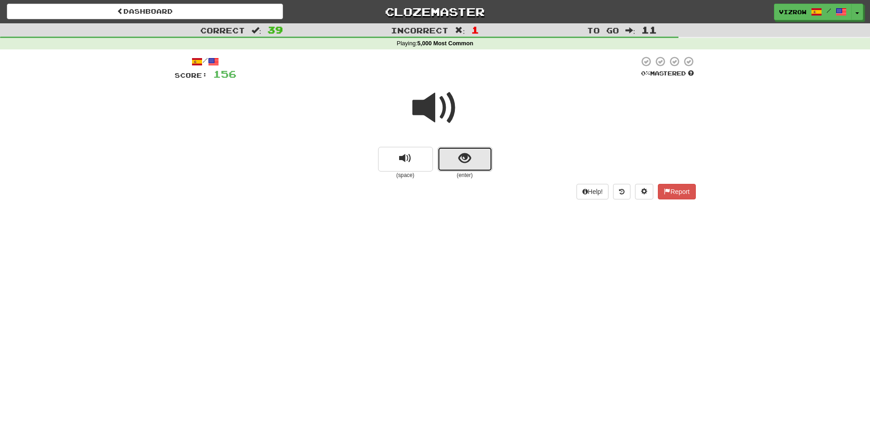
click at [454, 157] on button "show sentence" at bounding box center [464, 159] width 55 height 25
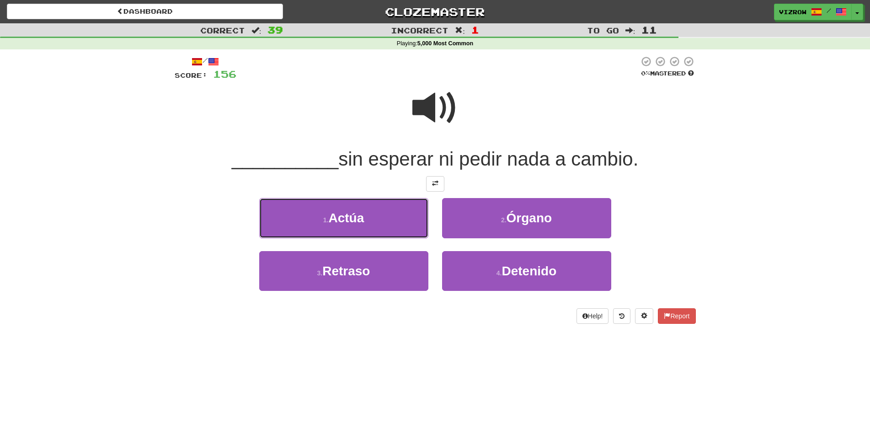
click at [369, 212] on button "1 . Actúa" at bounding box center [343, 218] width 169 height 40
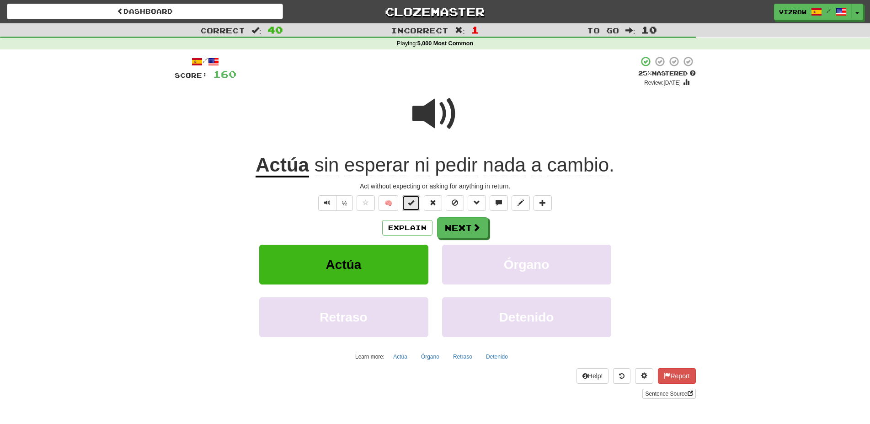
click at [414, 199] on span at bounding box center [411, 202] width 6 height 6
click at [450, 223] on button "Next" at bounding box center [462, 228] width 51 height 21
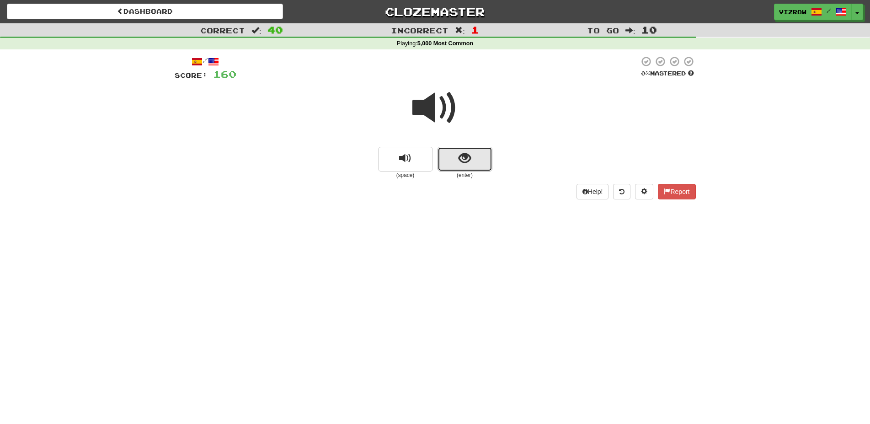
click at [460, 155] on span "show sentence" at bounding box center [464, 158] width 12 height 12
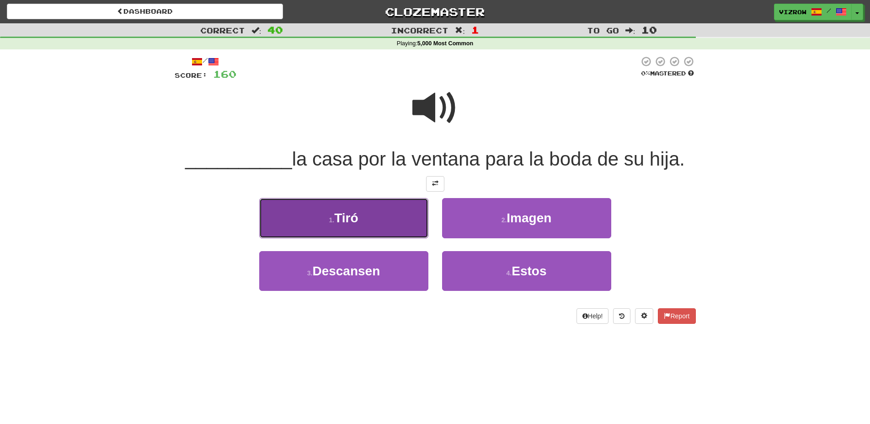
click at [349, 223] on span "Tiró" at bounding box center [346, 218] width 24 height 14
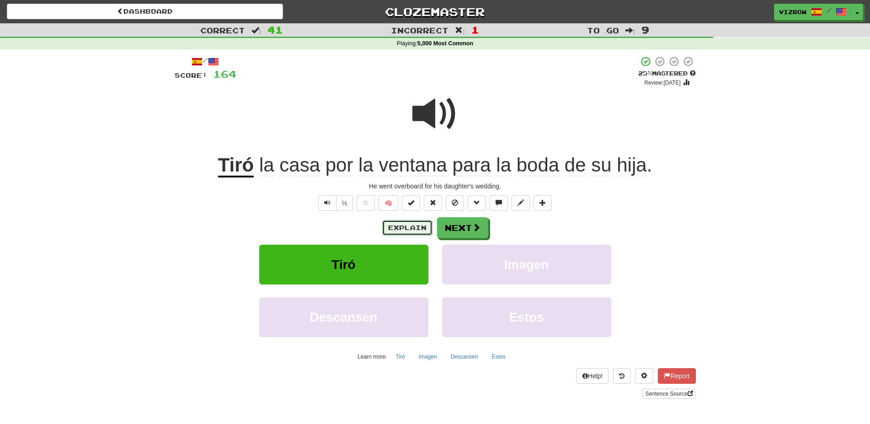
click at [401, 229] on button "Explain" at bounding box center [407, 228] width 50 height 16
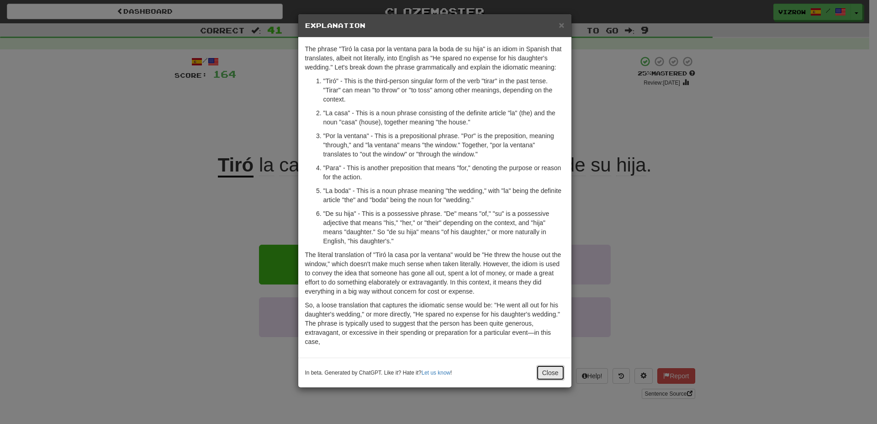
click at [555, 373] on button "Close" at bounding box center [551, 373] width 28 height 16
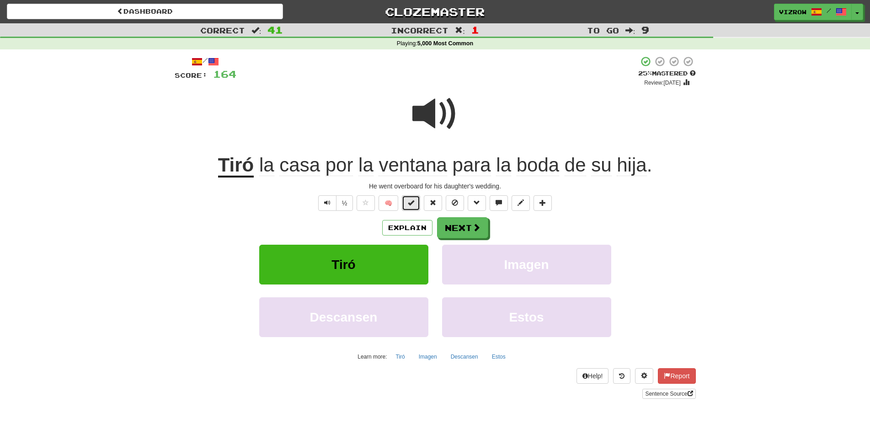
click at [411, 202] on span at bounding box center [411, 202] width 6 height 6
click at [471, 232] on button "Next" at bounding box center [462, 228] width 51 height 21
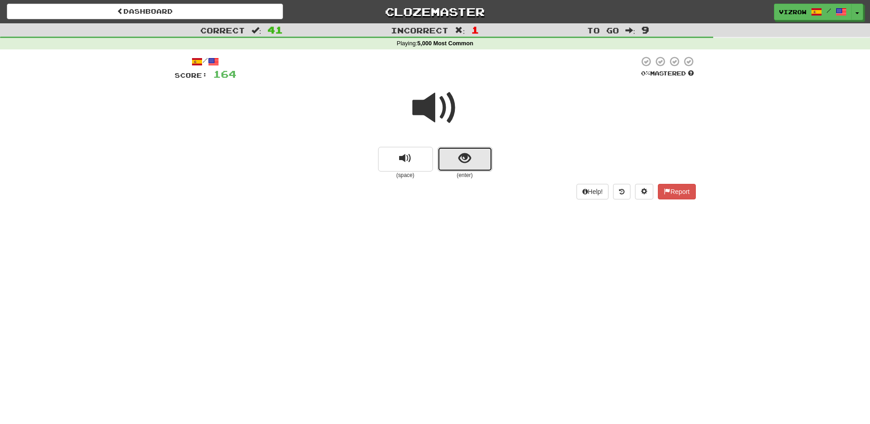
click at [468, 150] on button "show sentence" at bounding box center [464, 159] width 55 height 25
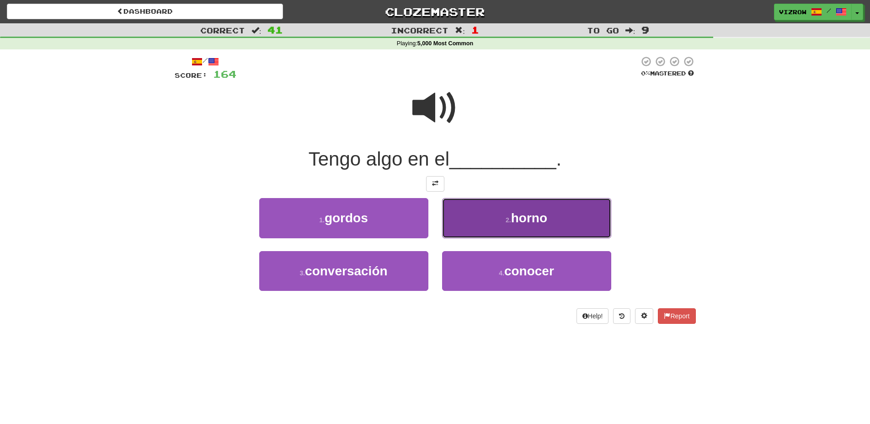
click at [577, 224] on button "2 . horno" at bounding box center [526, 218] width 169 height 40
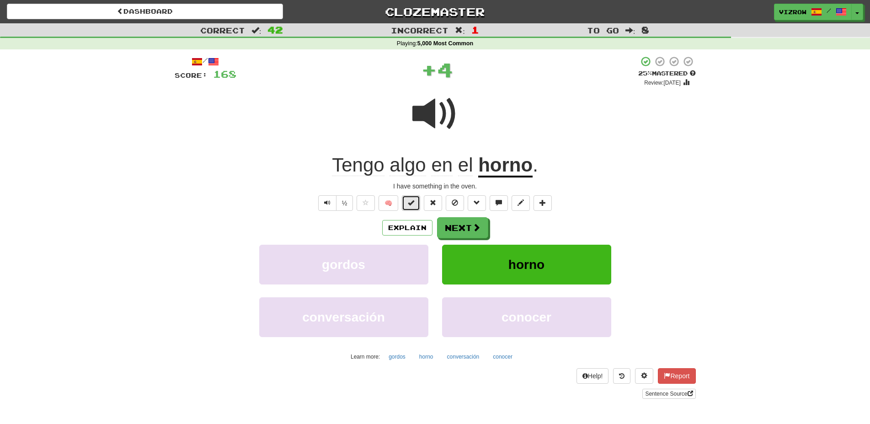
click at [409, 209] on button at bounding box center [411, 203] width 18 height 16
click at [473, 225] on span at bounding box center [477, 227] width 8 height 8
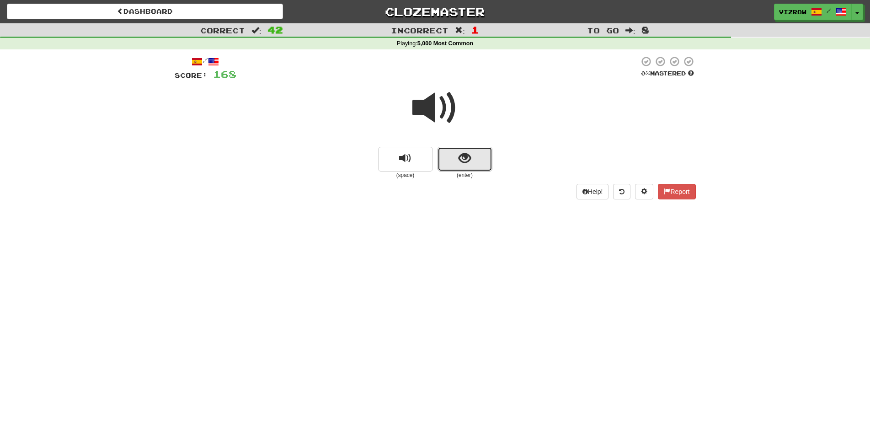
click at [466, 165] on span "show sentence" at bounding box center [464, 158] width 12 height 12
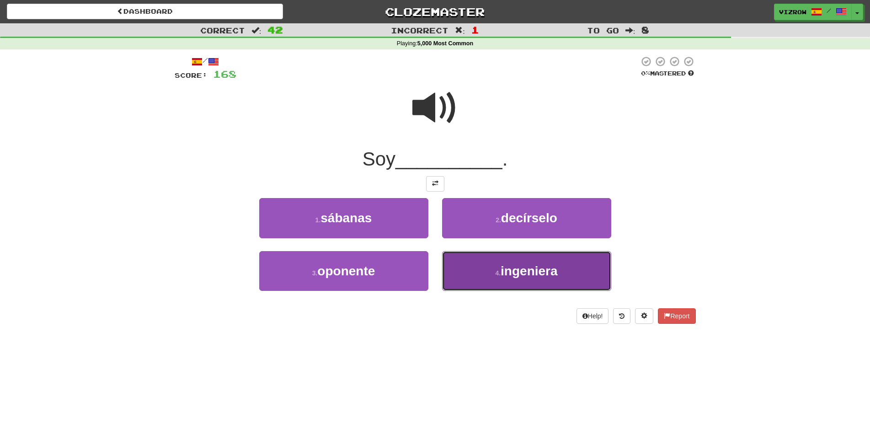
click at [530, 271] on span "ingeniera" at bounding box center [528, 271] width 57 height 14
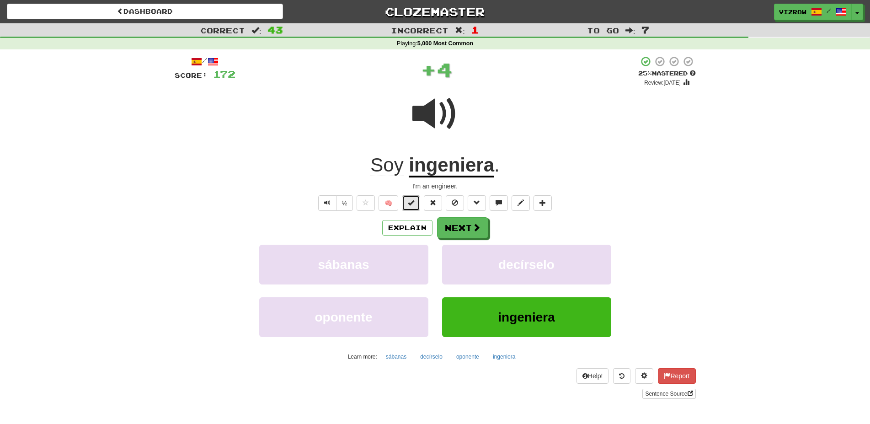
click at [415, 205] on button at bounding box center [411, 203] width 18 height 16
click at [461, 234] on button "Next" at bounding box center [462, 228] width 51 height 21
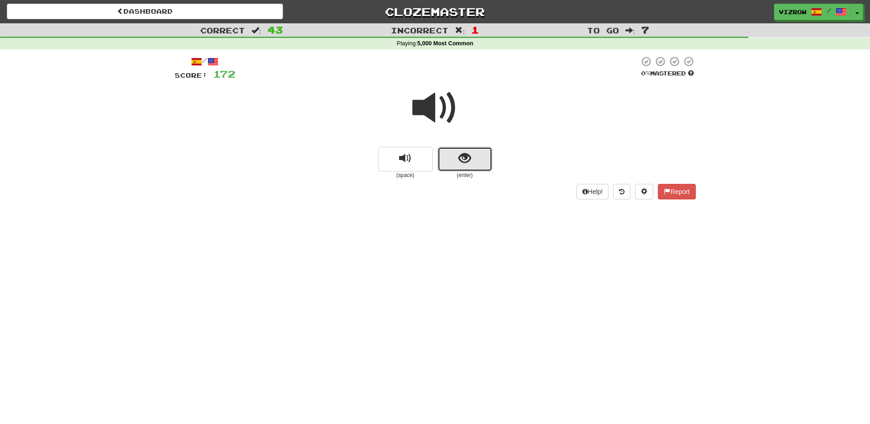
click at [485, 160] on button "show sentence" at bounding box center [464, 159] width 55 height 25
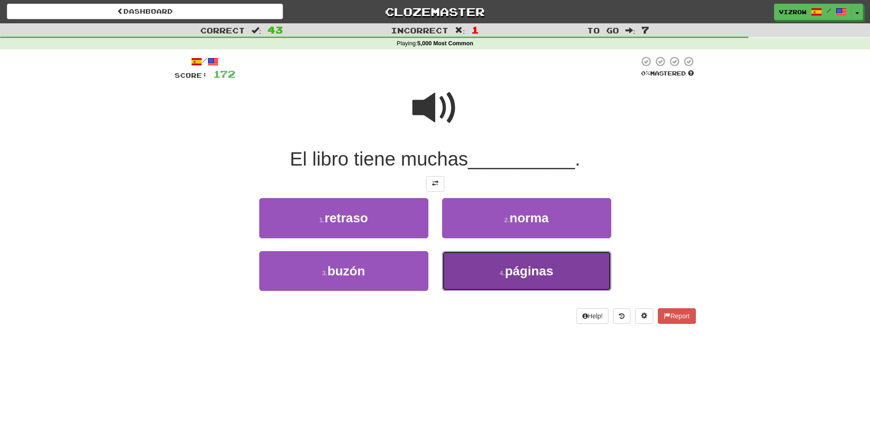
click at [537, 264] on span "páginas" at bounding box center [529, 271] width 48 height 14
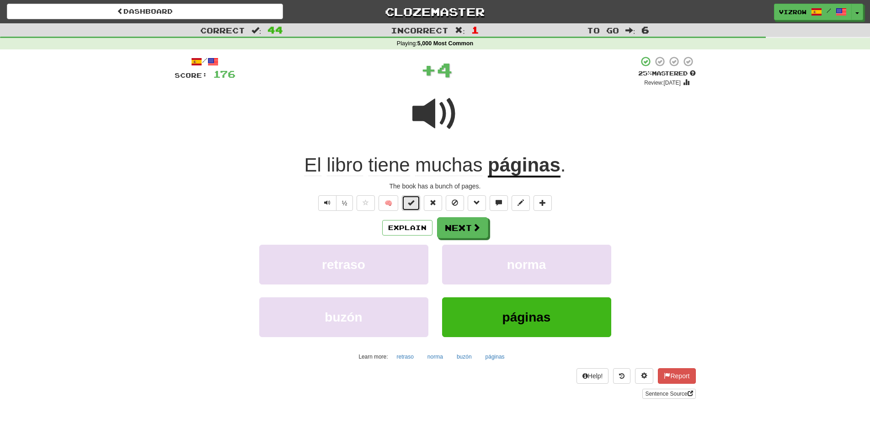
click at [414, 202] on span at bounding box center [411, 202] width 6 height 6
click at [474, 229] on span at bounding box center [477, 227] width 8 height 8
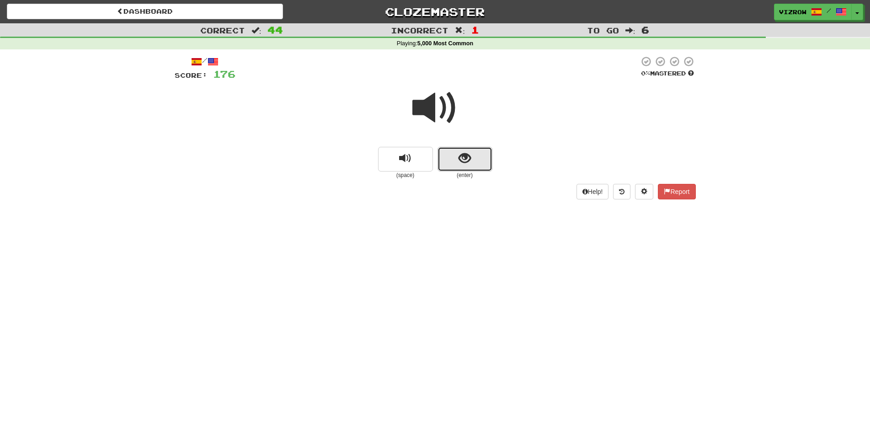
click at [466, 161] on span "show sentence" at bounding box center [464, 158] width 12 height 12
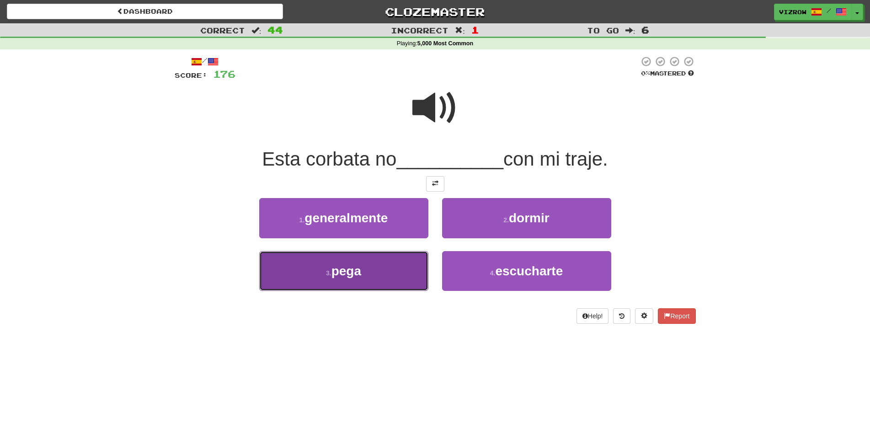
click at [374, 287] on button "3 . pega" at bounding box center [343, 271] width 169 height 40
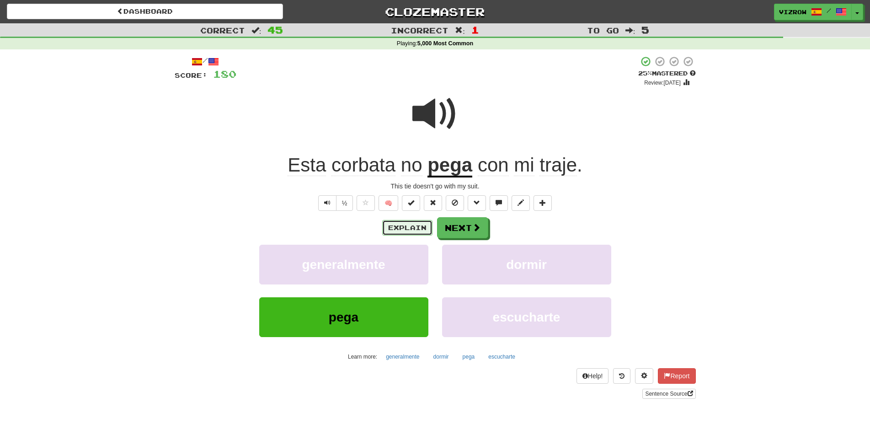
click at [415, 230] on button "Explain" at bounding box center [407, 228] width 50 height 16
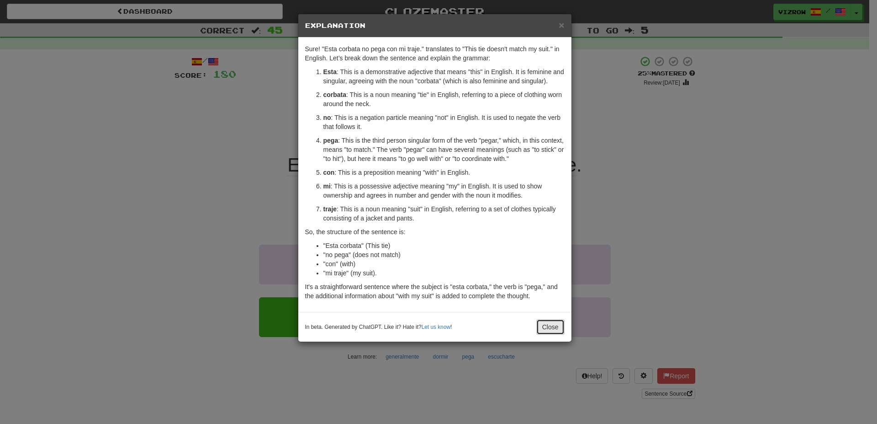
click at [542, 324] on button "Close" at bounding box center [551, 327] width 28 height 16
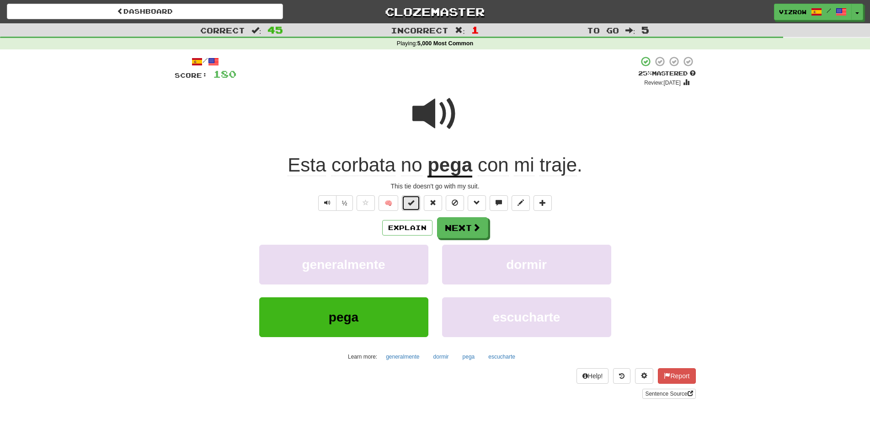
click at [413, 202] on span at bounding box center [411, 202] width 6 height 6
click at [466, 215] on div "/ Score: 180 + 4 100 % Mastered Review: 2025-12-14 Esta corbata no pega con mi …" at bounding box center [435, 227] width 521 height 342
click at [467, 224] on button "Next" at bounding box center [462, 228] width 51 height 21
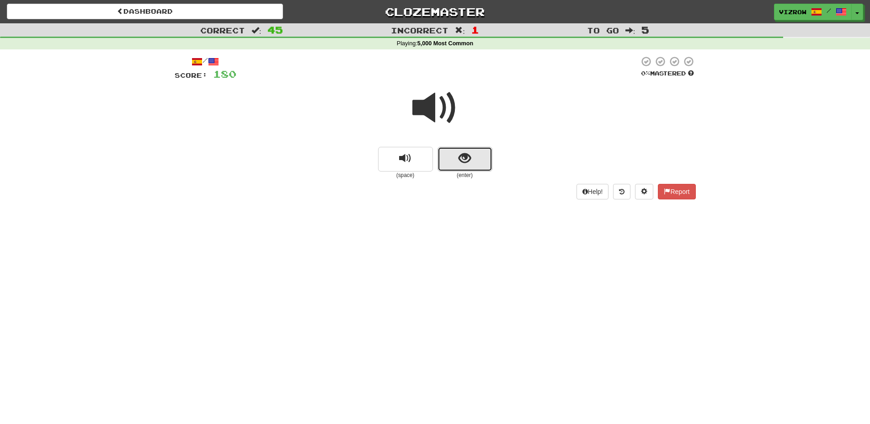
click at [464, 160] on span "show sentence" at bounding box center [464, 158] width 12 height 12
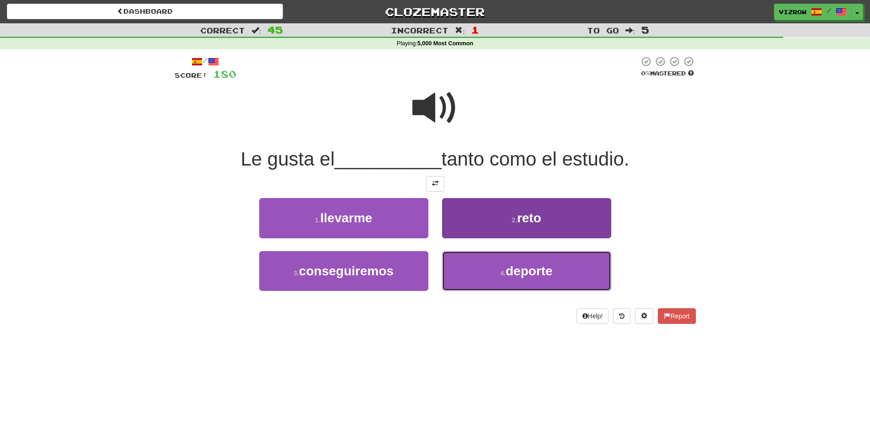
drag, startPoint x: 572, startPoint y: 263, endPoint x: 572, endPoint y: 258, distance: 5.5
click at [572, 261] on button "4 . deporte" at bounding box center [526, 271] width 169 height 40
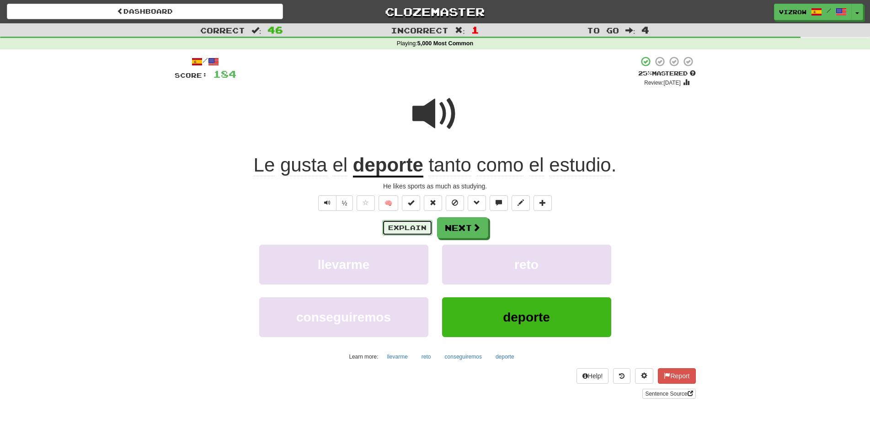
click at [410, 223] on button "Explain" at bounding box center [407, 228] width 50 height 16
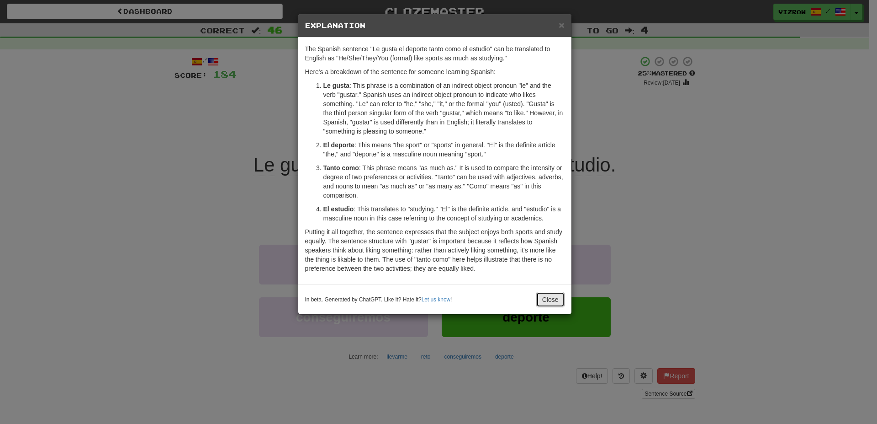
click at [554, 298] on button "Close" at bounding box center [551, 300] width 28 height 16
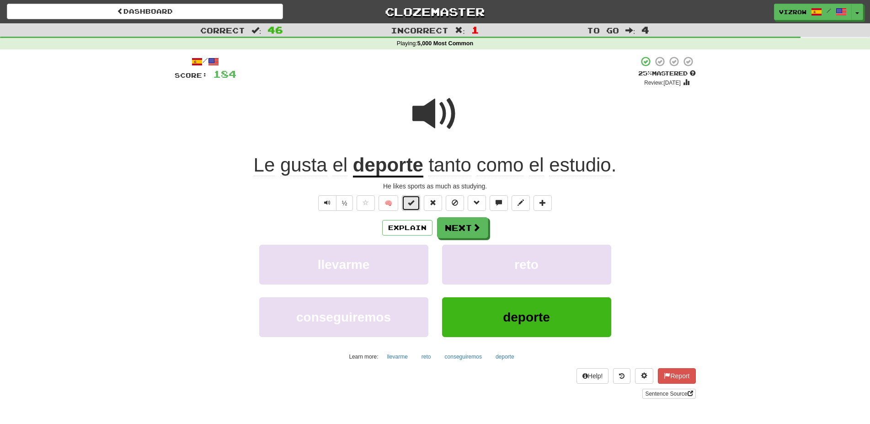
click at [409, 205] on span at bounding box center [411, 202] width 6 height 6
click at [464, 223] on button "Next" at bounding box center [462, 228] width 51 height 21
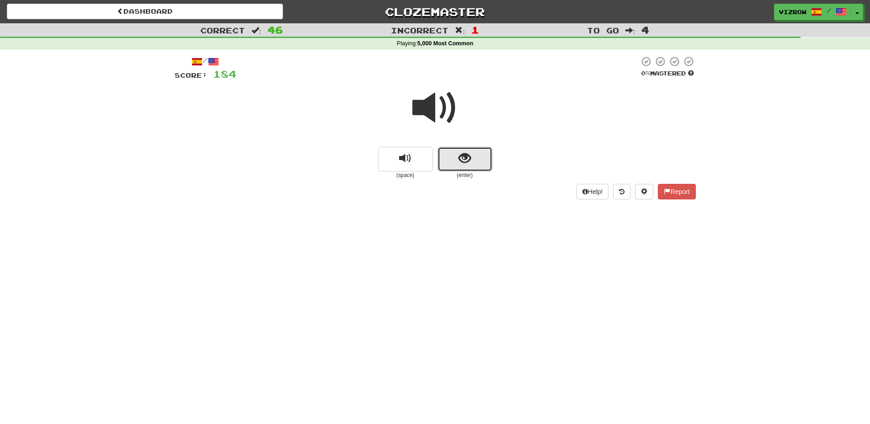
click at [463, 154] on span "show sentence" at bounding box center [464, 158] width 12 height 12
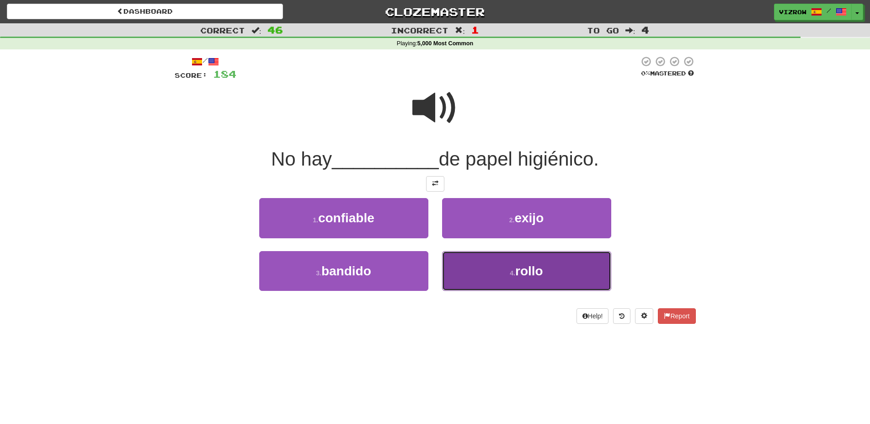
click at [570, 259] on button "4 . rollo" at bounding box center [526, 271] width 169 height 40
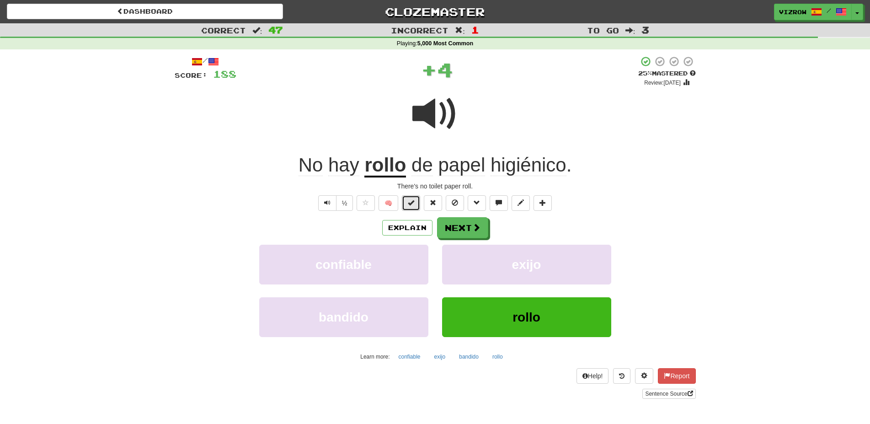
click at [413, 198] on button at bounding box center [411, 203] width 18 height 16
click at [460, 226] on button "Next" at bounding box center [462, 228] width 51 height 21
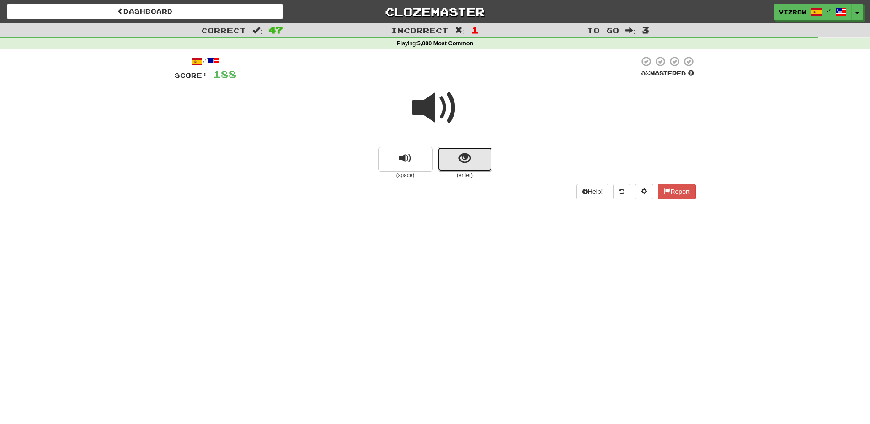
click at [457, 157] on button "show sentence" at bounding box center [464, 159] width 55 height 25
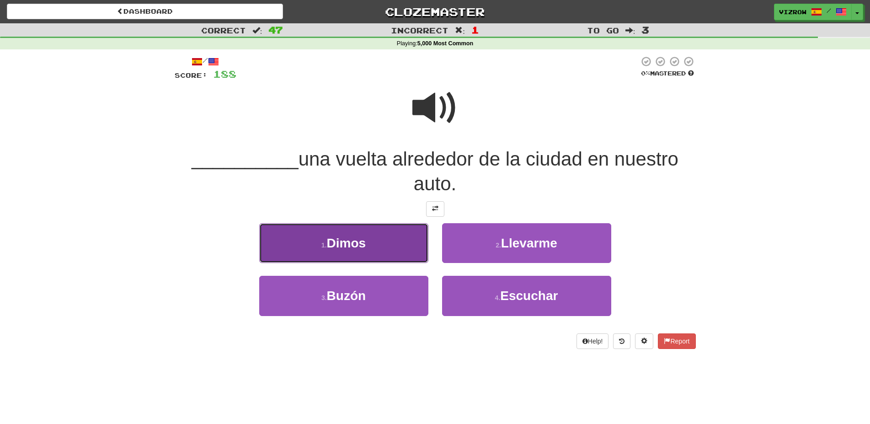
click at [398, 245] on button "1 . Dimos" at bounding box center [343, 243] width 169 height 40
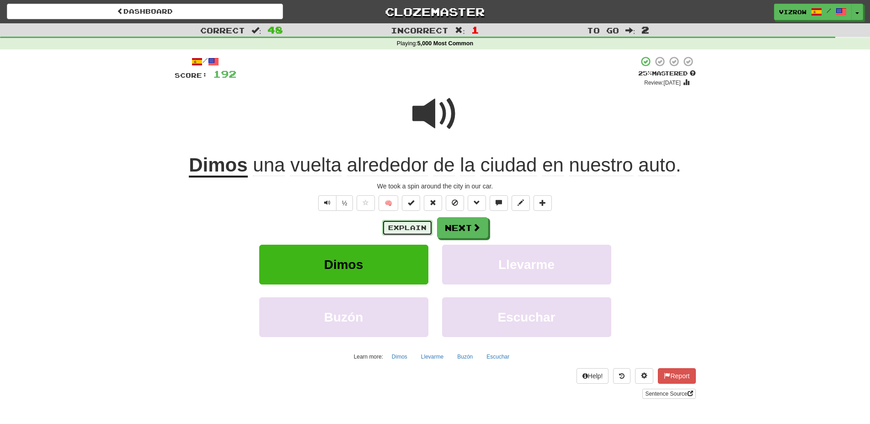
click at [411, 230] on button "Explain" at bounding box center [407, 228] width 50 height 16
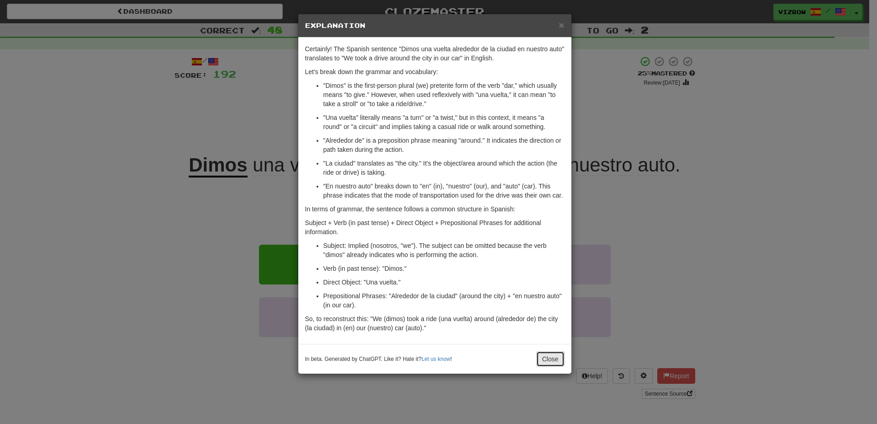
click at [557, 361] on button "Close" at bounding box center [551, 359] width 28 height 16
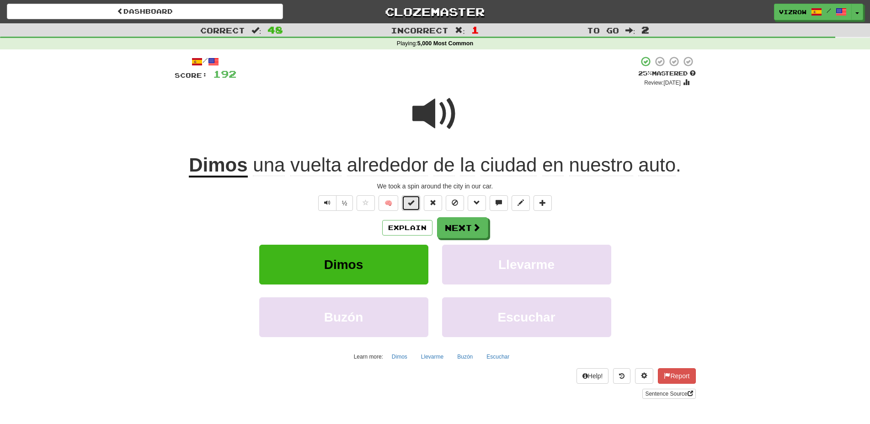
click at [415, 207] on button at bounding box center [411, 203] width 18 height 16
click at [463, 229] on button "Next" at bounding box center [462, 228] width 51 height 21
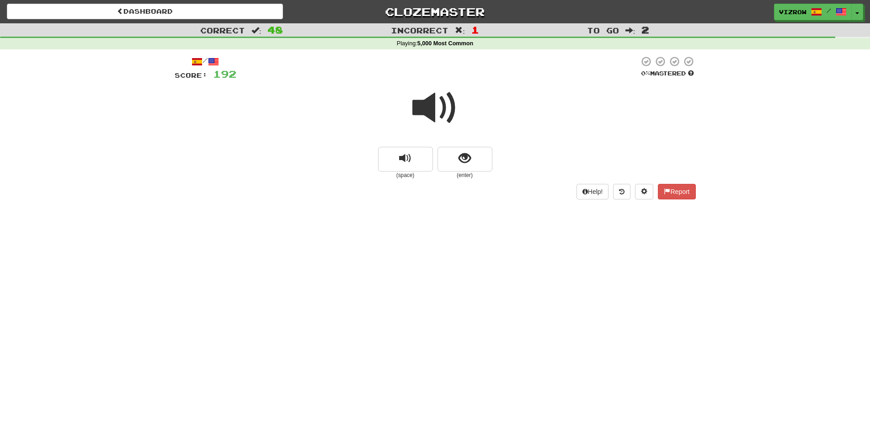
click at [445, 113] on span at bounding box center [435, 108] width 46 height 46
click at [473, 158] on button "show sentence" at bounding box center [464, 159] width 55 height 25
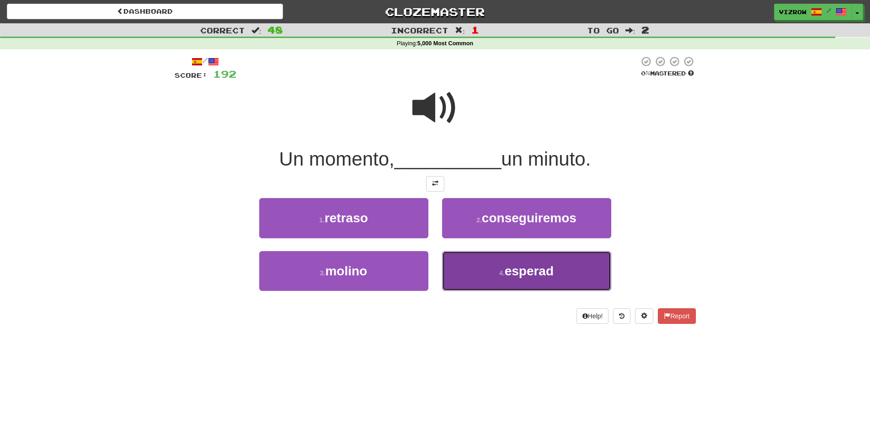
click at [568, 261] on button "4 . esperad" at bounding box center [526, 271] width 169 height 40
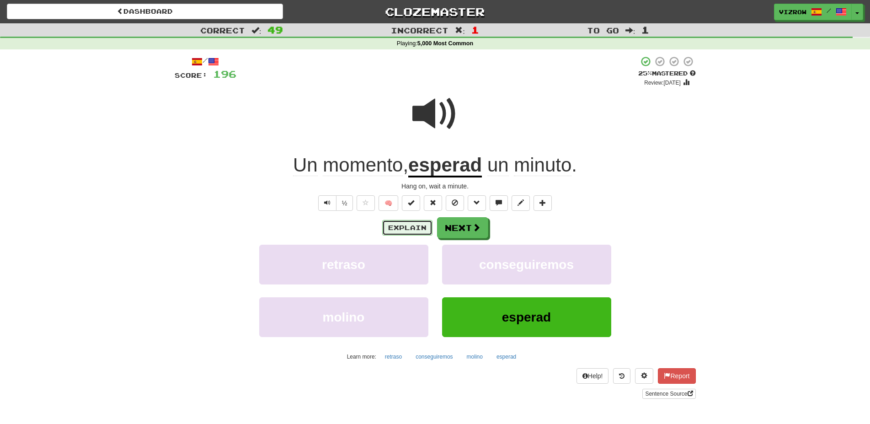
click at [413, 232] on button "Explain" at bounding box center [407, 228] width 50 height 16
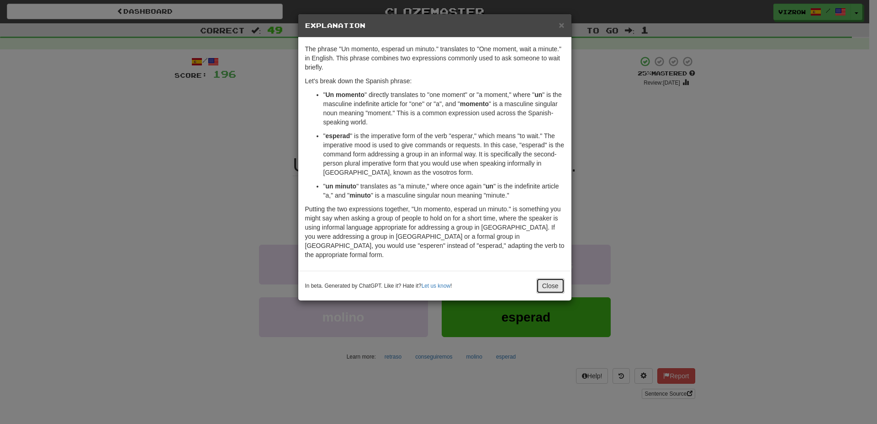
click at [550, 278] on button "Close" at bounding box center [551, 286] width 28 height 16
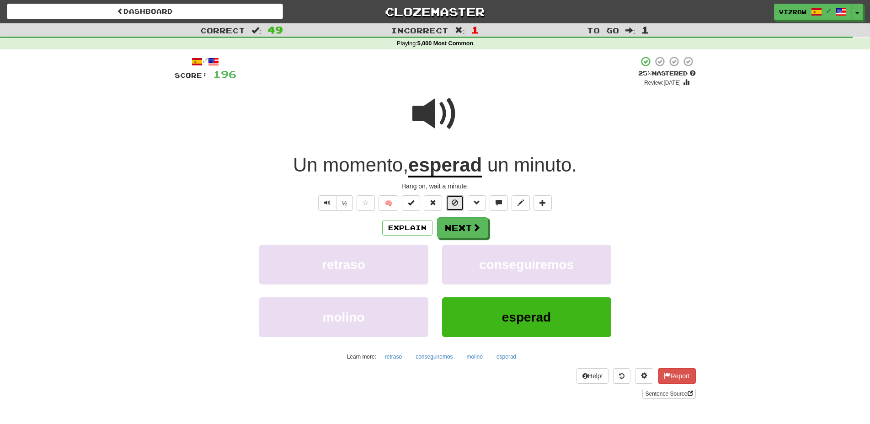
click at [455, 197] on button at bounding box center [455, 203] width 18 height 16
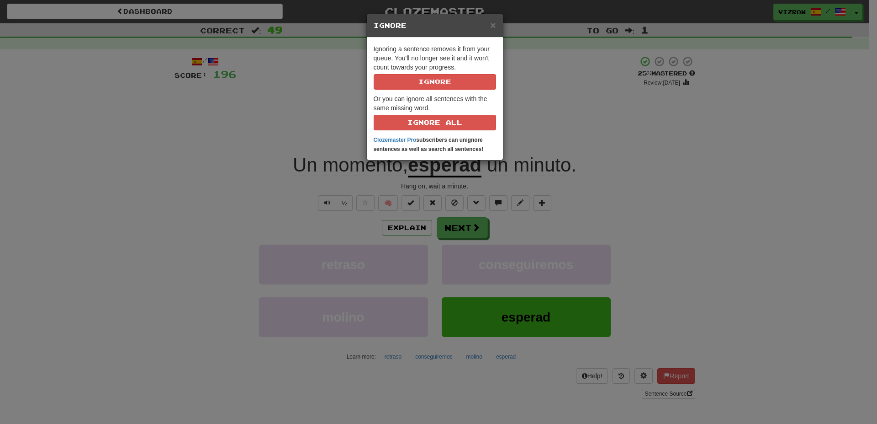
click at [463, 73] on p "Ignoring a sentence removes it from your queue. You'll no longer see it and it …" at bounding box center [435, 66] width 122 height 45
click at [464, 80] on button "Ignore" at bounding box center [435, 82] width 122 height 16
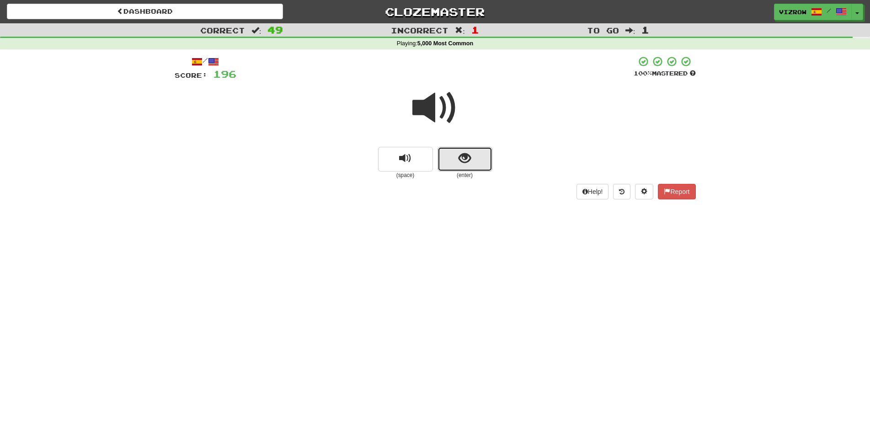
click at [464, 152] on span "show sentence" at bounding box center [464, 158] width 12 height 12
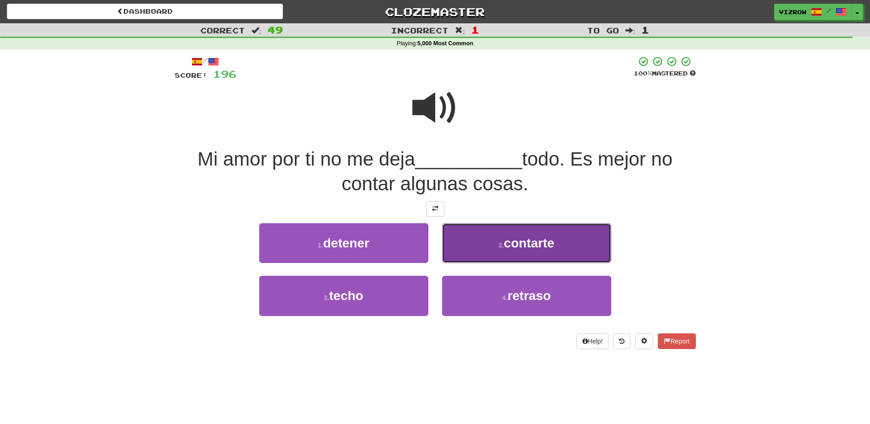
click at [516, 238] on span "contarte" at bounding box center [529, 243] width 50 height 14
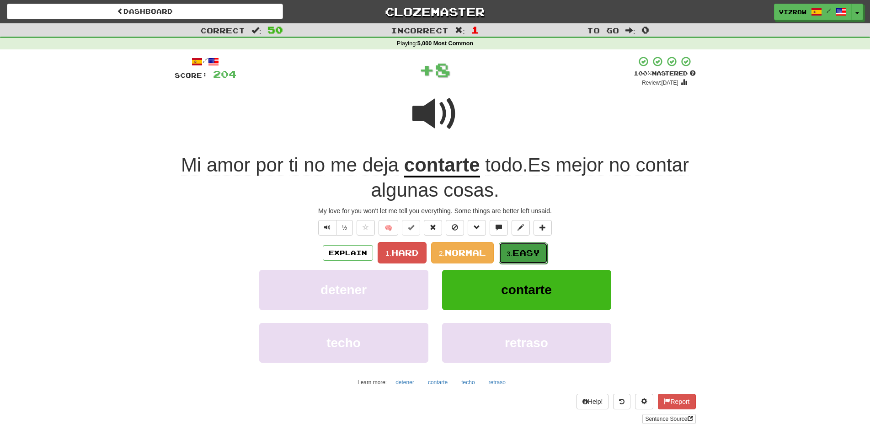
click at [548, 253] on button "3. Easy" at bounding box center [523, 252] width 49 height 21
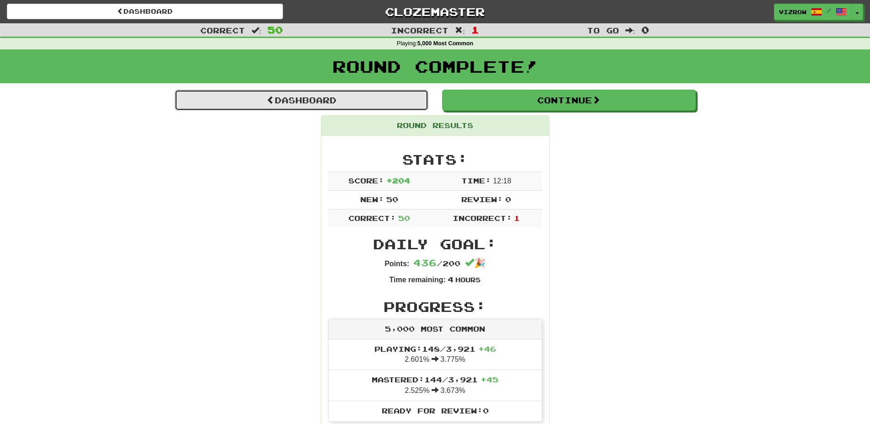
click at [365, 106] on link "Dashboard" at bounding box center [302, 100] width 254 height 21
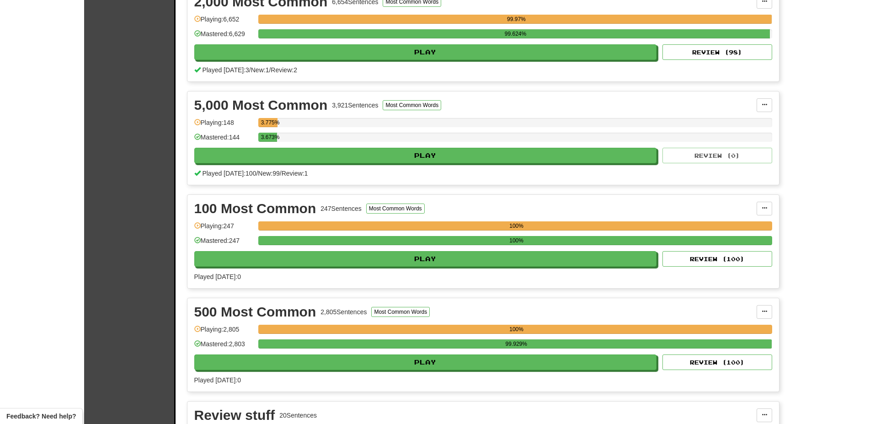
scroll to position [140, 0]
